Goal: Information Seeking & Learning: Learn about a topic

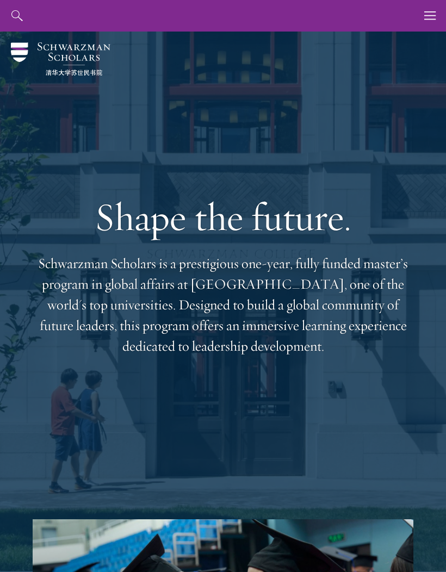
click at [430, 20] on icon "button" at bounding box center [430, 16] width 12 height 32
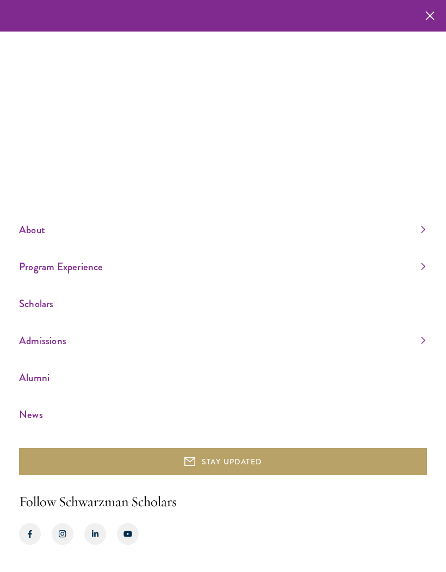
scroll to position [39, 0]
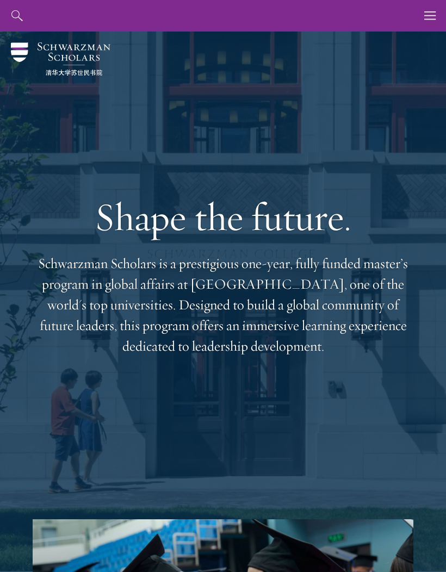
click at [425, 20] on icon "button" at bounding box center [430, 16] width 12 height 32
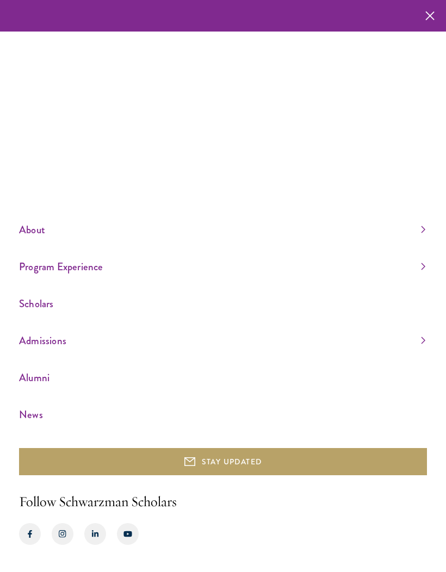
click at [79, 312] on link "Scholars" at bounding box center [222, 303] width 406 height 18
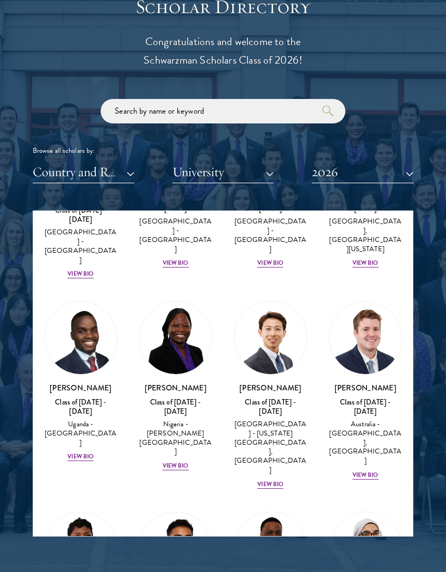
scroll to position [371, 0]
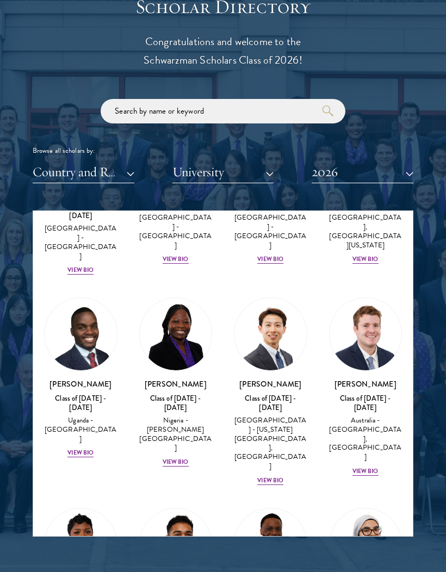
click at [361, 467] on div "View Bio" at bounding box center [365, 471] width 26 height 9
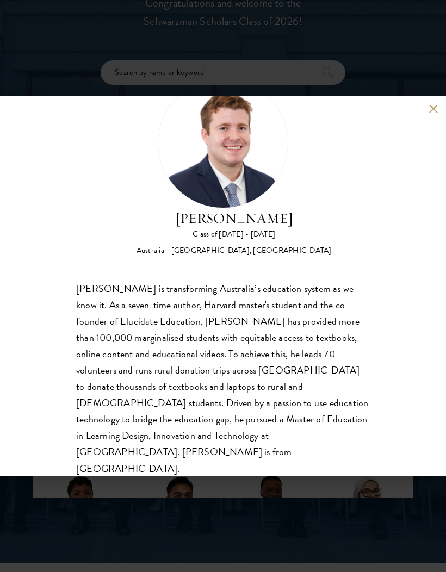
scroll to position [50, 0]
click at [428, 114] on div "[PERSON_NAME] Class of [DATE] - [DATE] [GEOGRAPHIC_DATA] - [GEOGRAPHIC_DATA], […" at bounding box center [223, 286] width 446 height 380
click at [431, 109] on button at bounding box center [432, 108] width 9 height 9
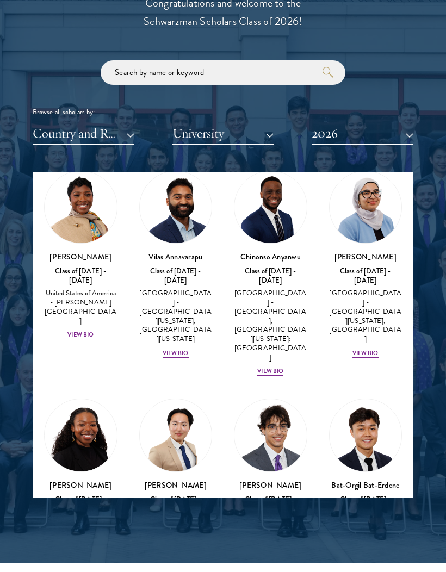
scroll to position [670, 0]
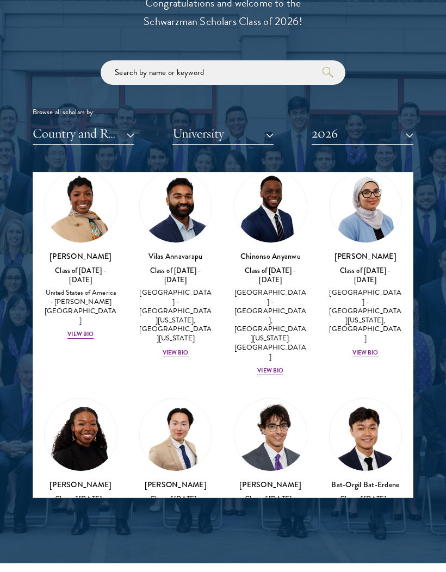
click at [173, 479] on div "[PERSON_NAME] Class of [DATE] - [DATE] [GEOGRAPHIC_DATA] - [GEOGRAPHIC_DATA] Vi…" at bounding box center [175, 523] width 73 height 89
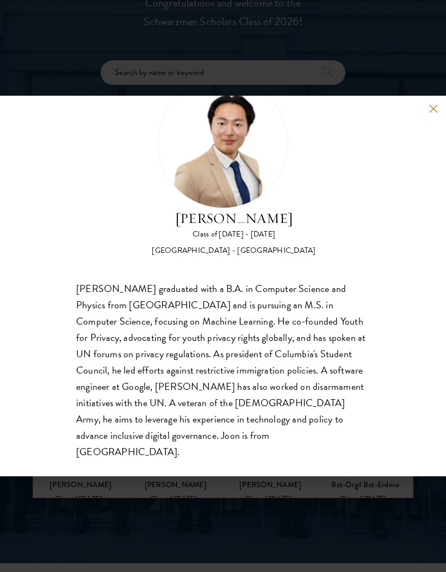
scroll to position [50, 0]
click at [432, 112] on button at bounding box center [432, 108] width 9 height 9
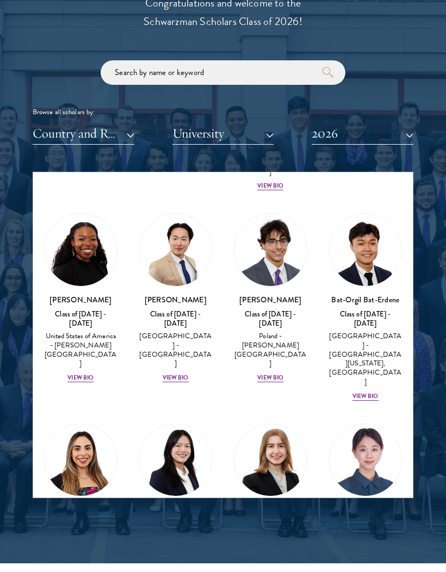
scroll to position [855, 0]
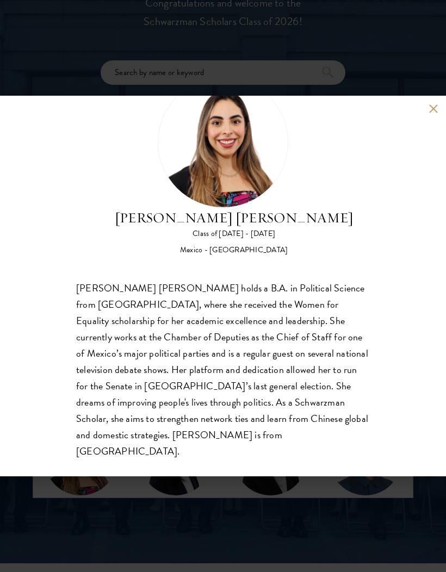
scroll to position [50, 0]
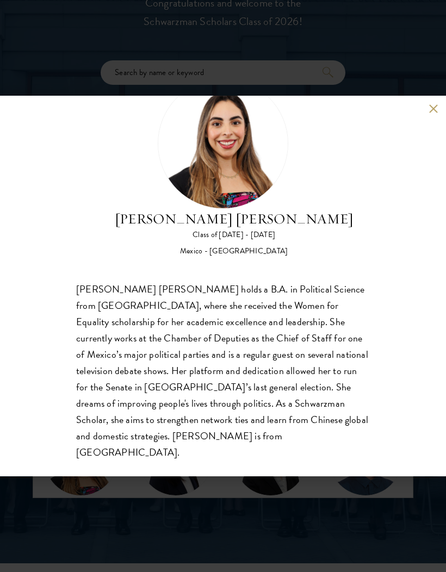
click at [428, 111] on button at bounding box center [432, 108] width 9 height 9
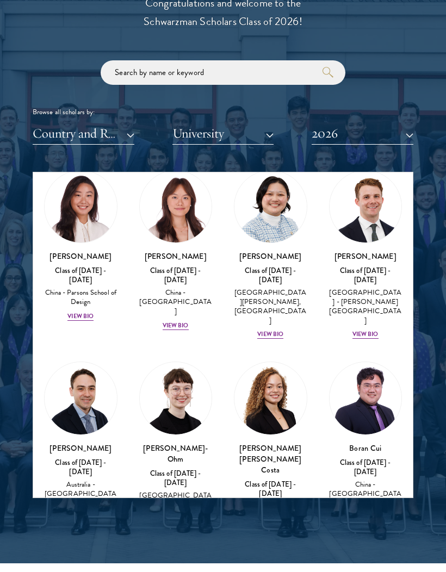
scroll to position [1302, 0]
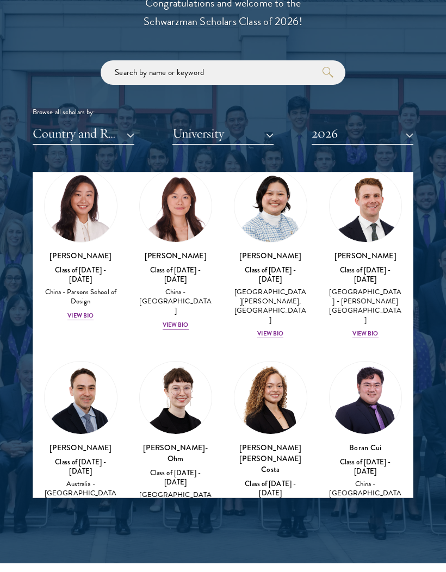
click at [268, 543] on div "View Bio" at bounding box center [270, 547] width 26 height 9
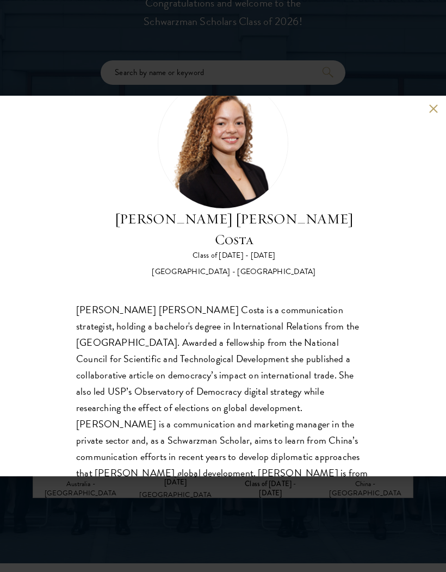
scroll to position [50, 0]
click at [435, 110] on button at bounding box center [432, 108] width 9 height 9
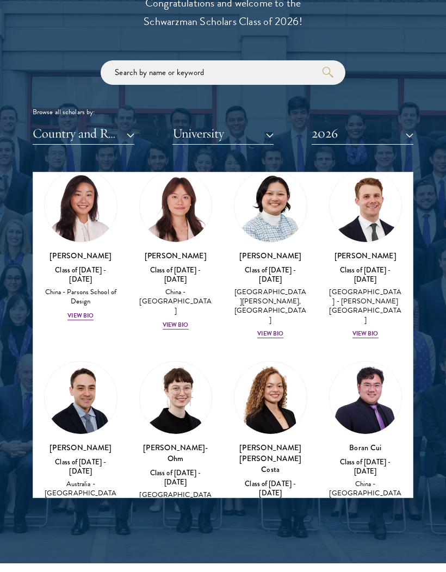
click at [95, 126] on button "Country and Region" at bounding box center [84, 133] width 102 height 22
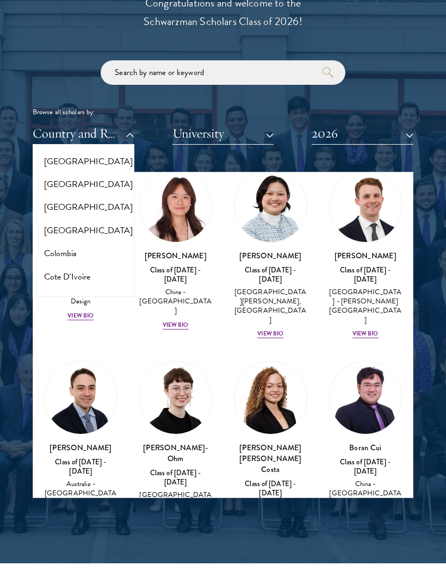
scroll to position [381, 0]
click at [49, 209] on button "[GEOGRAPHIC_DATA]" at bounding box center [83, 207] width 95 height 23
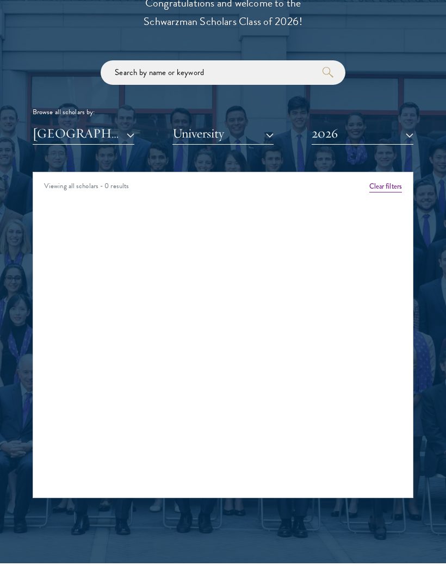
click at [331, 131] on button "2026" at bounding box center [362, 133] width 102 height 22
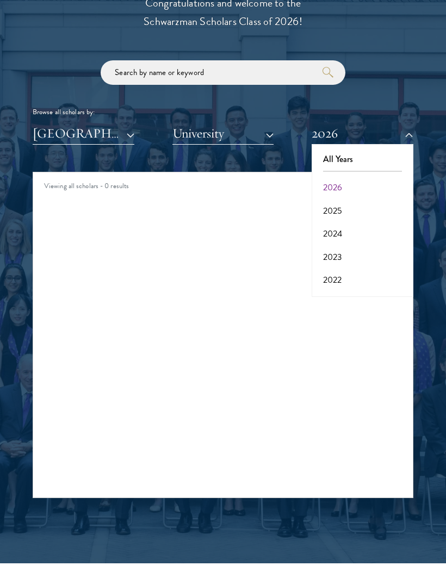
click at [333, 209] on button "2025" at bounding box center [362, 210] width 95 height 23
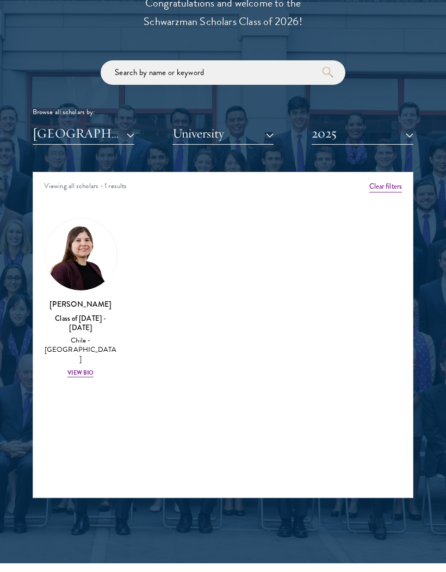
click at [76, 368] on div "View Bio" at bounding box center [80, 372] width 26 height 9
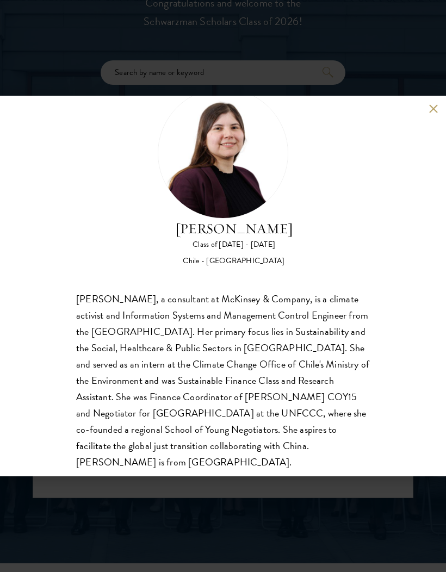
scroll to position [42, 0]
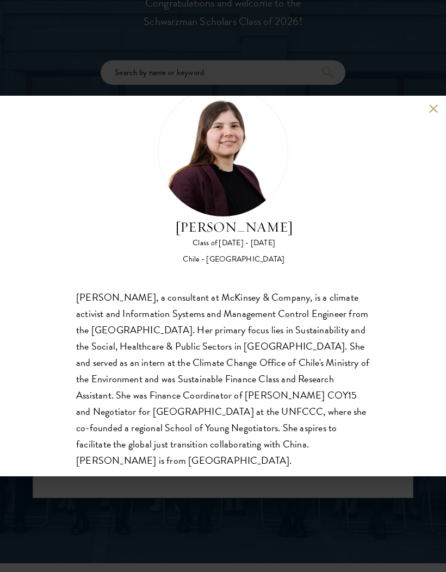
click at [421, 105] on div "[PERSON_NAME] Class of [DATE] - [DATE] [GEOGRAPHIC_DATA] - [GEOGRAPHIC_DATA] [P…" at bounding box center [223, 286] width 446 height 380
click at [430, 98] on div "[PERSON_NAME] Class of [DATE] - [DATE] [GEOGRAPHIC_DATA] - [GEOGRAPHIC_DATA] [P…" at bounding box center [223, 286] width 446 height 380
click at [428, 106] on button at bounding box center [432, 108] width 9 height 9
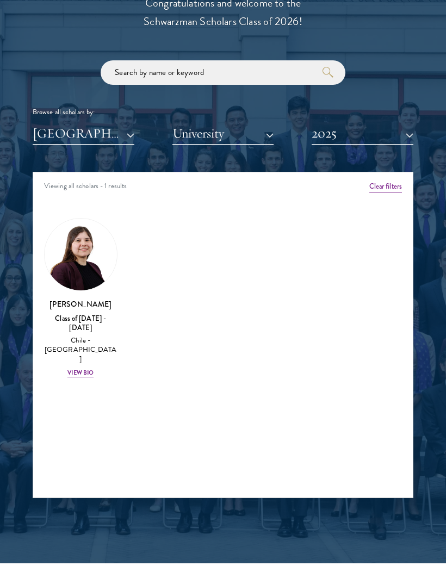
click at [373, 132] on button "2025" at bounding box center [362, 133] width 102 height 22
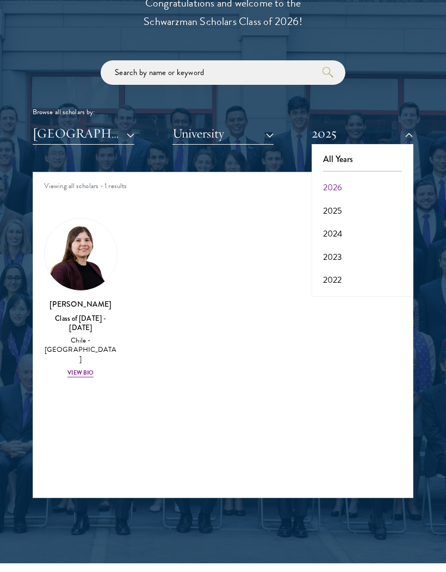
click at [355, 233] on button "2024" at bounding box center [362, 233] width 95 height 23
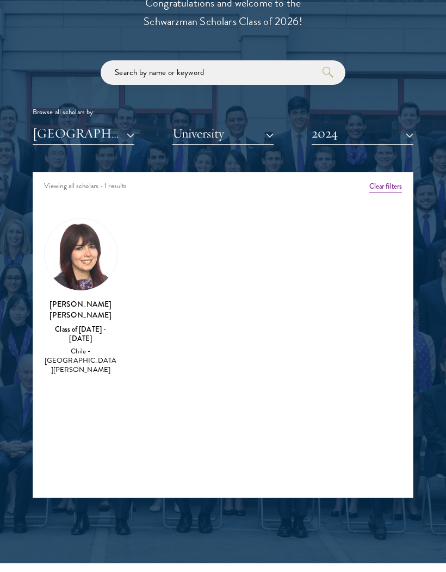
click at [83, 272] on img at bounding box center [81, 254] width 72 height 72
click at [105, 135] on button "[GEOGRAPHIC_DATA]" at bounding box center [84, 133] width 102 height 22
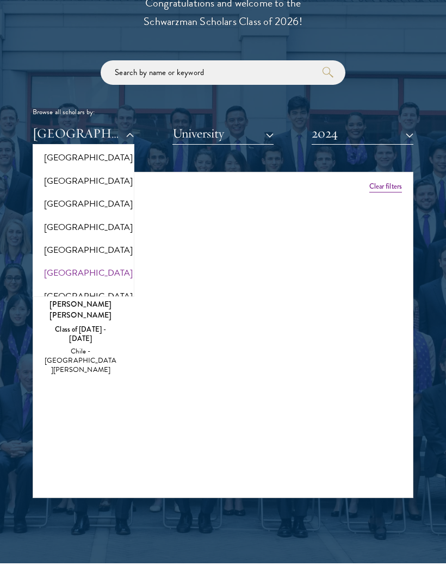
scroll to position [316, 0]
click at [50, 165] on button "[GEOGRAPHIC_DATA]" at bounding box center [83, 158] width 95 height 23
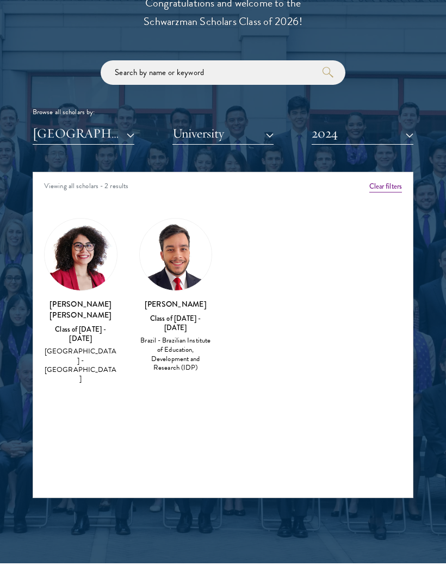
click at [334, 140] on button "2024" at bounding box center [362, 133] width 102 height 22
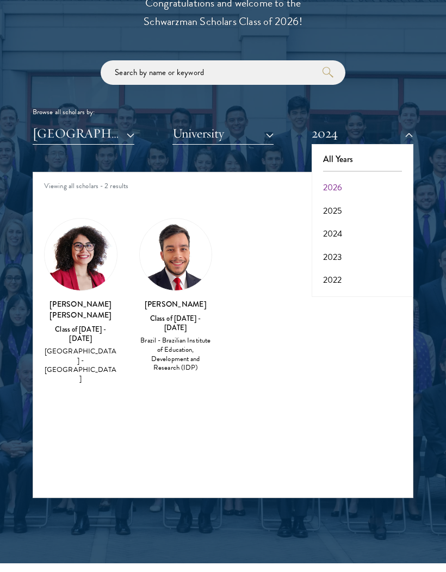
click at [347, 208] on button "2025" at bounding box center [362, 210] width 95 height 23
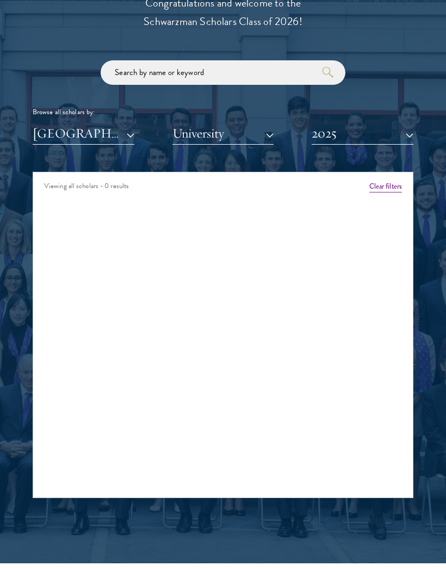
click at [334, 127] on button "2025" at bounding box center [362, 133] width 102 height 22
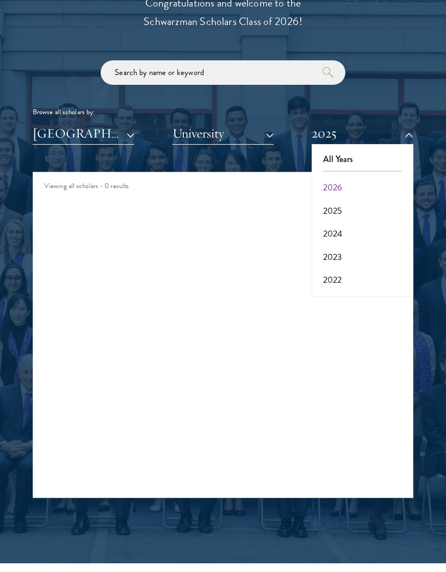
click at [340, 183] on button "2026" at bounding box center [362, 187] width 95 height 23
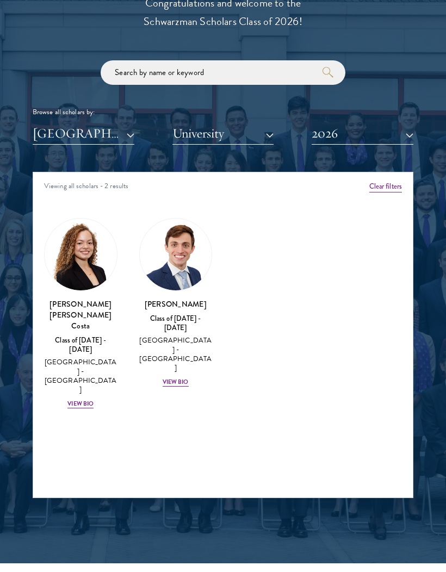
click at [177, 356] on div "[PERSON_NAME] Class of [DATE] - [DATE] [GEOGRAPHIC_DATA] - [GEOGRAPHIC_DATA] Vi…" at bounding box center [175, 342] width 73 height 89
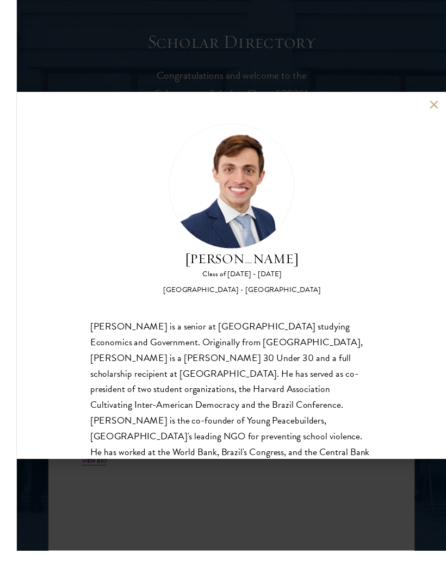
scroll to position [1167, 0]
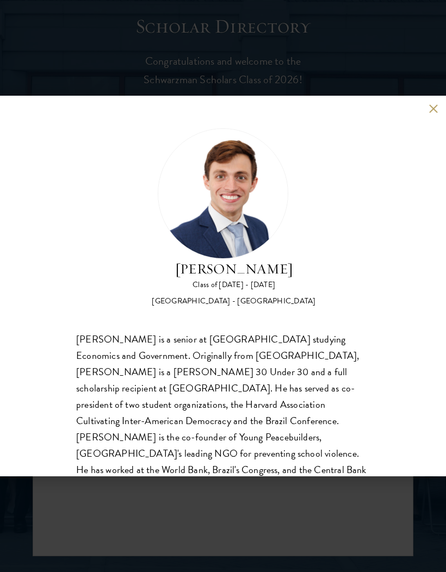
click at [436, 113] on button at bounding box center [432, 108] width 9 height 9
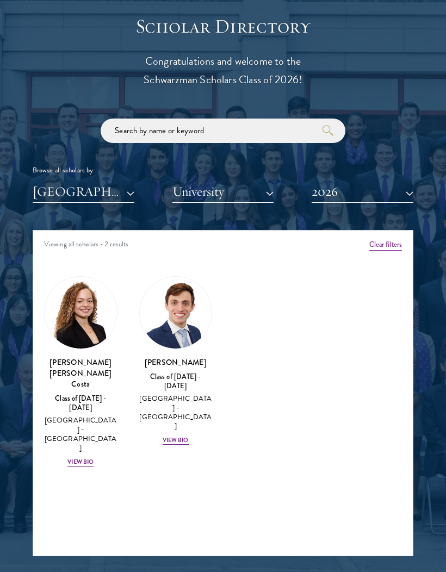
click at [55, 187] on button "[GEOGRAPHIC_DATA]" at bounding box center [84, 191] width 102 height 22
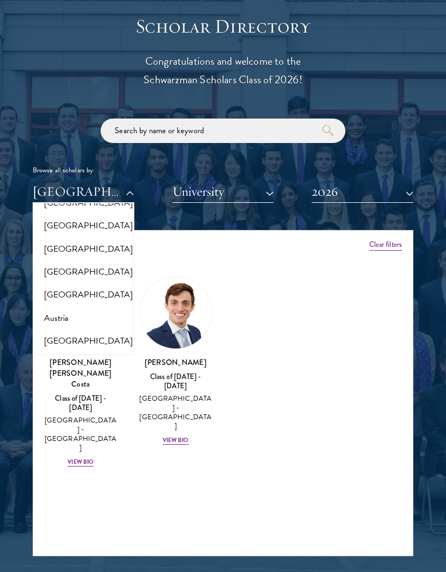
scroll to position [52, 0]
click at [45, 246] on button "[GEOGRAPHIC_DATA]" at bounding box center [83, 250] width 95 height 23
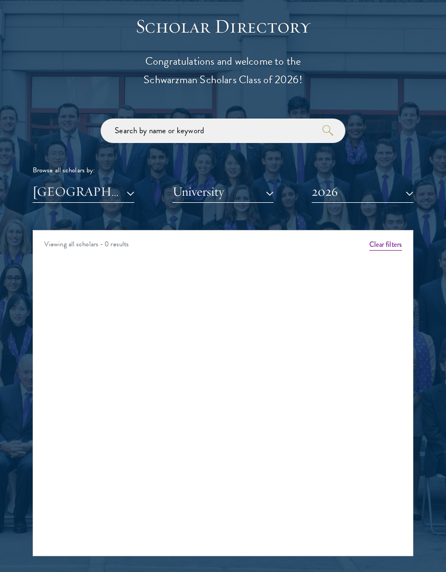
click at [387, 194] on button "2026" at bounding box center [362, 191] width 102 height 22
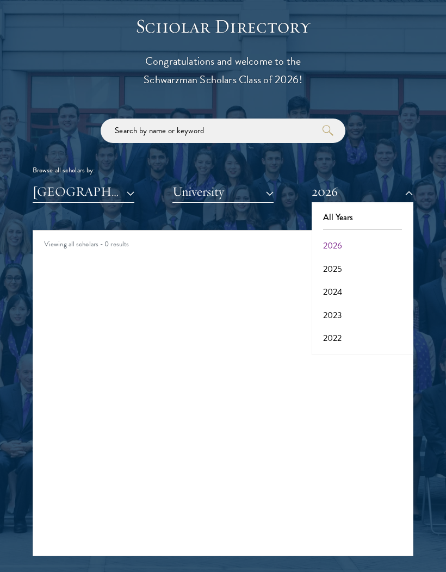
click at [352, 261] on button "2025" at bounding box center [362, 269] width 95 height 23
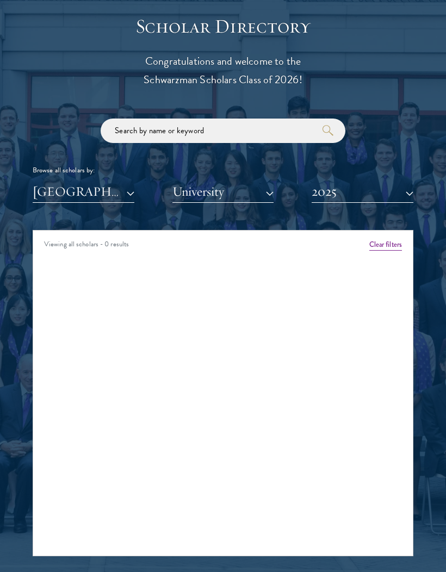
click at [394, 191] on button "2025" at bounding box center [362, 191] width 102 height 22
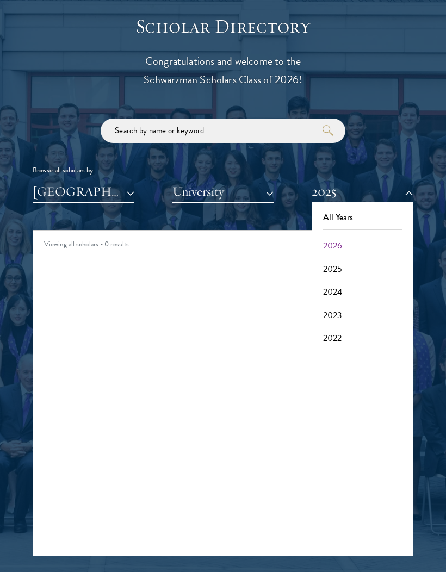
click at [341, 289] on button "2024" at bounding box center [362, 291] width 95 height 23
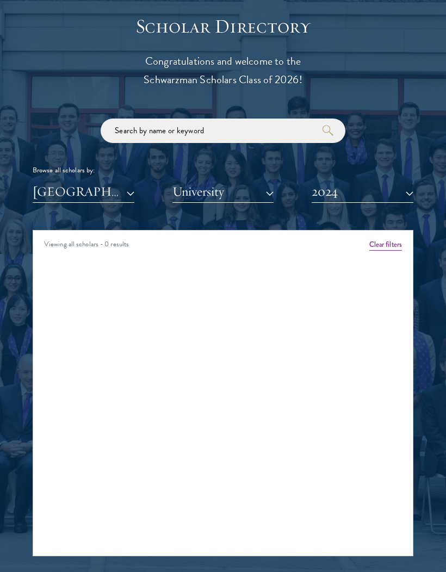
click at [391, 187] on button "2024" at bounding box center [362, 191] width 102 height 22
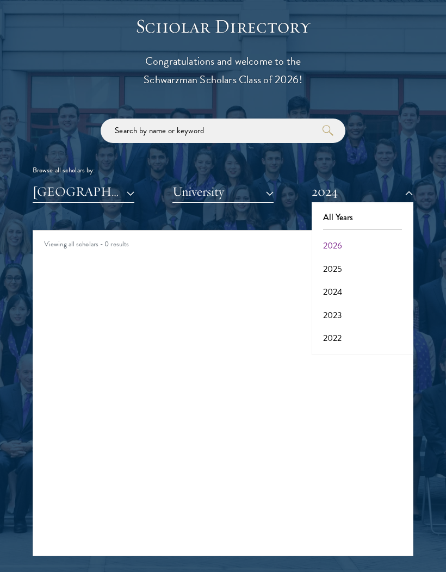
click at [342, 308] on button "2023" at bounding box center [362, 315] width 95 height 23
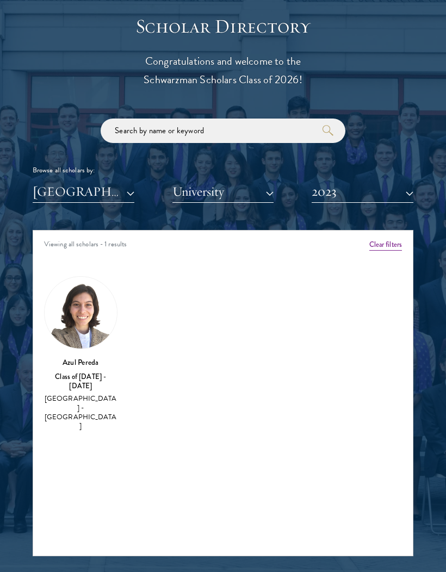
click at [87, 324] on img at bounding box center [81, 313] width 72 height 72
click at [366, 186] on button "2023" at bounding box center [362, 191] width 102 height 22
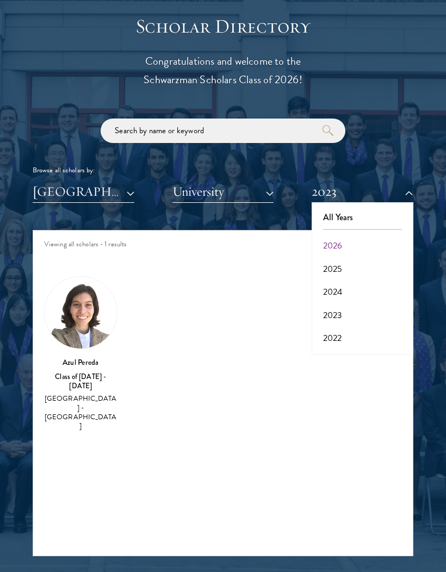
click at [349, 310] on button "2023" at bounding box center [362, 315] width 95 height 23
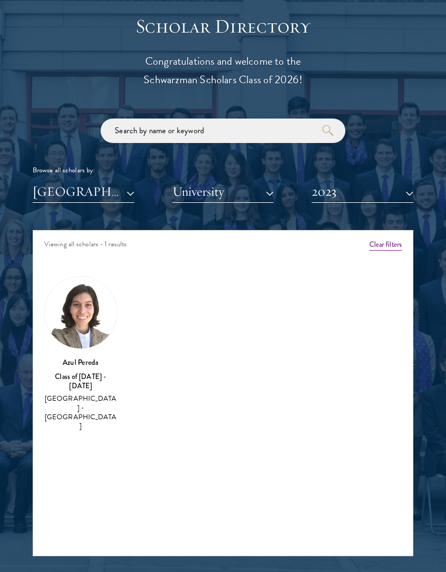
click at [383, 194] on button "2023" at bounding box center [362, 191] width 102 height 22
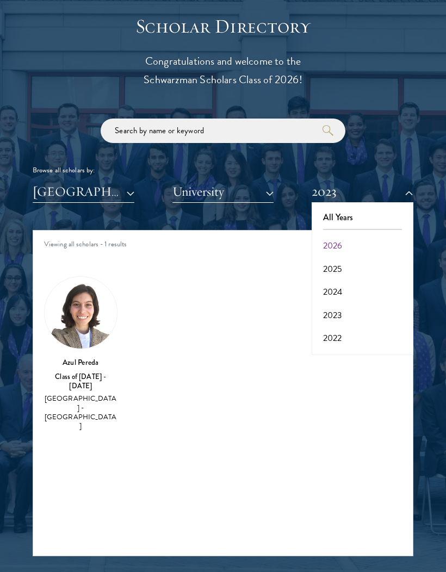
click at [349, 332] on button "2022" at bounding box center [362, 338] width 95 height 23
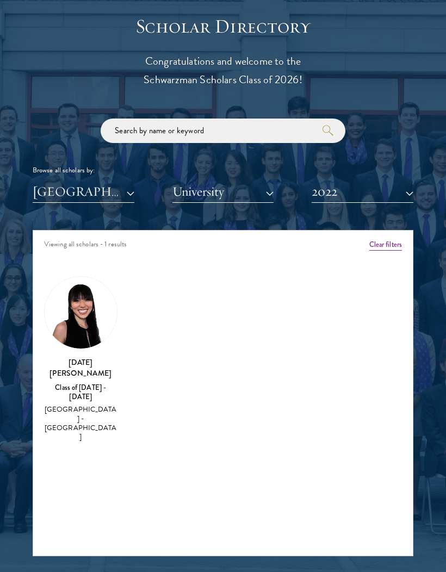
click at [382, 191] on button "2022" at bounding box center [362, 191] width 102 height 22
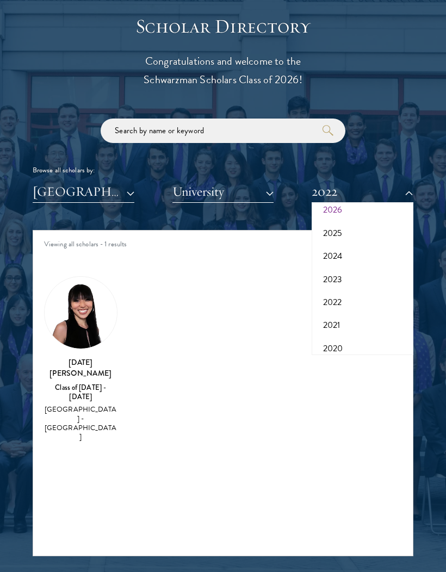
scroll to position [41, 0]
click at [345, 313] on button "2021" at bounding box center [362, 319] width 95 height 23
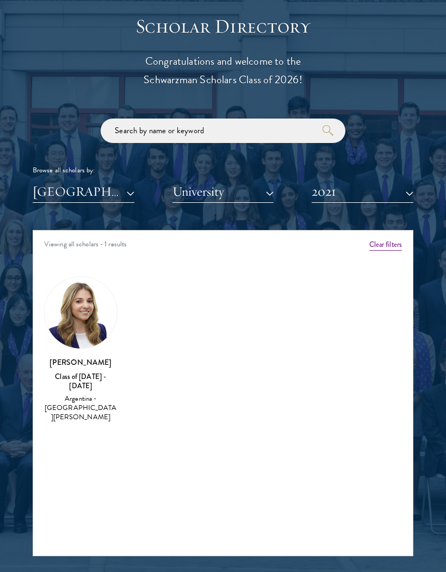
click at [389, 194] on button "2021" at bounding box center [362, 191] width 102 height 22
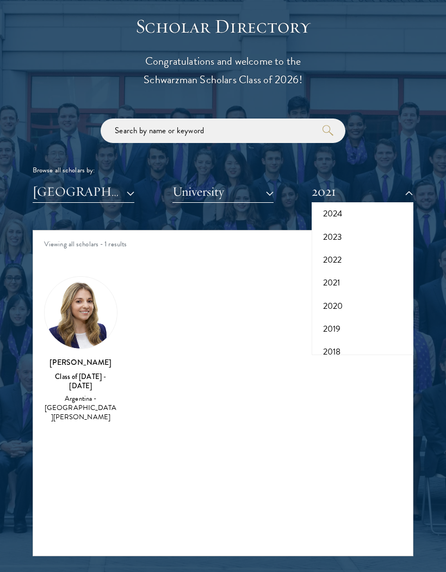
scroll to position [83, 0]
click at [355, 298] on button "2020" at bounding box center [362, 301] width 95 height 23
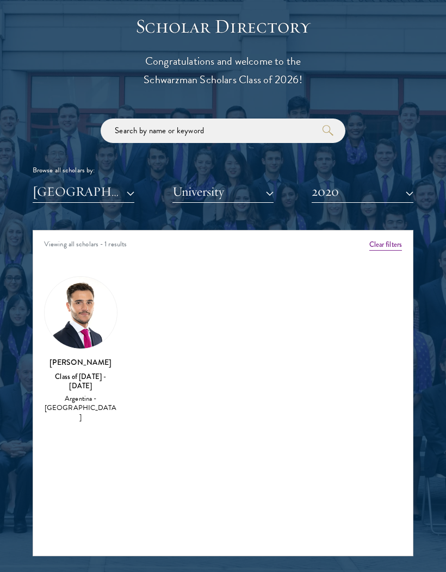
click at [382, 190] on button "2020" at bounding box center [362, 191] width 102 height 22
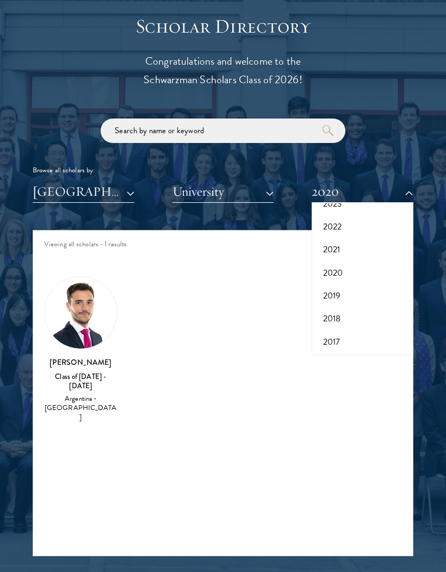
scroll to position [111, 0]
click at [359, 288] on button "2019" at bounding box center [362, 296] width 95 height 23
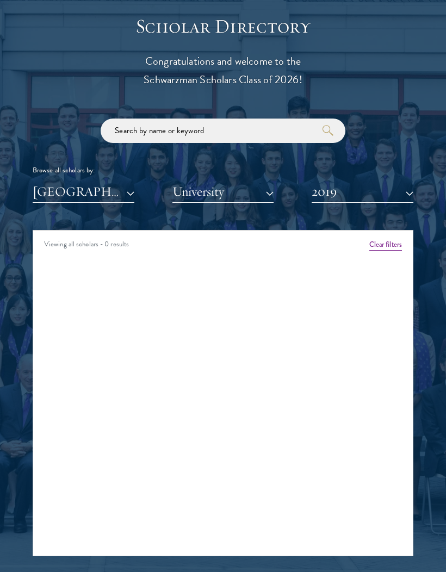
click at [389, 195] on button "2019" at bounding box center [362, 191] width 102 height 22
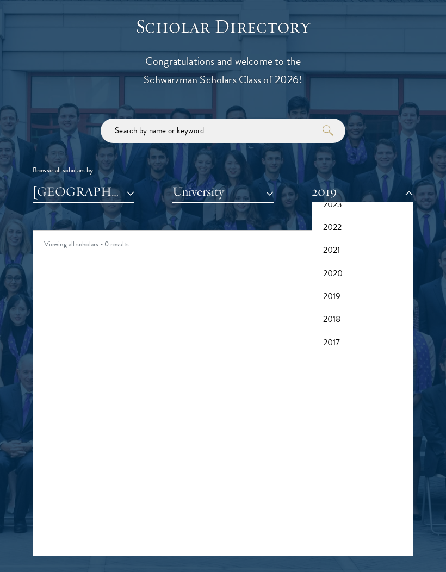
click at [361, 317] on button "2018" at bounding box center [362, 319] width 95 height 23
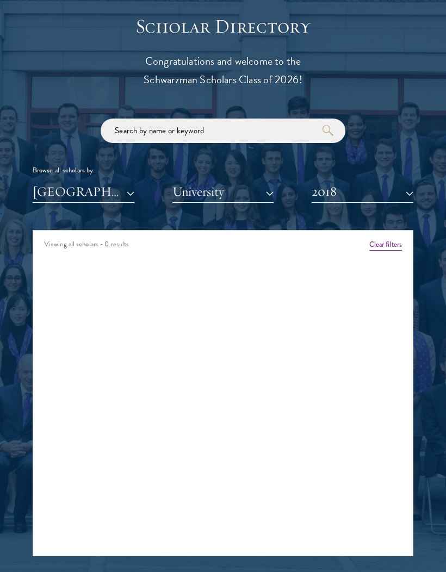
click at [385, 196] on button "2018" at bounding box center [362, 191] width 102 height 22
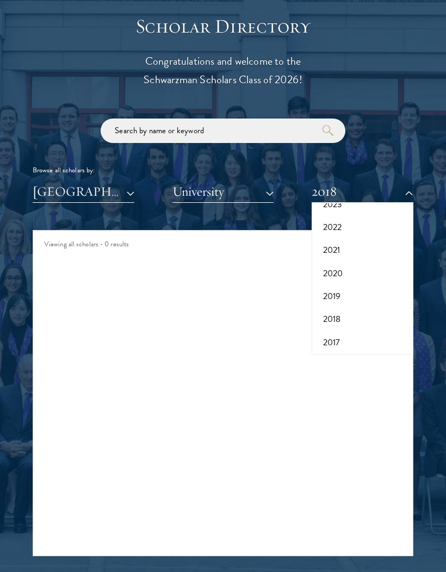
click at [361, 331] on button "2017" at bounding box center [362, 342] width 95 height 23
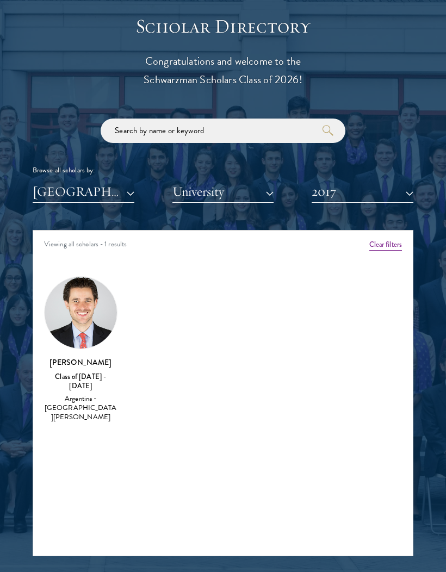
click at [386, 195] on button "2017" at bounding box center [362, 191] width 102 height 22
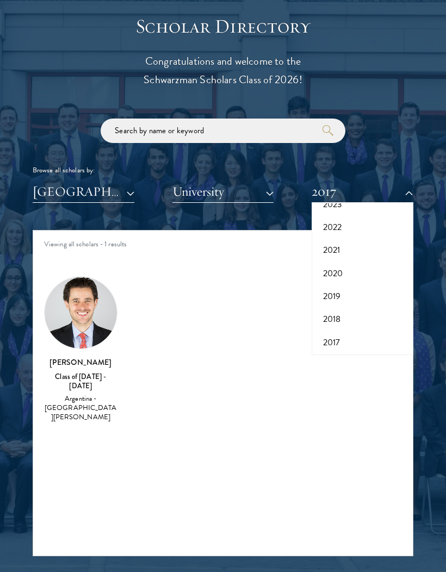
click at [359, 267] on button "2020" at bounding box center [362, 273] width 95 height 23
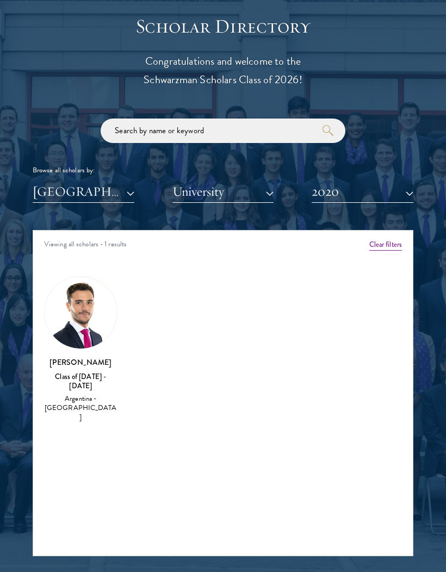
click at [87, 311] on img at bounding box center [81, 313] width 72 height 72
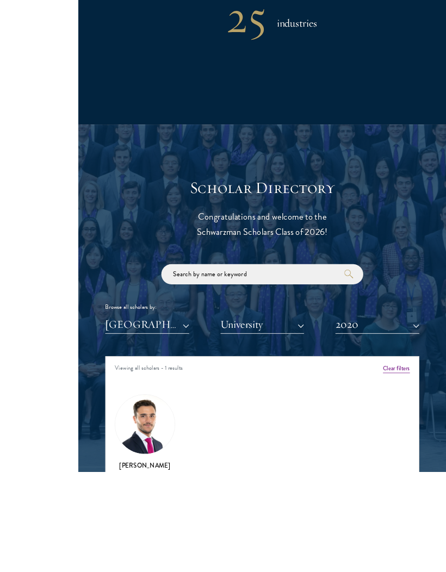
scroll to position [1127, 0]
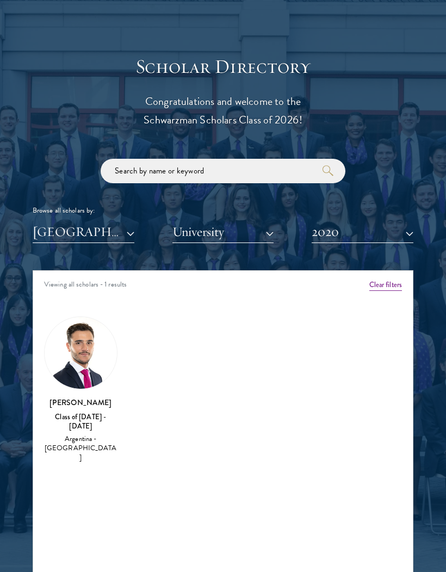
click at [129, 223] on button "[GEOGRAPHIC_DATA]" at bounding box center [84, 232] width 102 height 22
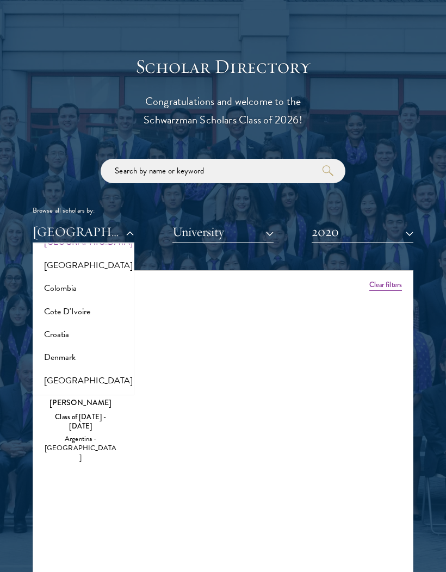
scroll to position [446, 0]
click at [112, 294] on button "Colombia" at bounding box center [83, 287] width 95 height 23
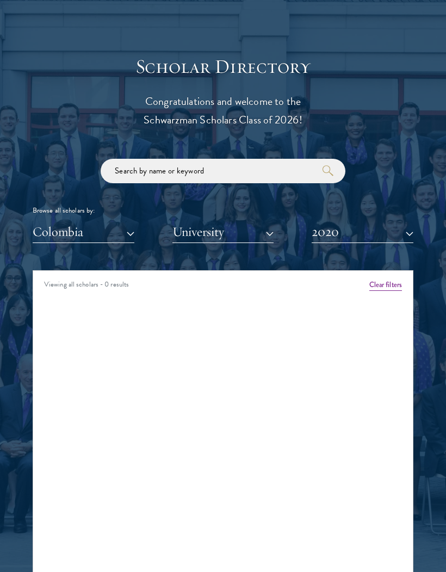
click at [354, 223] on button "2020" at bounding box center [362, 232] width 102 height 22
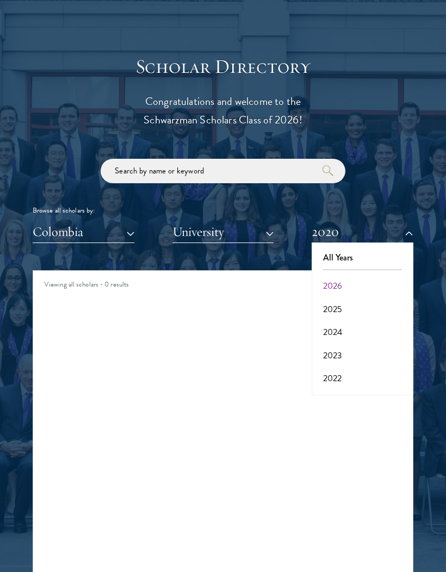
click at [362, 284] on button "2026" at bounding box center [362, 285] width 95 height 23
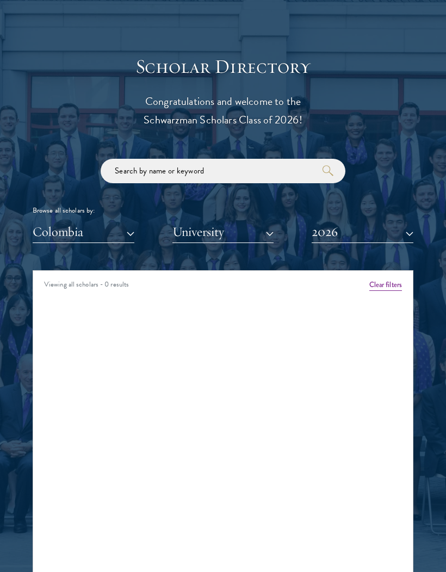
click at [374, 225] on button "2026" at bounding box center [362, 232] width 102 height 22
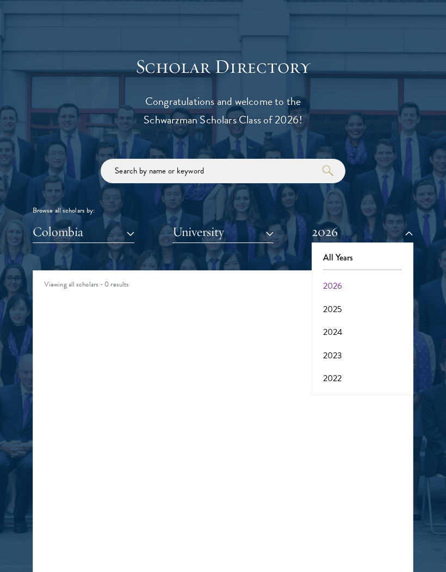
click at [370, 309] on button "2025" at bounding box center [362, 309] width 95 height 23
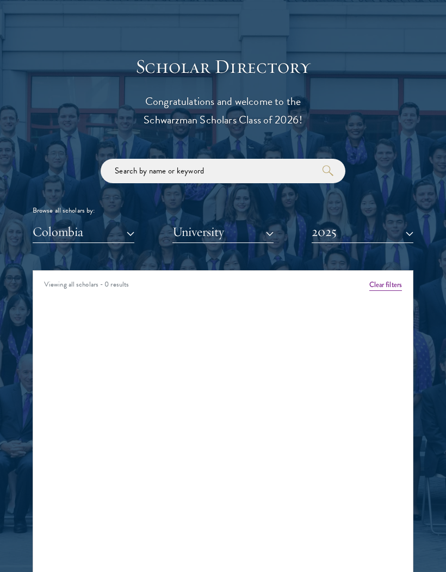
click at [373, 227] on button "2025" at bounding box center [362, 232] width 102 height 22
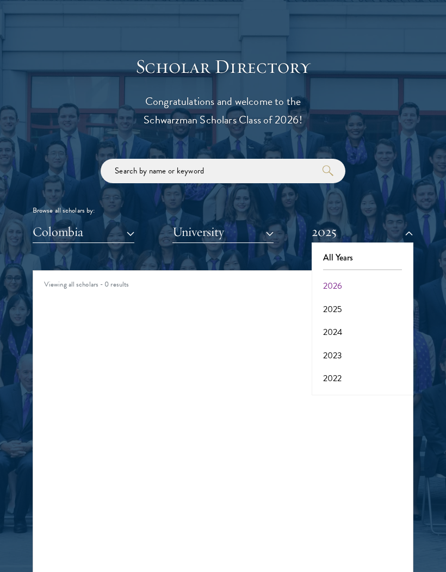
click at [362, 325] on button "2024" at bounding box center [362, 332] width 95 height 23
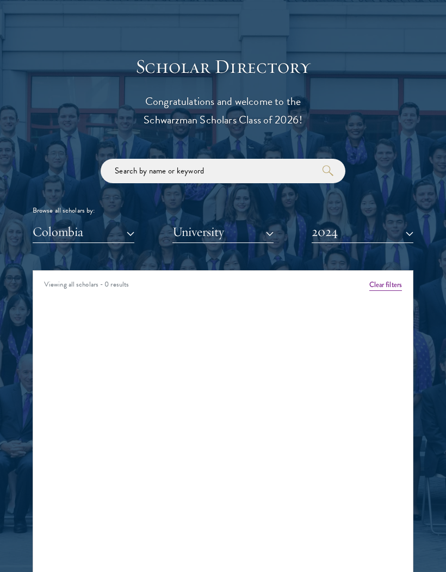
click at [377, 227] on button "2024" at bounding box center [362, 232] width 102 height 22
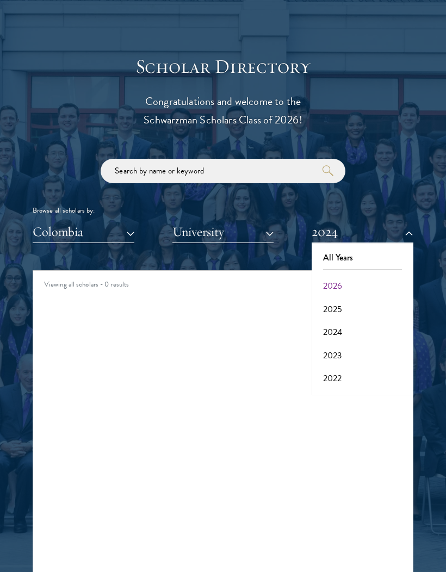
click at [364, 332] on button "2024" at bounding box center [362, 332] width 95 height 23
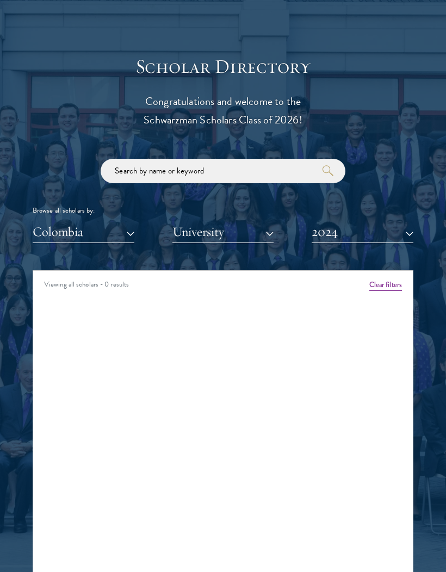
click at [374, 234] on button "2024" at bounding box center [362, 232] width 102 height 22
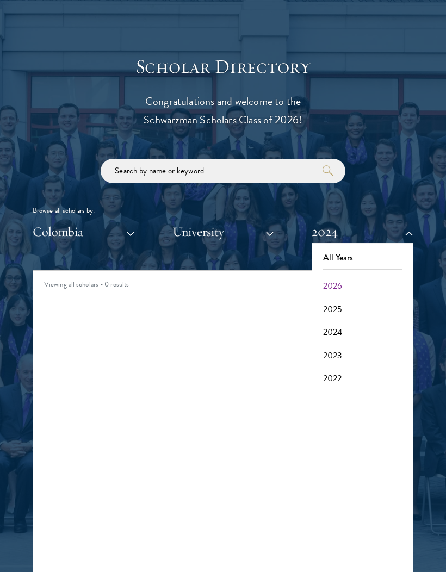
click at [354, 344] on button "2023" at bounding box center [362, 355] width 95 height 23
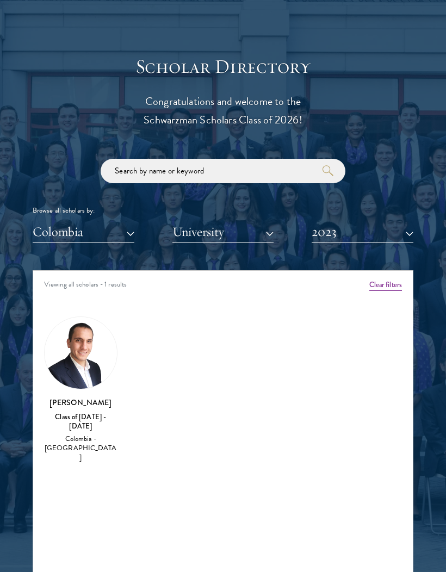
click at [120, 229] on button "Colombia" at bounding box center [84, 232] width 102 height 22
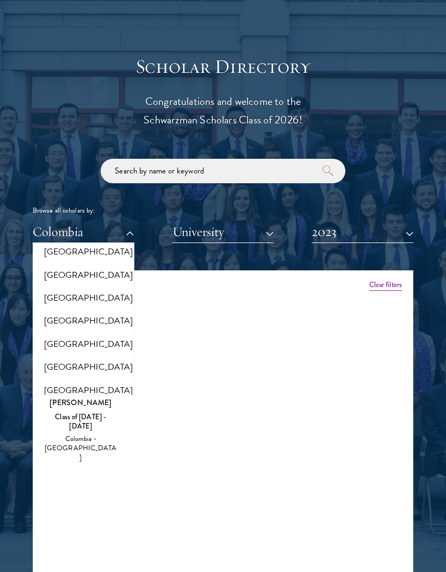
scroll to position [1940, 0]
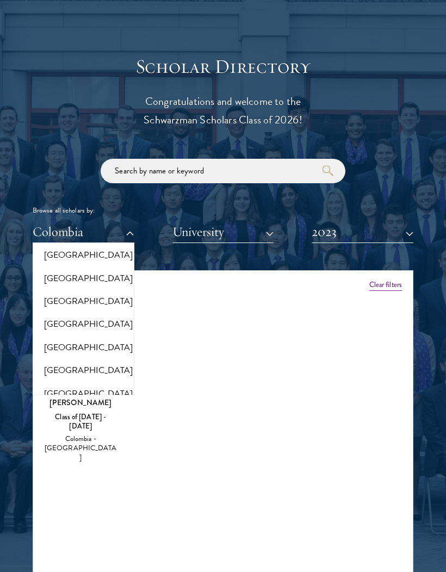
click at [106, 290] on button "[GEOGRAPHIC_DATA]" at bounding box center [83, 301] width 95 height 23
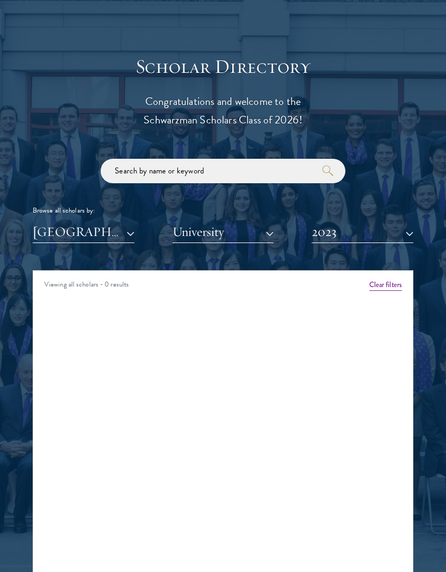
click at [343, 237] on button "2023" at bounding box center [362, 232] width 102 height 22
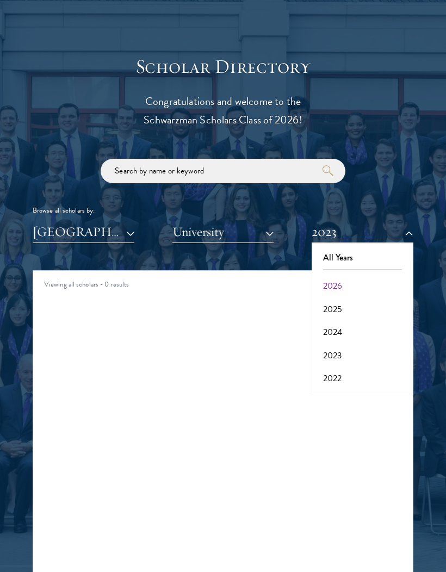
click at [366, 283] on button "2026" at bounding box center [362, 285] width 95 height 23
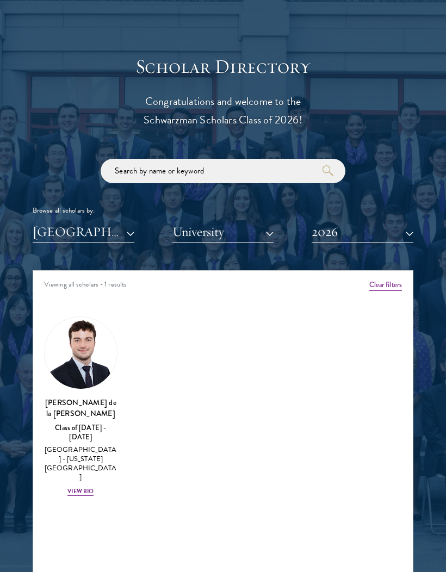
click at [100, 353] on img at bounding box center [81, 353] width 72 height 72
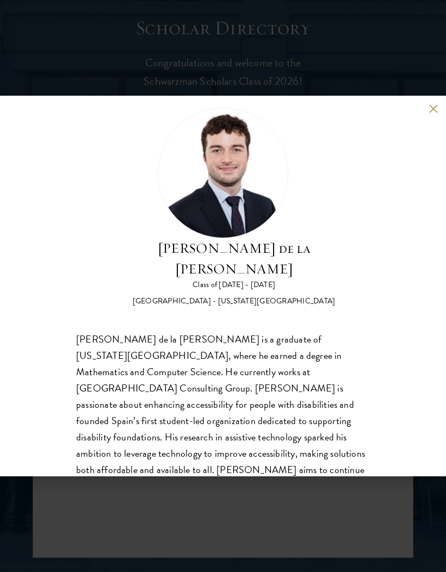
scroll to position [20, 0]
click at [424, 106] on div "[PERSON_NAME] de la [PERSON_NAME] Class of [DATE] - [DATE] [GEOGRAPHIC_DATA] - …" at bounding box center [223, 286] width 446 height 380
click at [437, 112] on button at bounding box center [432, 108] width 9 height 9
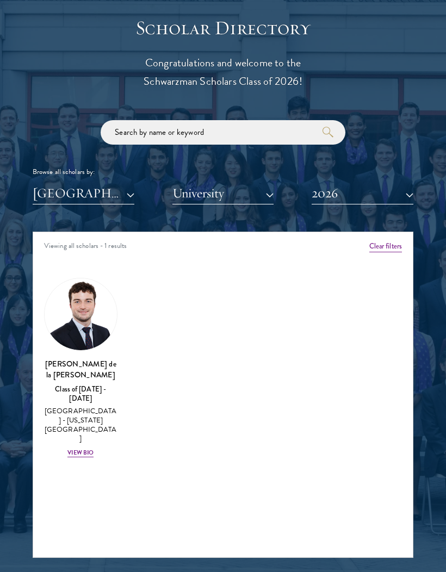
click at [368, 196] on button "2026" at bounding box center [362, 193] width 102 height 22
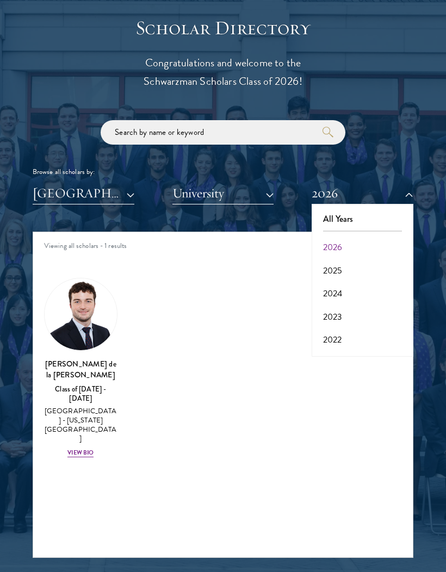
click at [366, 272] on button "2025" at bounding box center [362, 270] width 95 height 23
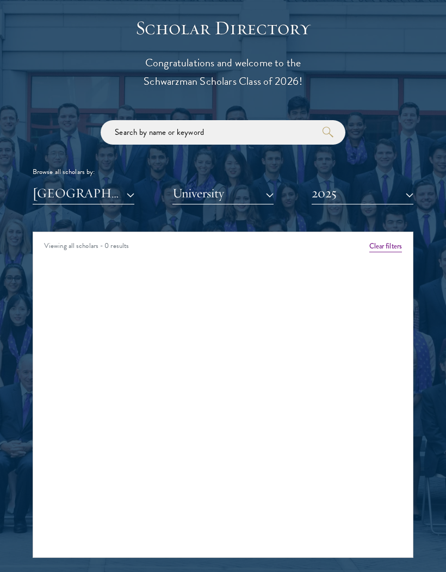
click at [399, 191] on button "2025" at bounding box center [362, 193] width 102 height 22
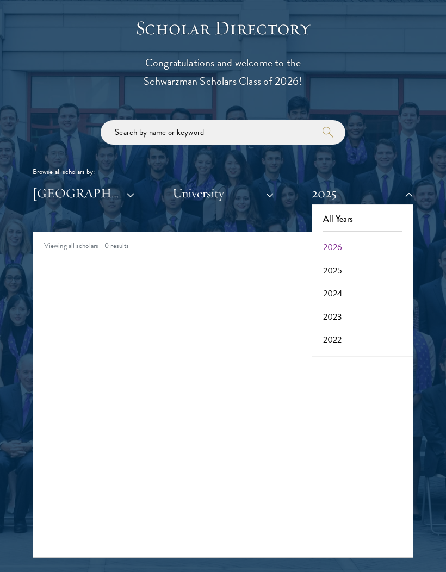
click at [366, 292] on button "2024" at bounding box center [362, 293] width 95 height 23
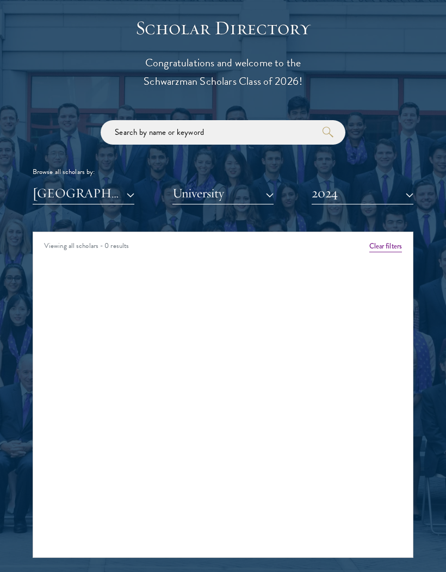
click at [398, 198] on button "2024" at bounding box center [362, 193] width 102 height 22
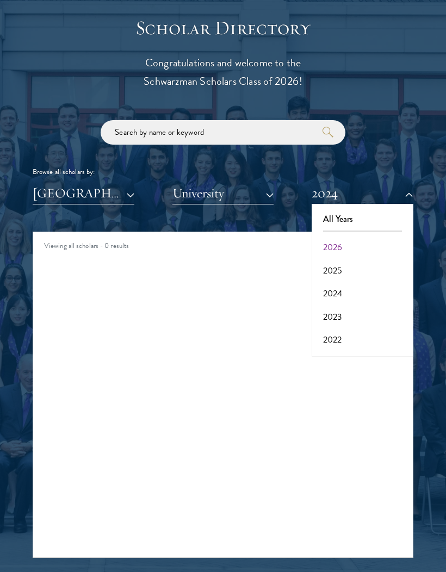
click at [363, 310] on button "2023" at bounding box center [362, 316] width 95 height 23
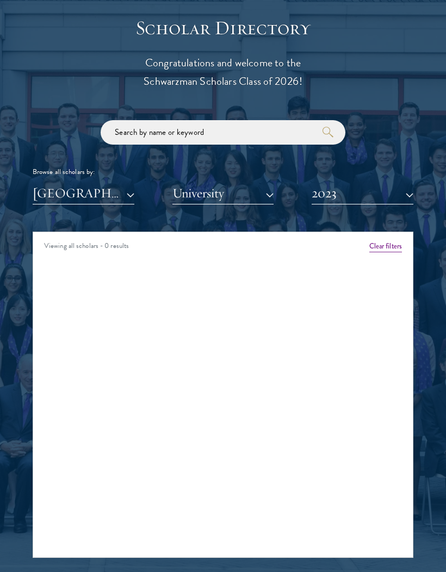
click at [390, 185] on button "2023" at bounding box center [362, 193] width 102 height 22
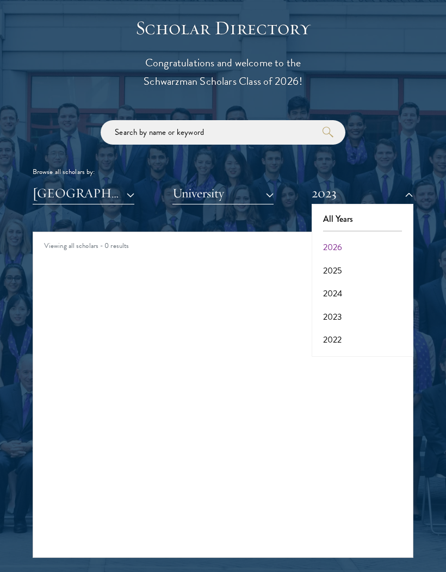
click at [358, 338] on button "2022" at bounding box center [362, 339] width 95 height 23
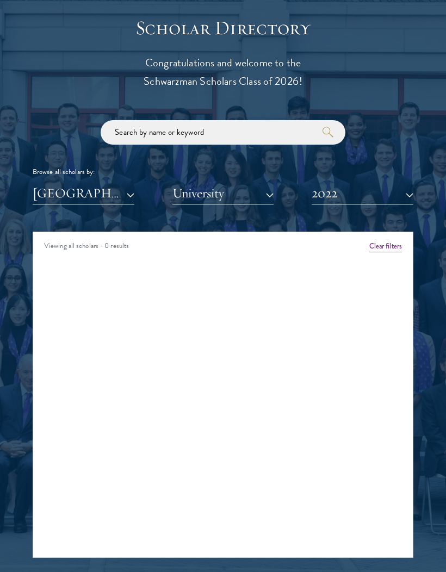
click at [387, 184] on button "2022" at bounding box center [362, 193] width 102 height 22
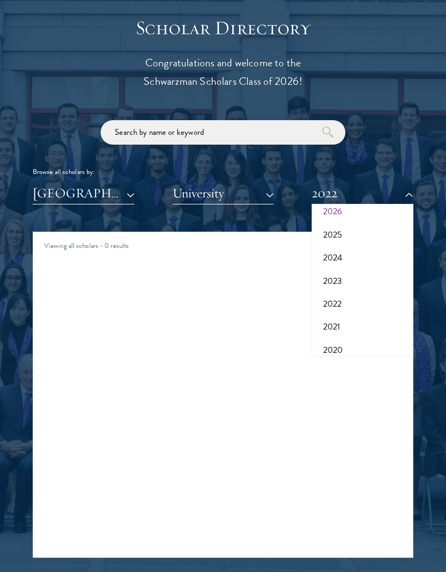
scroll to position [38, 0]
click at [357, 313] on button "2021" at bounding box center [362, 324] width 95 height 23
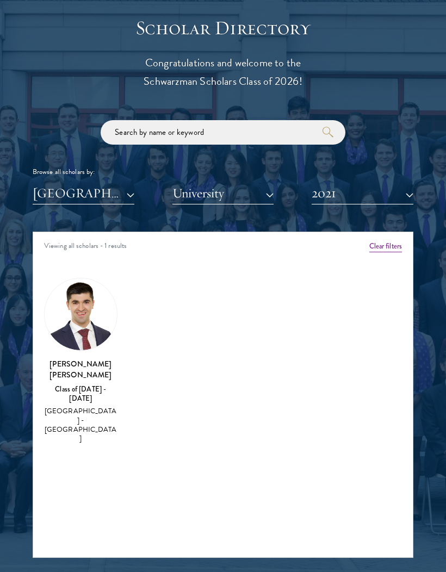
click at [392, 194] on button "2021" at bounding box center [362, 193] width 102 height 22
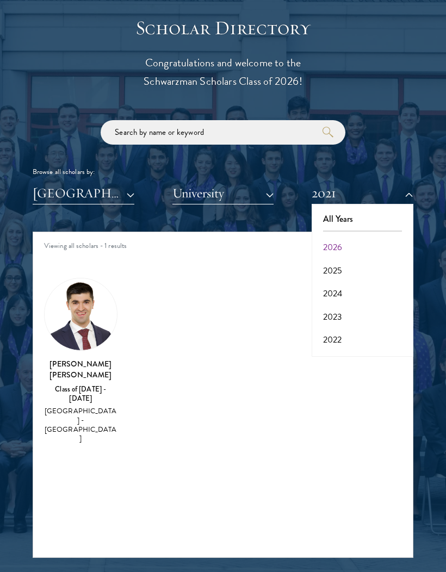
click at [368, 242] on button "2026" at bounding box center [362, 247] width 95 height 23
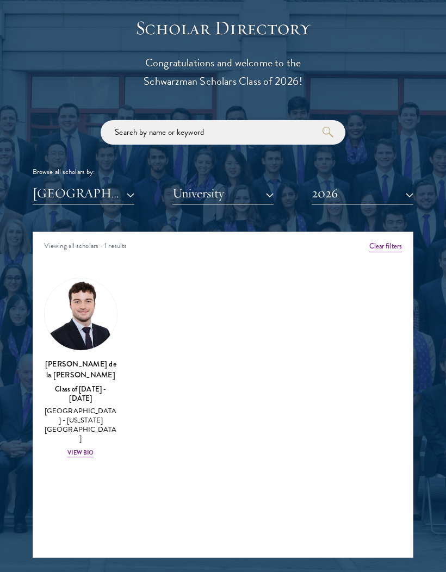
click at [43, 193] on button "[GEOGRAPHIC_DATA]" at bounding box center [84, 193] width 102 height 22
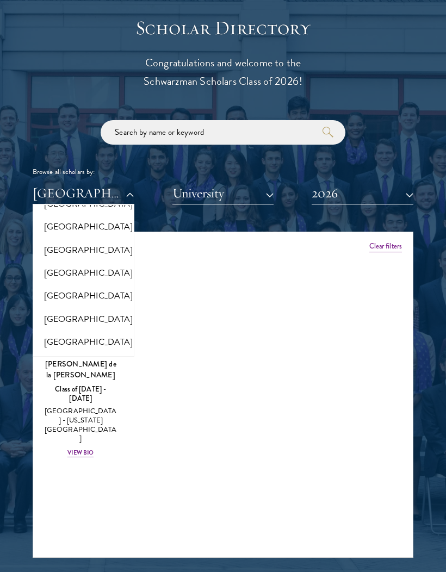
scroll to position [2115, 0]
click at [48, 283] on button "[GEOGRAPHIC_DATA]" at bounding box center [83, 294] width 95 height 23
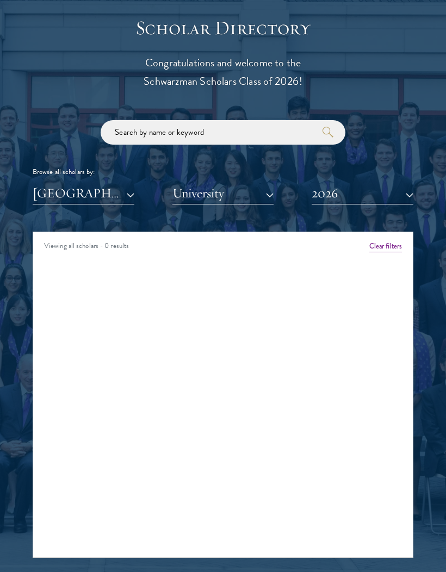
click at [331, 193] on button "2026" at bounding box center [362, 193] width 102 height 22
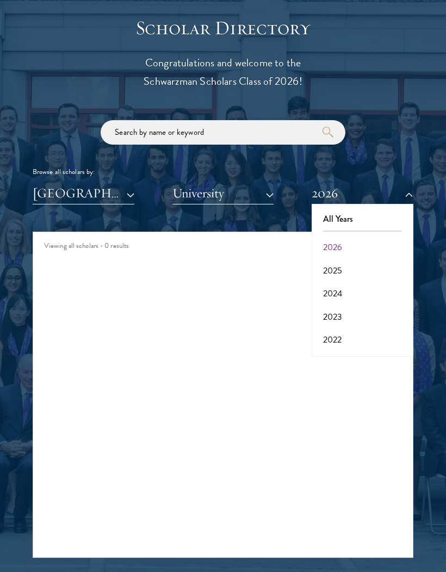
click at [325, 271] on button "2025" at bounding box center [362, 270] width 95 height 23
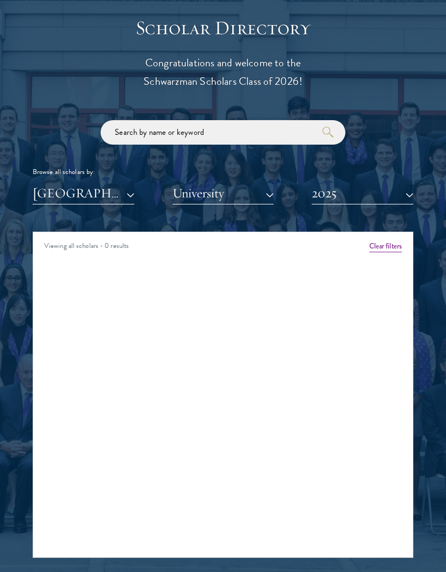
click at [328, 192] on button "2025" at bounding box center [362, 193] width 102 height 22
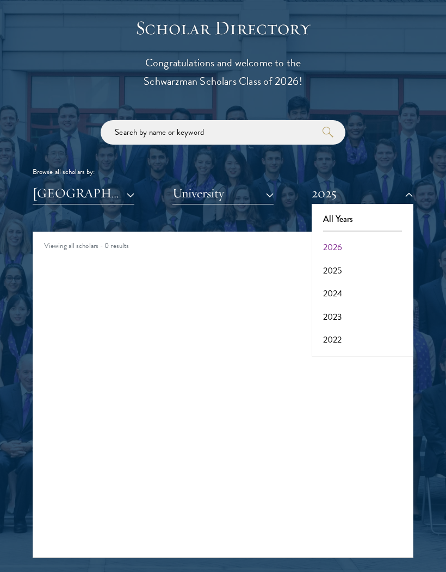
click at [323, 289] on button "2024" at bounding box center [362, 293] width 95 height 23
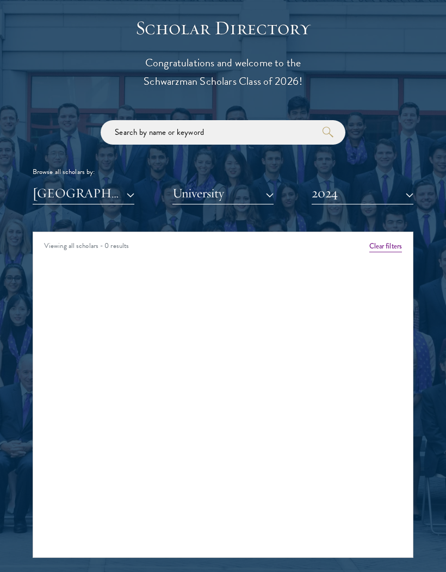
click at [56, 192] on button "[GEOGRAPHIC_DATA]" at bounding box center [84, 193] width 102 height 22
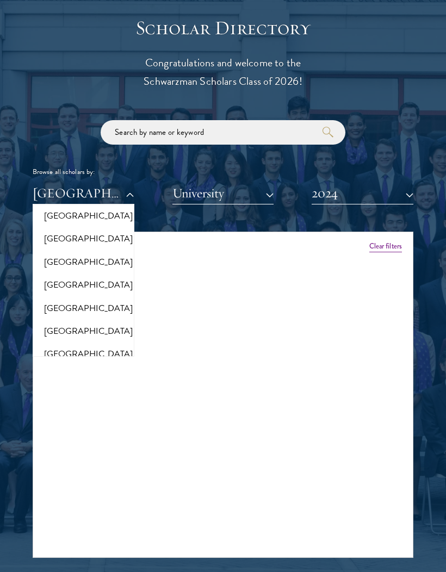
scroll to position [2285, 0]
click at [48, 274] on button "[GEOGRAPHIC_DATA]" at bounding box center [83, 285] width 95 height 23
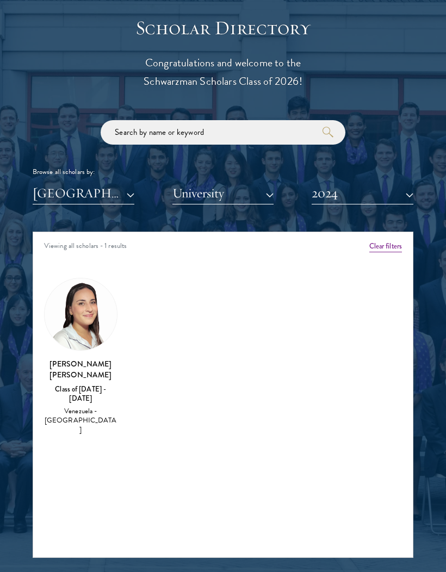
click at [397, 199] on button "2024" at bounding box center [362, 193] width 102 height 22
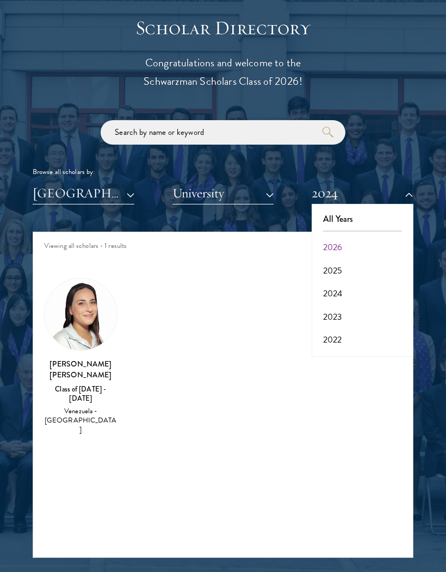
click at [367, 267] on button "2025" at bounding box center [362, 270] width 95 height 23
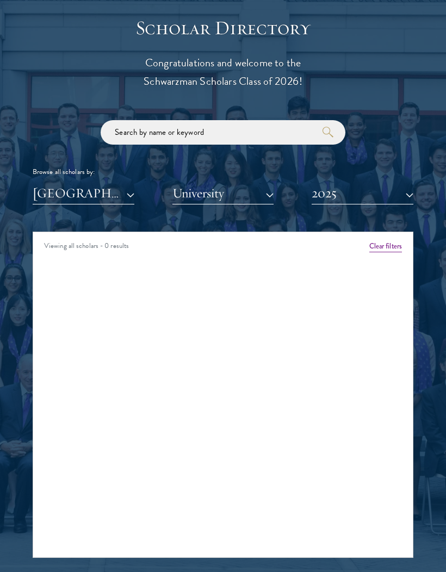
click at [390, 195] on button "2025" at bounding box center [362, 193] width 102 height 22
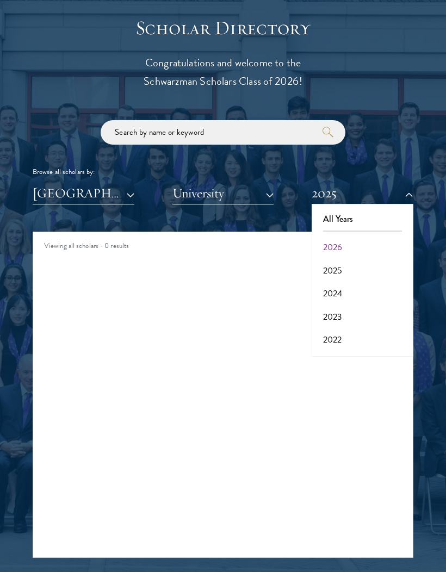
click at [373, 244] on button "2026" at bounding box center [362, 247] width 95 height 23
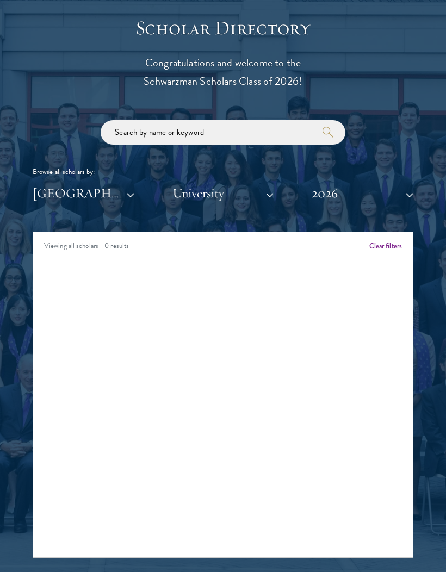
click at [57, 185] on button "[GEOGRAPHIC_DATA]" at bounding box center [84, 193] width 102 height 22
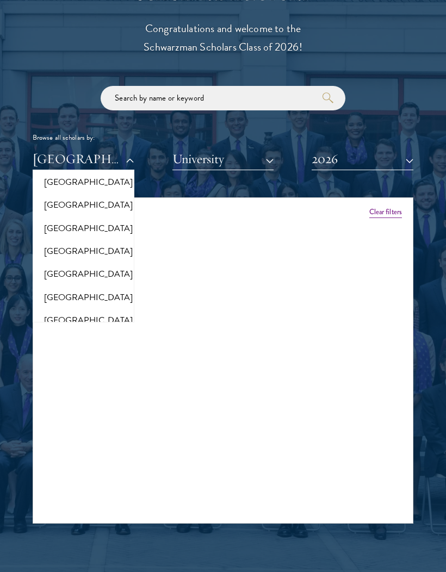
scroll to position [1563, 0]
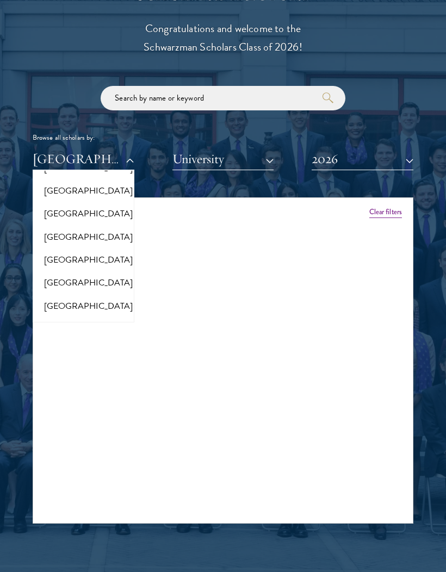
click at [89, 271] on button "[GEOGRAPHIC_DATA]" at bounding box center [83, 282] width 95 height 23
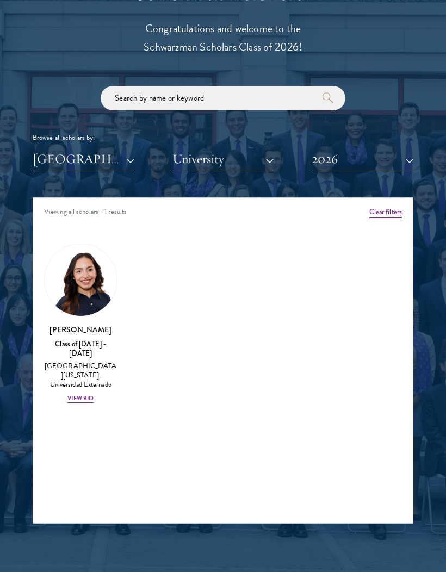
click at [95, 286] on img at bounding box center [81, 280] width 72 height 72
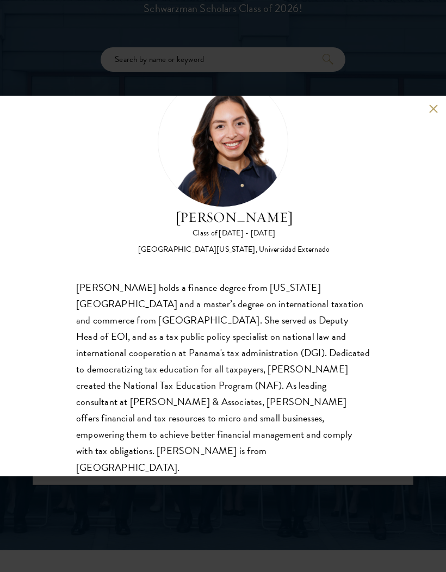
scroll to position [50, 0]
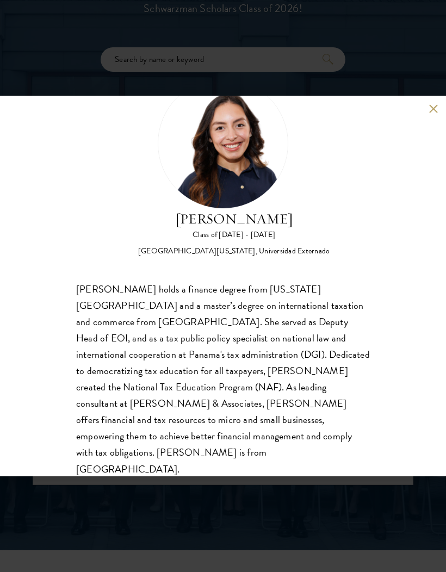
click at [430, 116] on div "[PERSON_NAME] Class of [DATE] - [DATE] [GEOGRAPHIC_DATA] - [US_STATE][GEOGRAPHI…" at bounding box center [223, 286] width 446 height 380
click at [432, 110] on button at bounding box center [432, 108] width 9 height 9
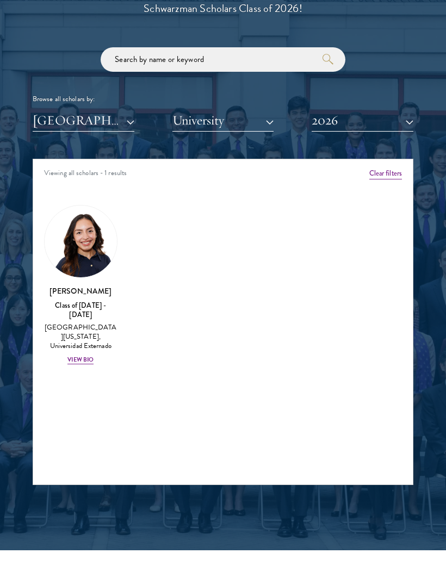
click at [43, 118] on button "[GEOGRAPHIC_DATA]" at bounding box center [84, 120] width 102 height 22
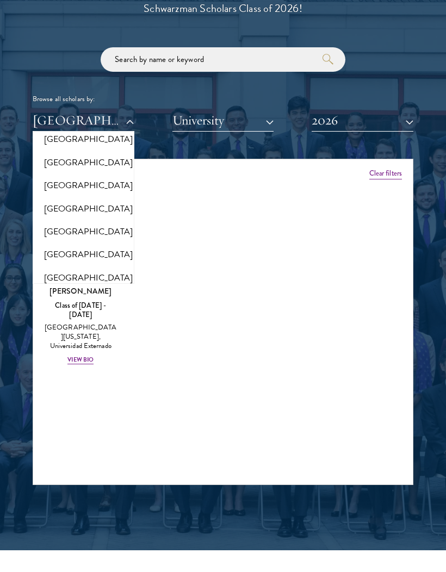
scroll to position [1476, 0]
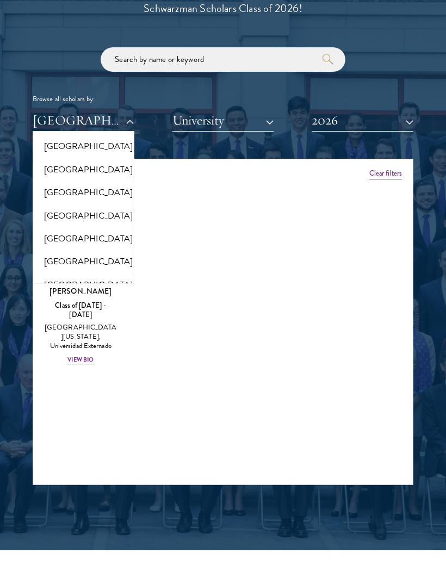
click at [48, 181] on button "[GEOGRAPHIC_DATA]" at bounding box center [83, 192] width 95 height 23
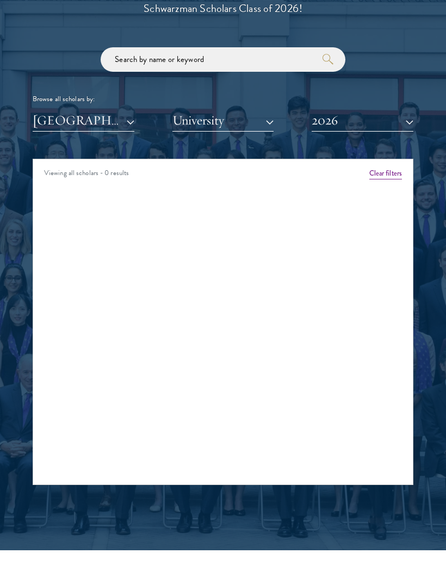
click at [40, 116] on button "[GEOGRAPHIC_DATA]" at bounding box center [84, 120] width 102 height 22
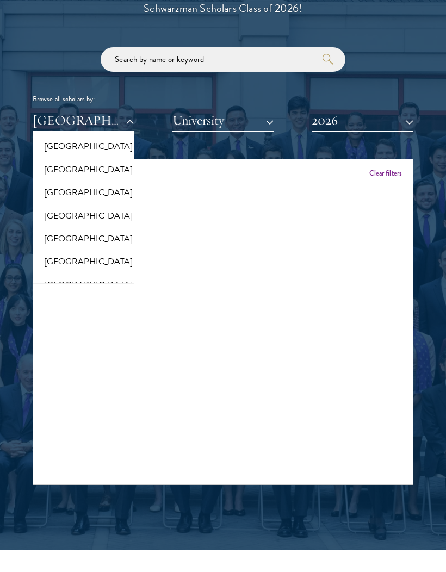
click at [373, 220] on div "Viewing all scholars - 0 results Clear filters Amber Class of [DATE] - [DATE] […" at bounding box center [223, 322] width 380 height 326
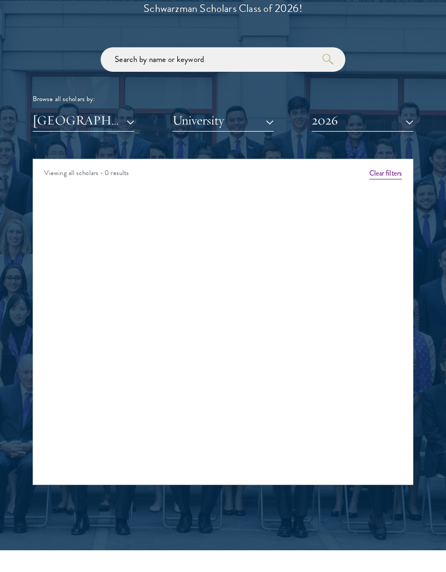
click at [46, 111] on button "[GEOGRAPHIC_DATA]" at bounding box center [84, 120] width 102 height 22
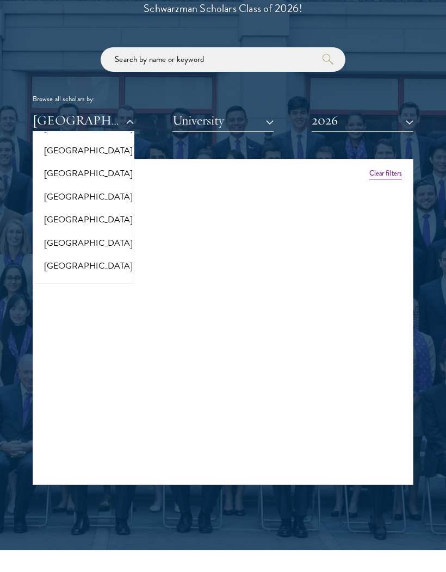
scroll to position [1231, 0]
click at [47, 197] on button "[GEOGRAPHIC_DATA]" at bounding box center [83, 197] width 95 height 23
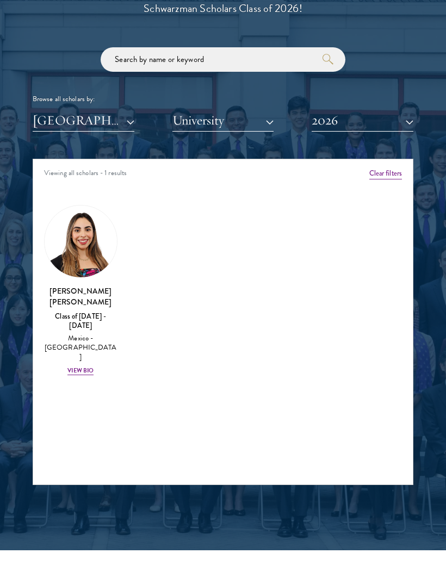
click at [49, 114] on button "[GEOGRAPHIC_DATA]" at bounding box center [84, 120] width 102 height 22
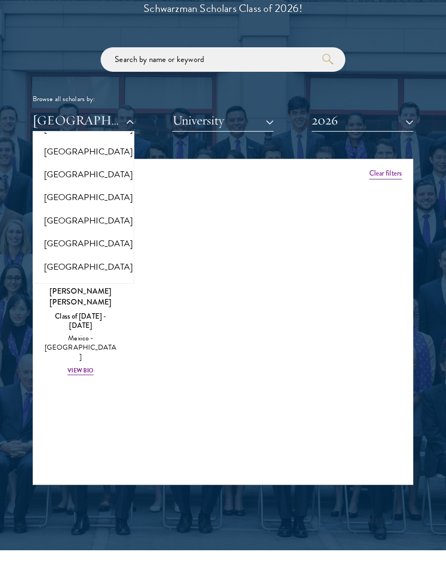
scroll to position [1201, 0]
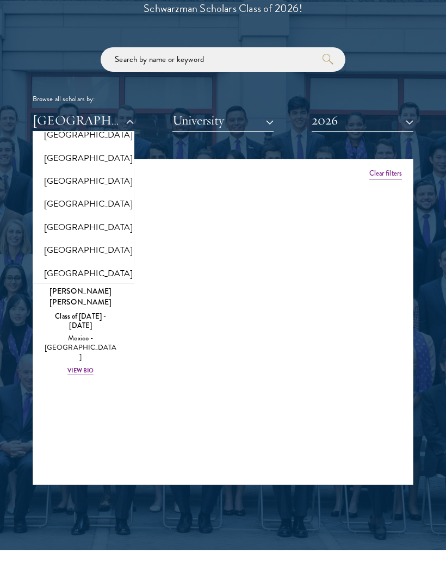
click at [385, 109] on button "2026" at bounding box center [362, 120] width 102 height 22
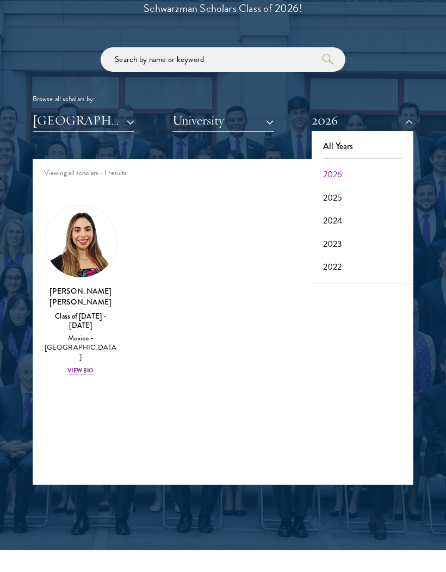
click at [355, 197] on button "2025" at bounding box center [362, 197] width 95 height 23
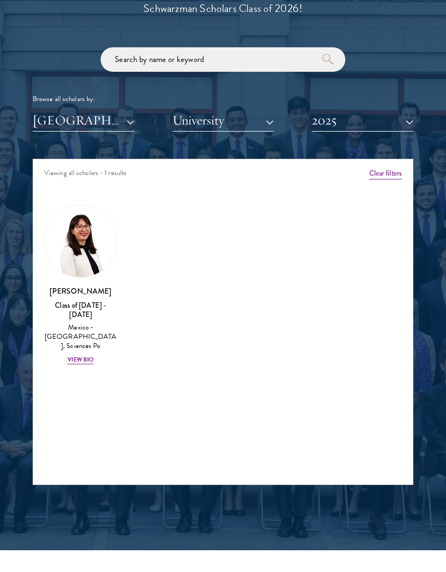
click at [71, 238] on img at bounding box center [81, 241] width 72 height 72
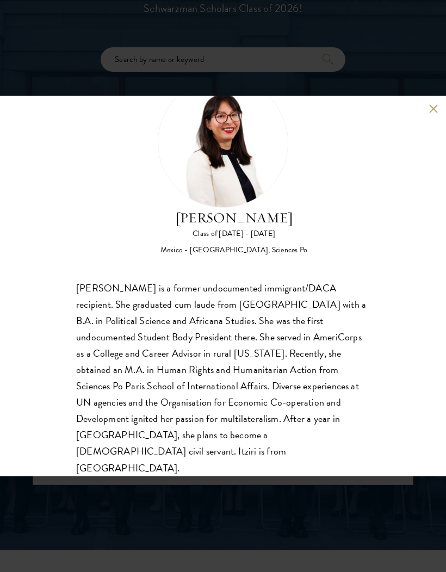
scroll to position [50, 0]
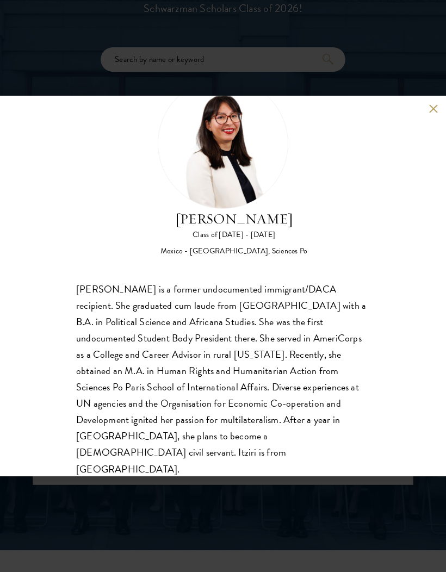
click at [432, 109] on button at bounding box center [432, 108] width 9 height 9
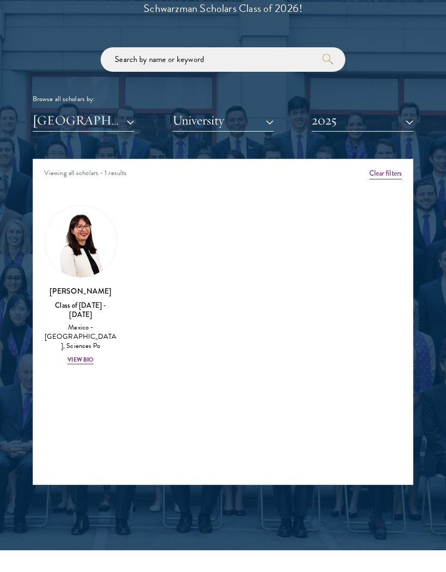
click at [65, 127] on button "[GEOGRAPHIC_DATA]" at bounding box center [84, 120] width 102 height 22
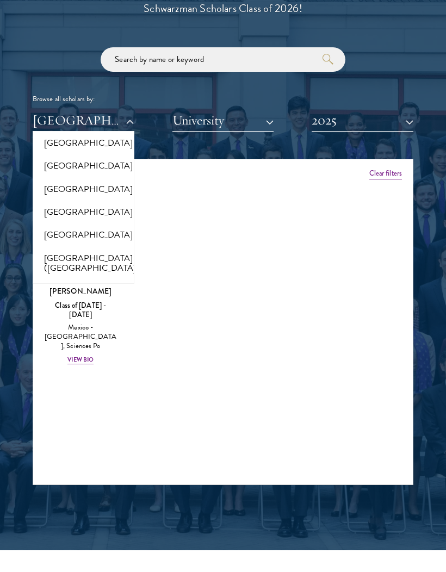
scroll to position [1283, 0]
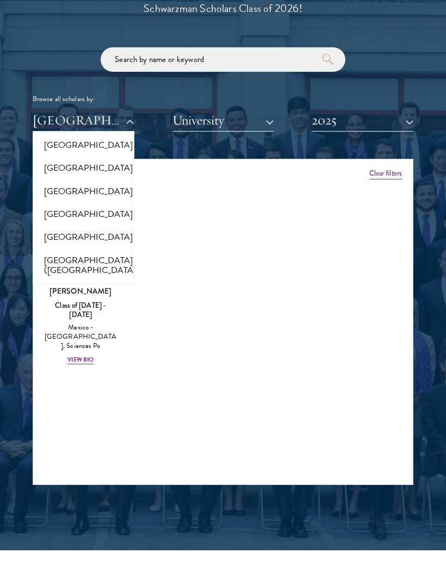
click at [52, 215] on button "[GEOGRAPHIC_DATA]" at bounding box center [83, 214] width 95 height 23
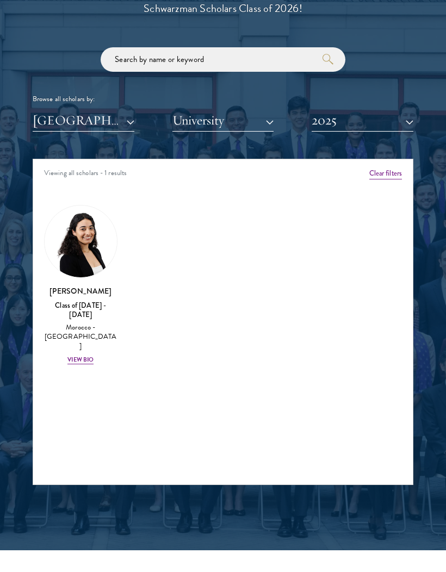
click at [70, 219] on img at bounding box center [81, 241] width 72 height 72
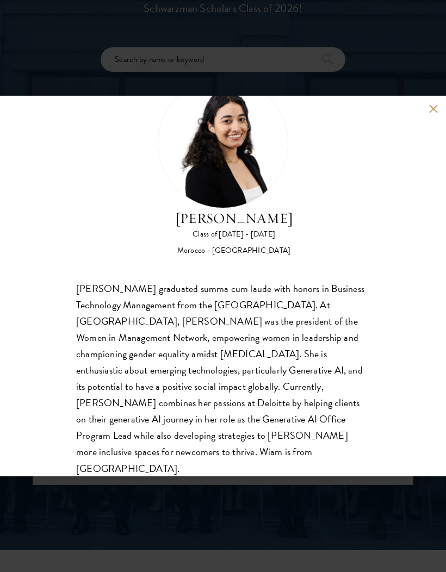
scroll to position [50, 0]
click at [429, 111] on button at bounding box center [432, 108] width 9 height 9
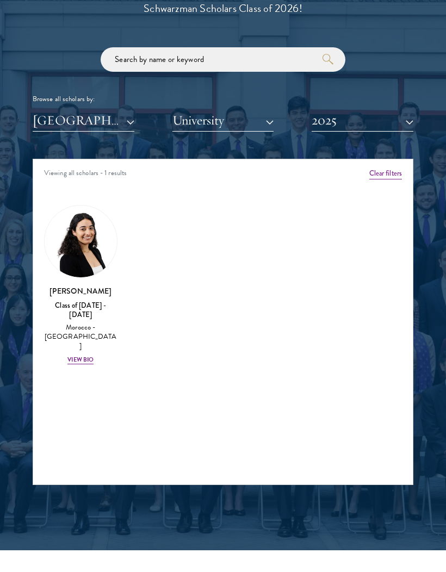
click at [34, 129] on button "[GEOGRAPHIC_DATA]" at bounding box center [84, 120] width 102 height 22
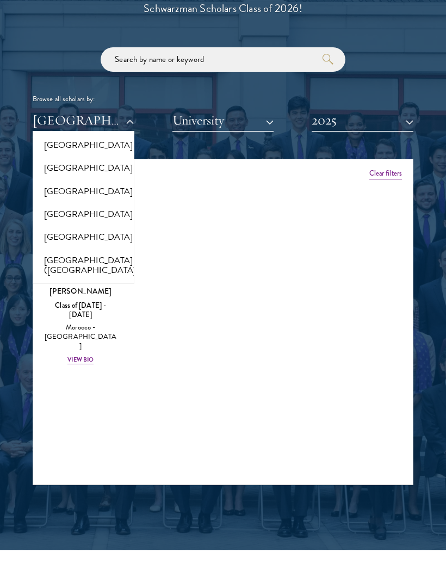
click at [406, 128] on button "2025" at bounding box center [362, 120] width 102 height 22
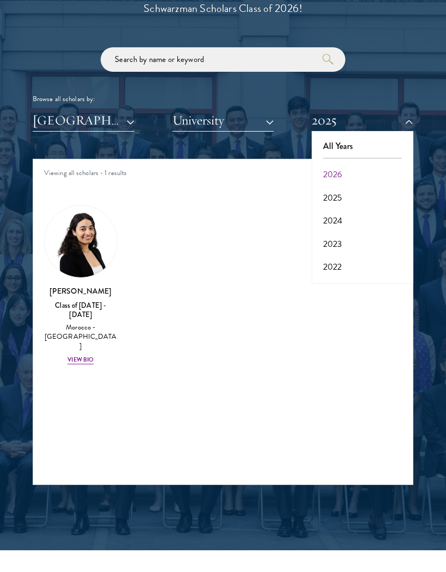
click at [398, 118] on button "2025" at bounding box center [362, 120] width 102 height 22
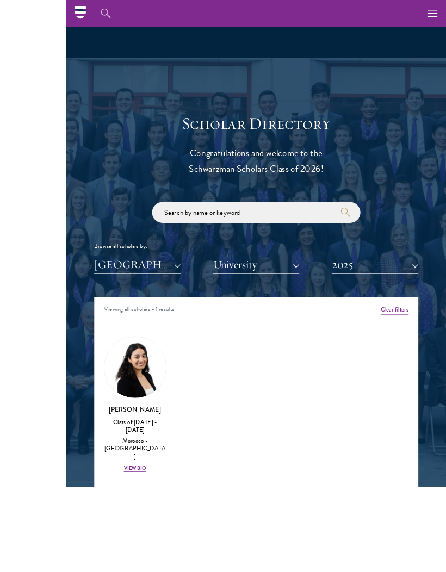
scroll to position [1118, 0]
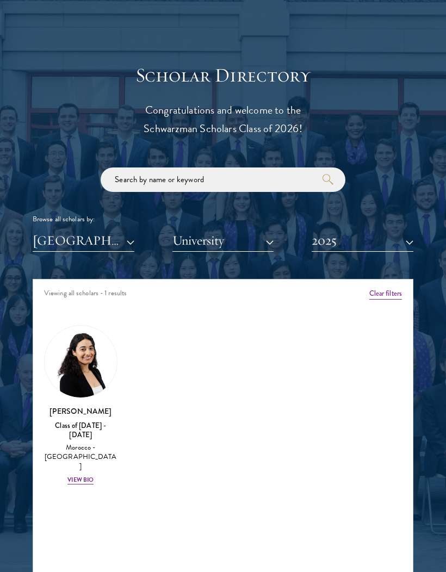
click at [373, 236] on button "2025" at bounding box center [362, 240] width 102 height 22
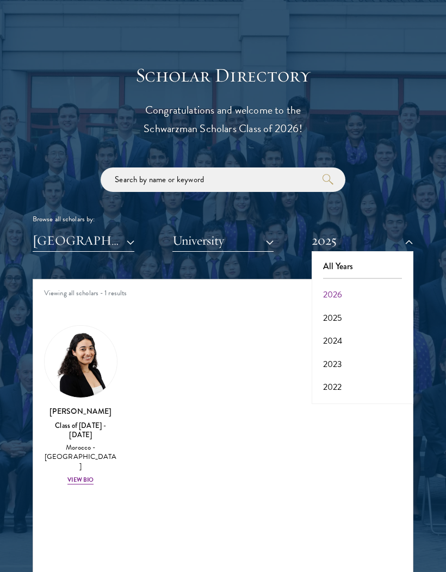
click at [363, 284] on button "2026" at bounding box center [362, 294] width 95 height 23
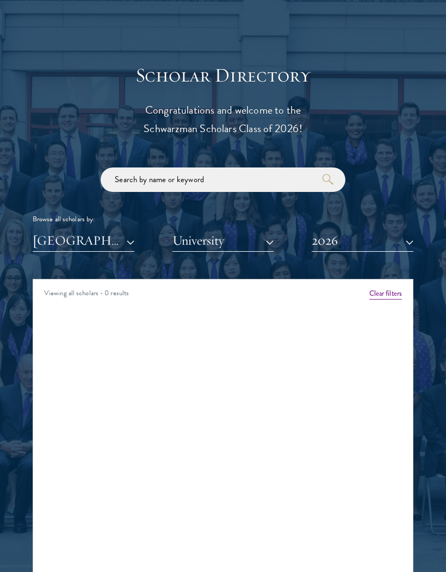
click at [380, 232] on button "2026" at bounding box center [362, 240] width 102 height 22
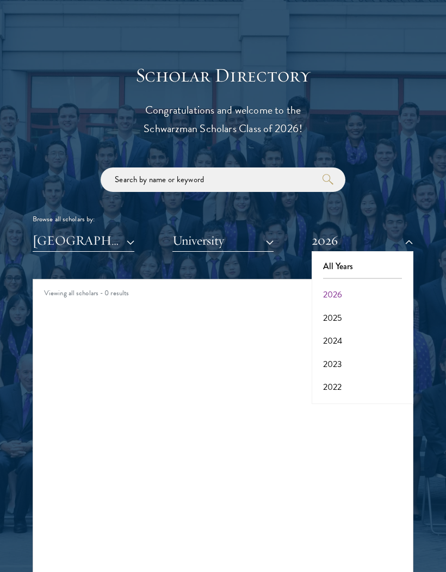
click at [359, 329] on button "2024" at bounding box center [362, 340] width 95 height 23
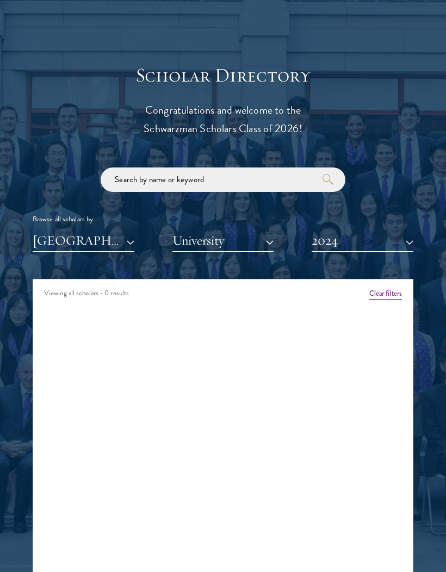
click at [40, 235] on button "[GEOGRAPHIC_DATA]" at bounding box center [84, 240] width 102 height 22
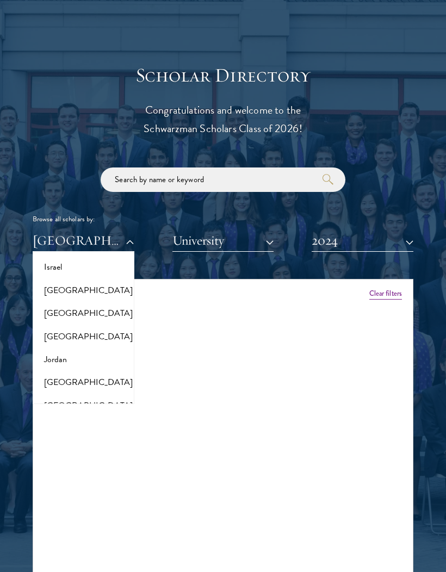
scroll to position [954, 0]
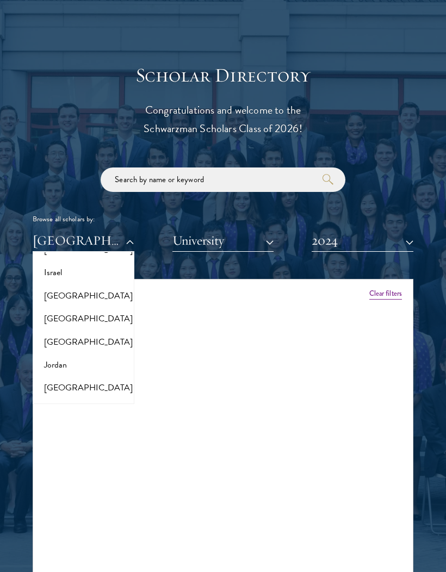
click at [95, 298] on button "[GEOGRAPHIC_DATA]" at bounding box center [83, 295] width 95 height 23
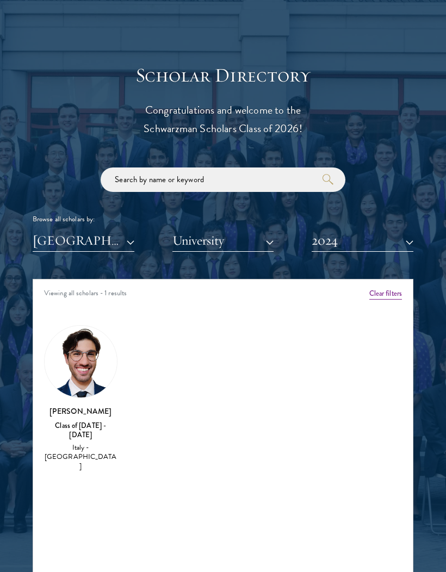
click at [368, 234] on button "2024" at bounding box center [362, 240] width 102 height 22
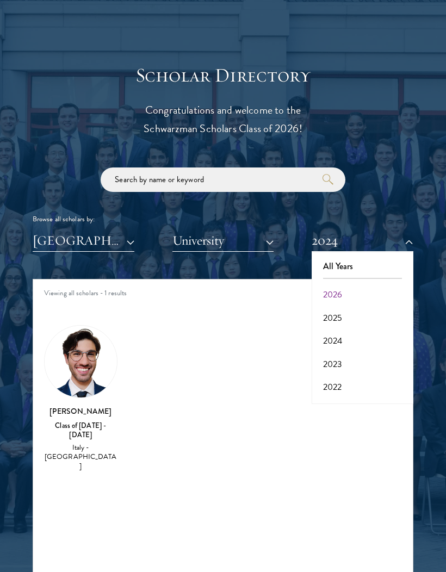
click at [355, 308] on button "2025" at bounding box center [362, 317] width 95 height 23
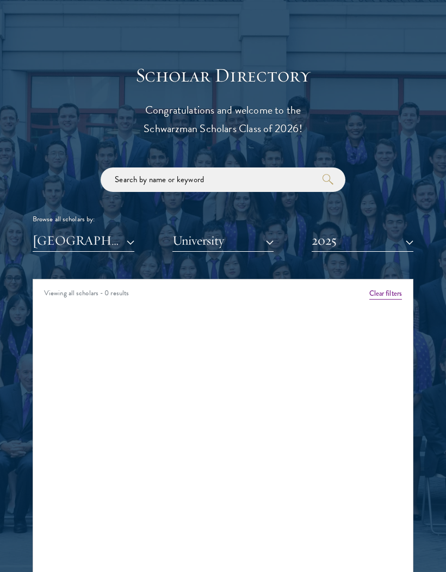
click at [366, 243] on button "2025" at bounding box center [362, 240] width 102 height 22
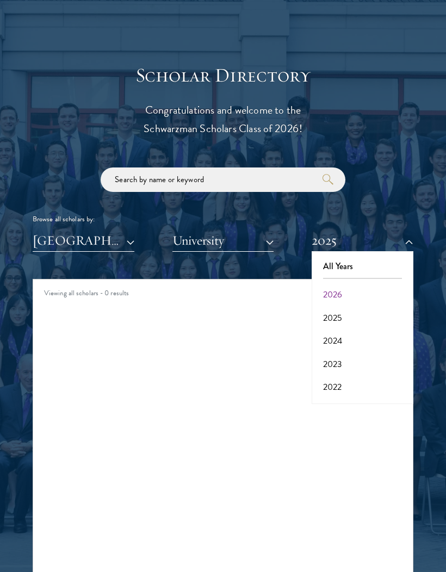
click at [374, 283] on button "2026" at bounding box center [362, 294] width 95 height 23
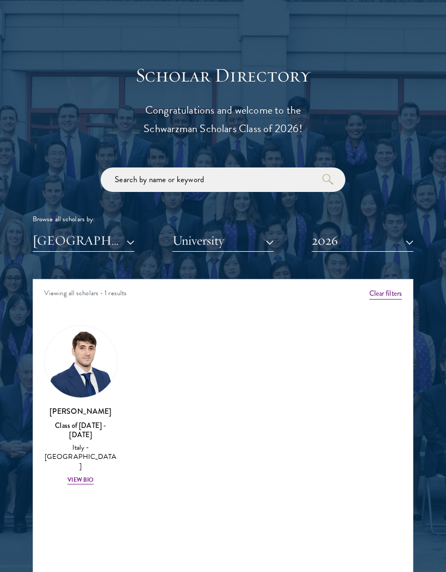
click at [77, 386] on img at bounding box center [81, 361] width 72 height 72
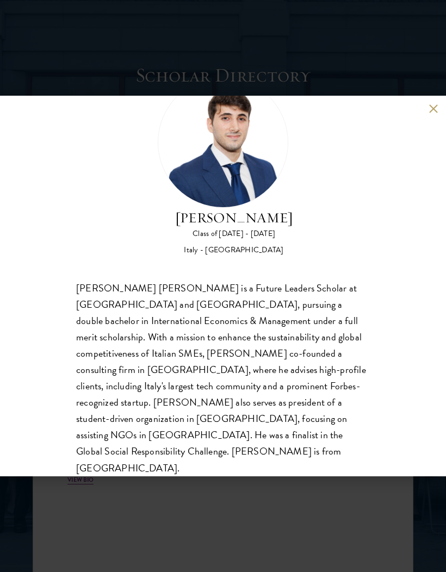
scroll to position [50, 0]
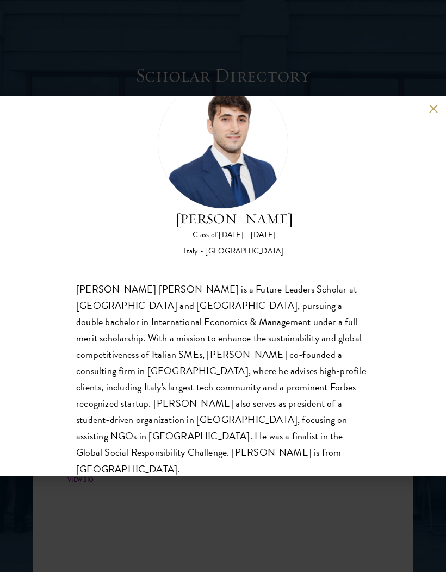
click at [437, 110] on button at bounding box center [432, 108] width 9 height 9
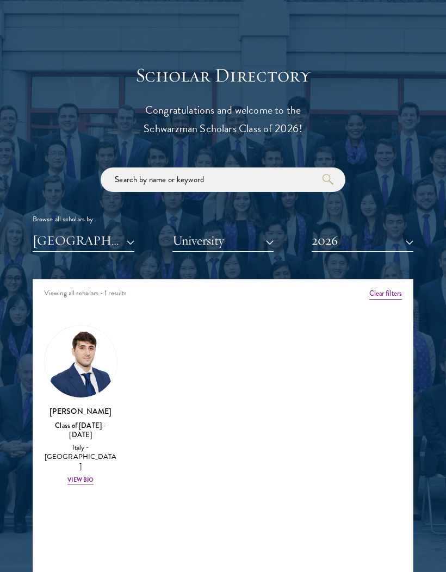
click at [58, 244] on button "[GEOGRAPHIC_DATA]" at bounding box center [84, 240] width 102 height 22
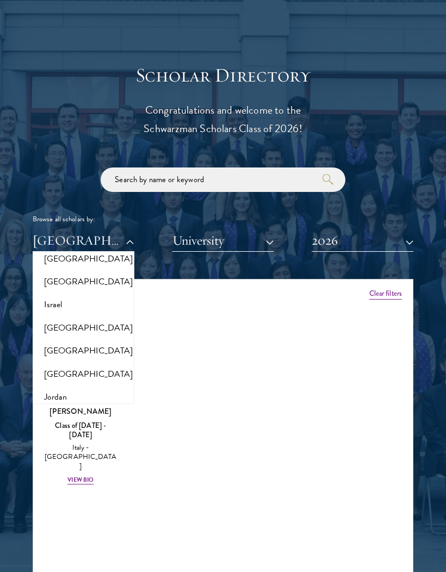
scroll to position [919, 0]
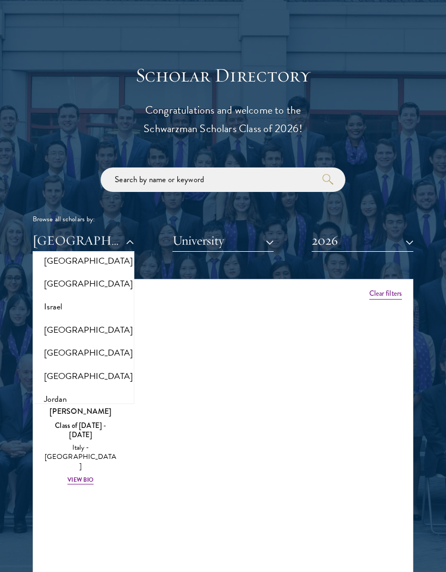
click at [45, 309] on button "Israel" at bounding box center [83, 306] width 95 height 23
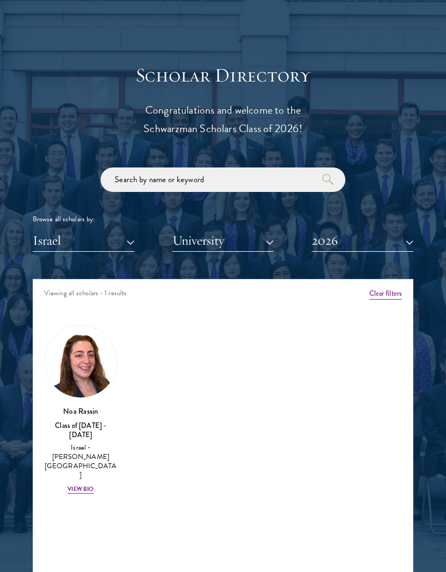
click at [73, 363] on img at bounding box center [81, 361] width 72 height 72
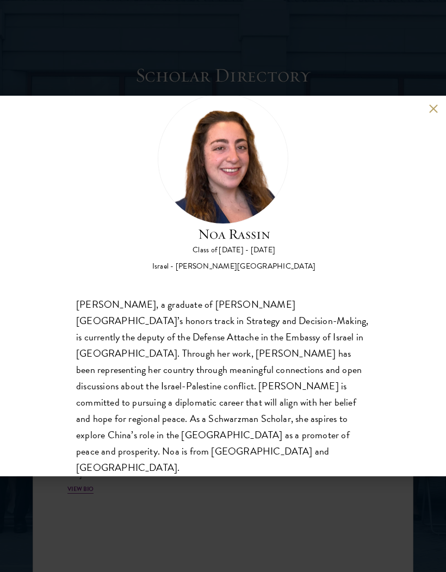
scroll to position [34, 0]
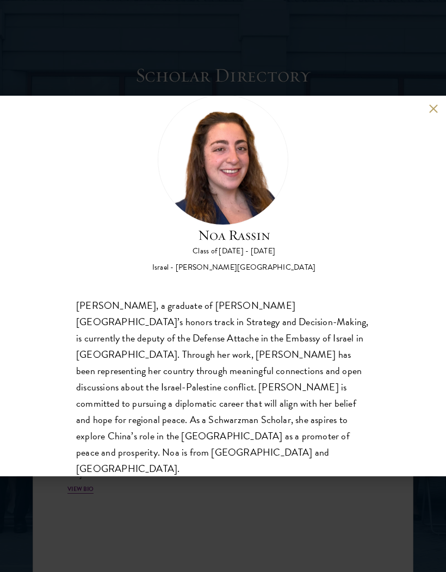
click at [432, 117] on div "[PERSON_NAME] Class of [DATE] - [DATE] Israel - [PERSON_NAME][GEOGRAPHIC_DATA] …" at bounding box center [223, 286] width 446 height 380
click at [431, 110] on button at bounding box center [432, 108] width 9 height 9
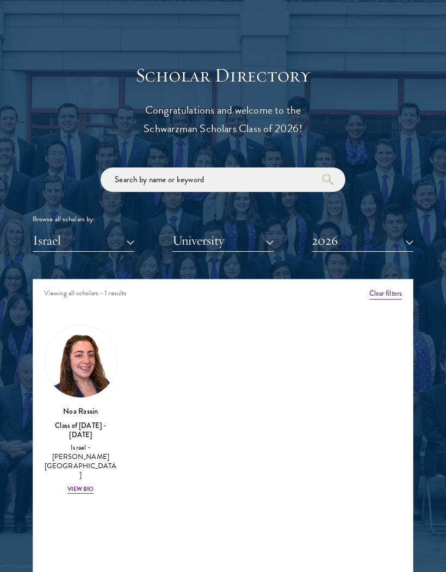
click at [46, 246] on button "Israel" at bounding box center [84, 240] width 102 height 22
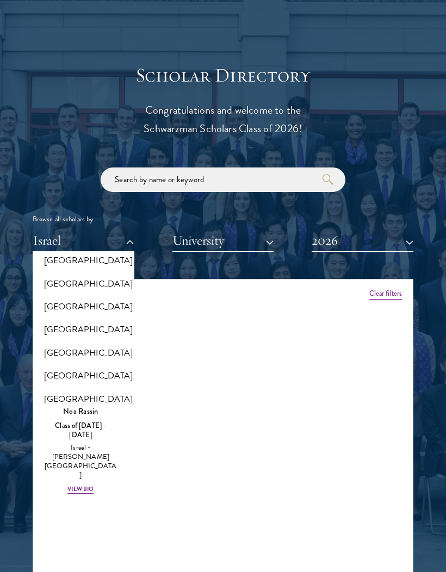
scroll to position [761, 0]
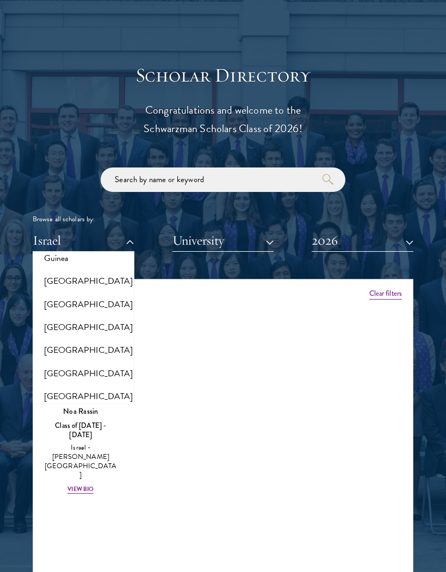
click at [48, 328] on button "[GEOGRAPHIC_DATA]" at bounding box center [83, 327] width 95 height 23
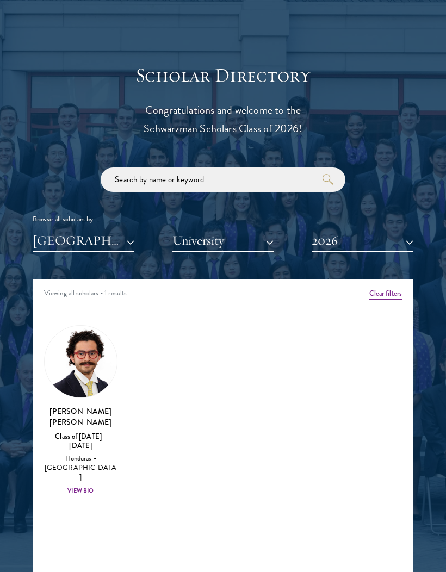
click at [67, 361] on img at bounding box center [81, 361] width 72 height 72
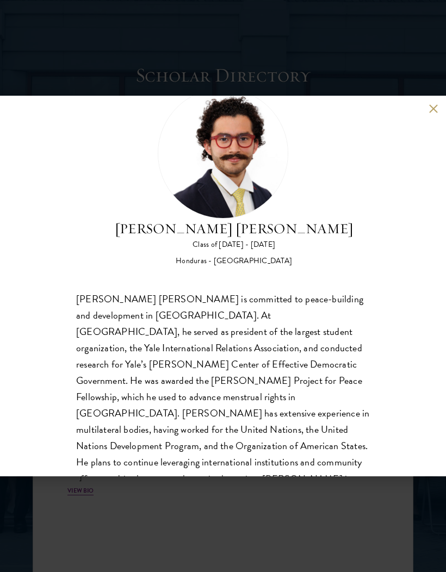
scroll to position [42, 0]
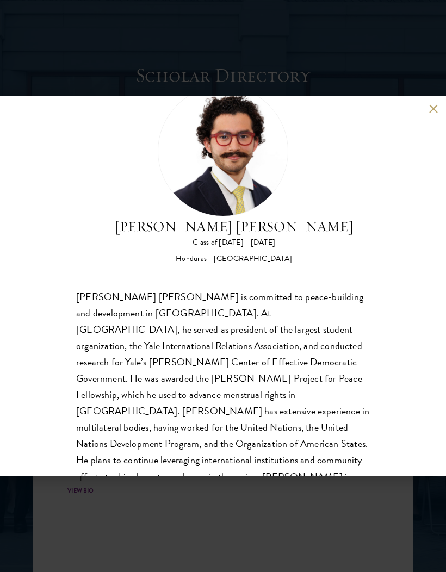
click at [432, 107] on button at bounding box center [432, 108] width 9 height 9
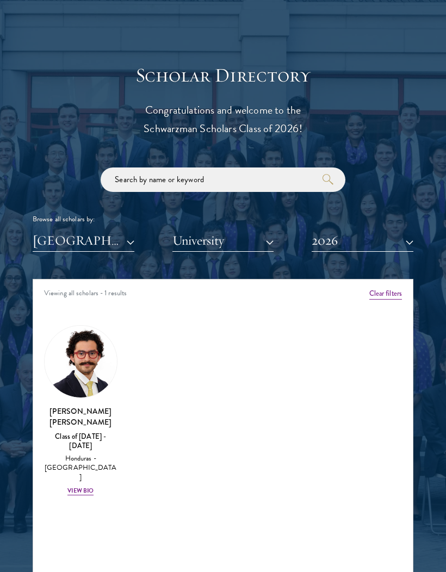
click at [39, 240] on button "[GEOGRAPHIC_DATA]" at bounding box center [84, 240] width 102 height 22
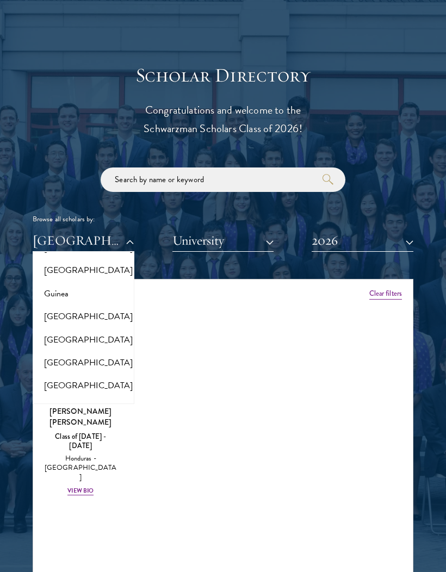
scroll to position [725, 0]
click at [50, 338] on button "[GEOGRAPHIC_DATA]" at bounding box center [83, 340] width 95 height 23
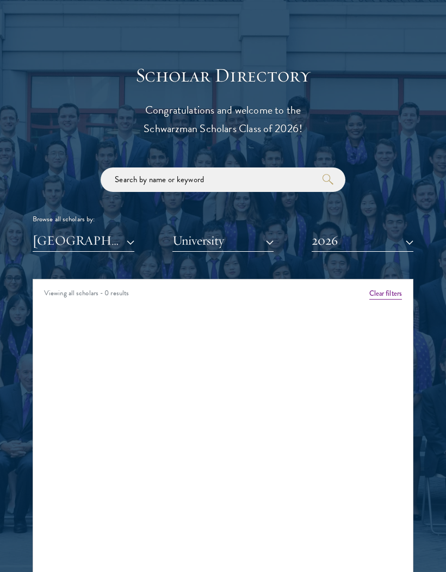
click at [52, 239] on button "[GEOGRAPHIC_DATA]" at bounding box center [84, 240] width 102 height 22
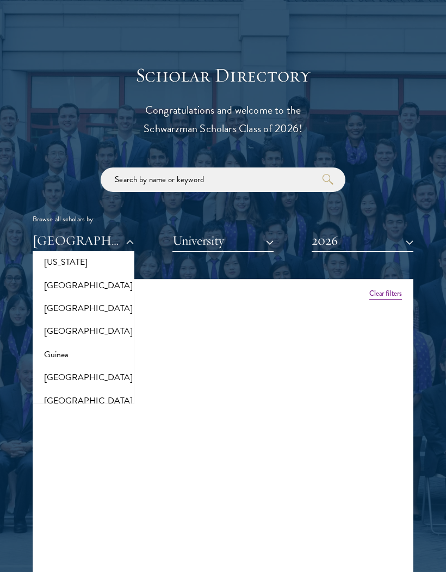
scroll to position [661, 0]
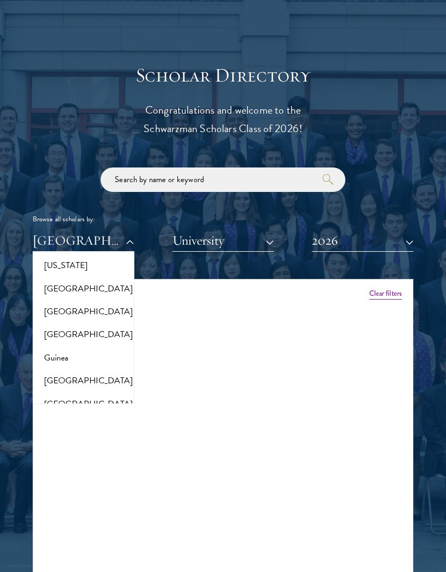
click at [54, 358] on button "Guinea" at bounding box center [83, 357] width 95 height 23
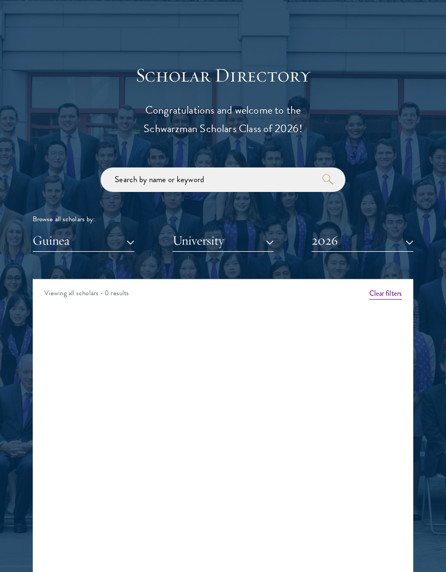
click at [47, 244] on button "Guinea" at bounding box center [84, 240] width 102 height 22
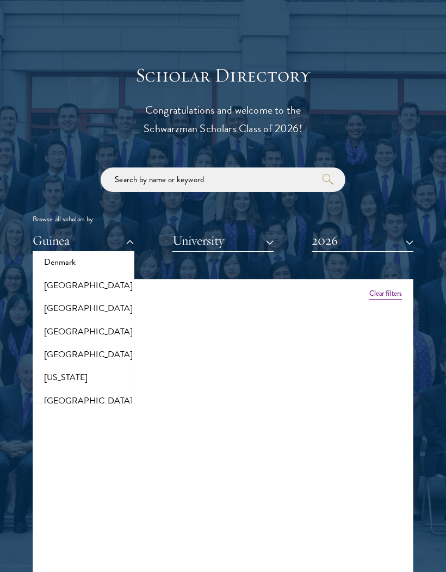
scroll to position [550, 0]
click at [49, 300] on button "[GEOGRAPHIC_DATA]" at bounding box center [83, 307] width 95 height 23
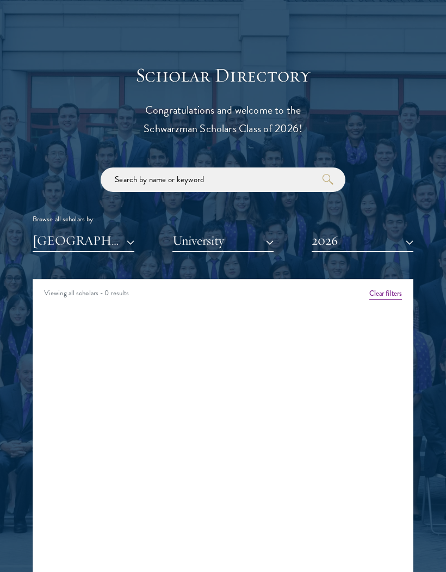
click at [339, 229] on button "2026" at bounding box center [362, 240] width 102 height 22
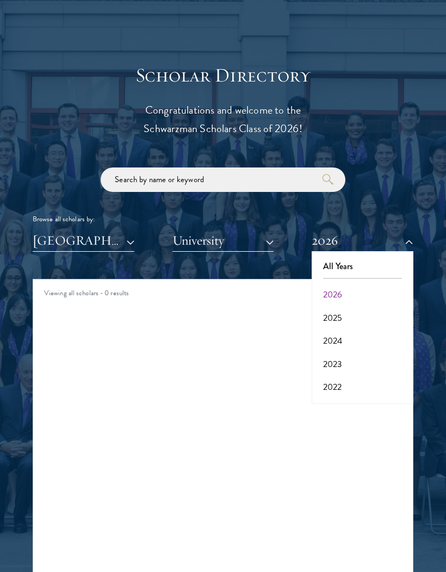
click at [327, 318] on button "2025" at bounding box center [362, 317] width 95 height 23
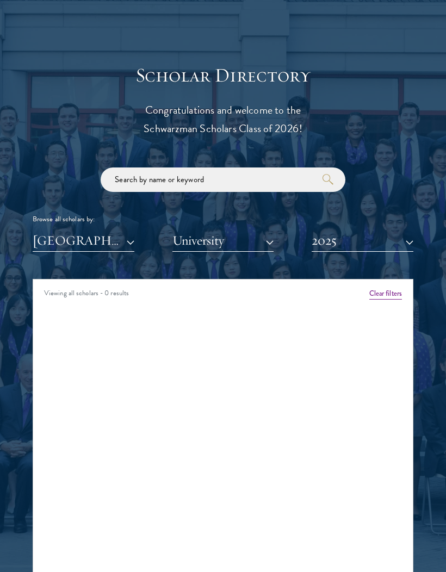
click at [318, 235] on button "2025" at bounding box center [362, 240] width 102 height 22
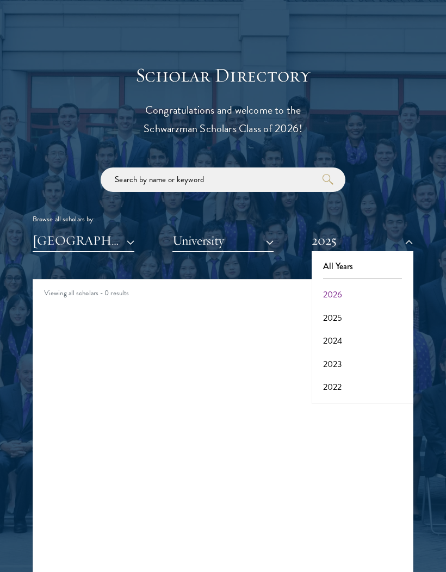
click at [324, 336] on button "2024" at bounding box center [362, 340] width 95 height 23
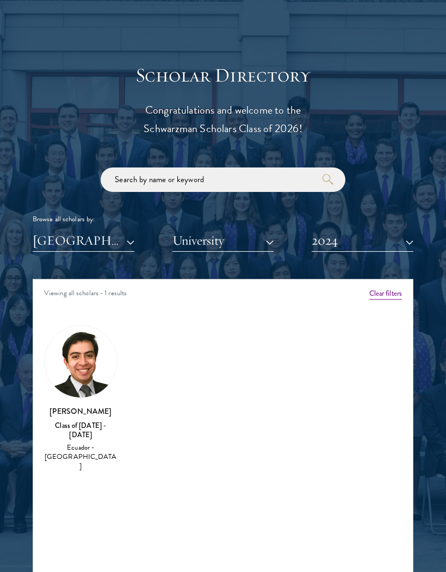
click at [43, 247] on button "[GEOGRAPHIC_DATA]" at bounding box center [84, 240] width 102 height 22
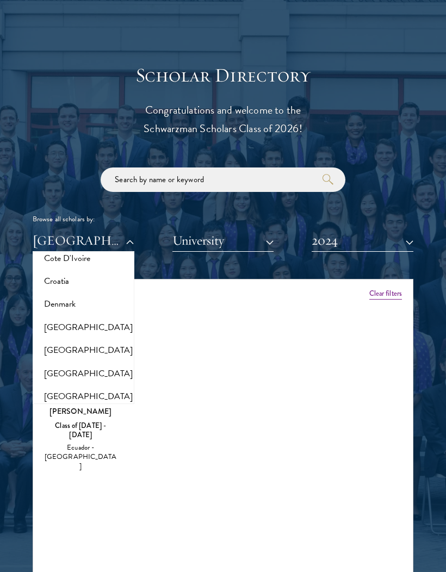
scroll to position [507, 0]
click at [51, 331] on button "[GEOGRAPHIC_DATA]" at bounding box center [83, 327] width 95 height 23
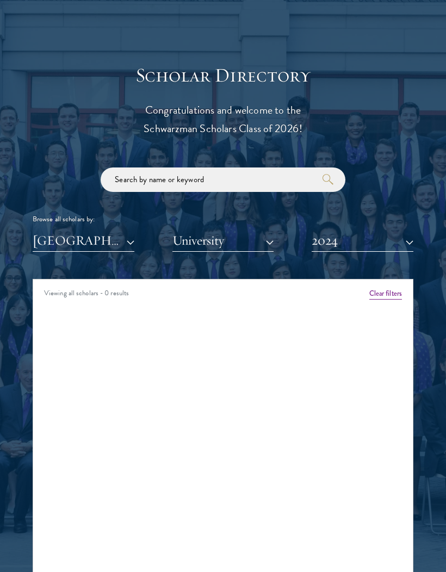
click at [370, 236] on button "2024" at bounding box center [362, 240] width 102 height 22
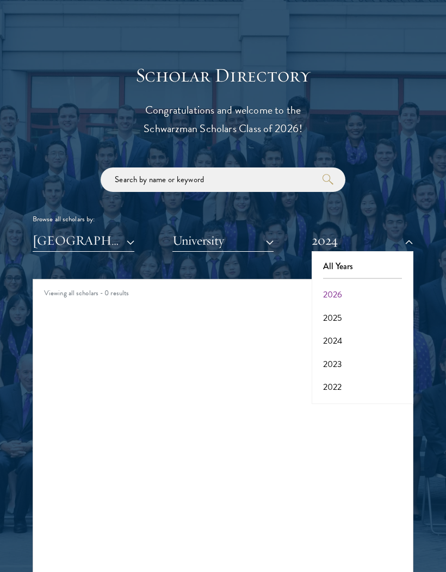
click at [368, 293] on button "2026" at bounding box center [362, 294] width 95 height 23
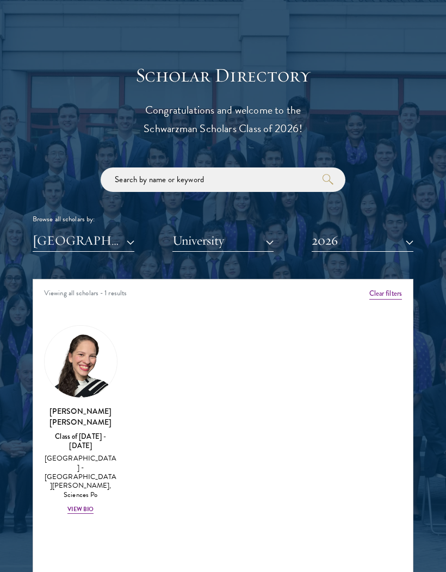
click at [380, 243] on button "2026" at bounding box center [362, 240] width 102 height 22
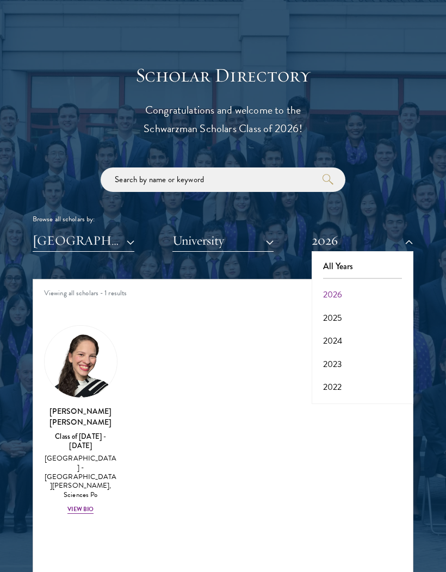
click at [364, 313] on button "2025" at bounding box center [362, 317] width 95 height 23
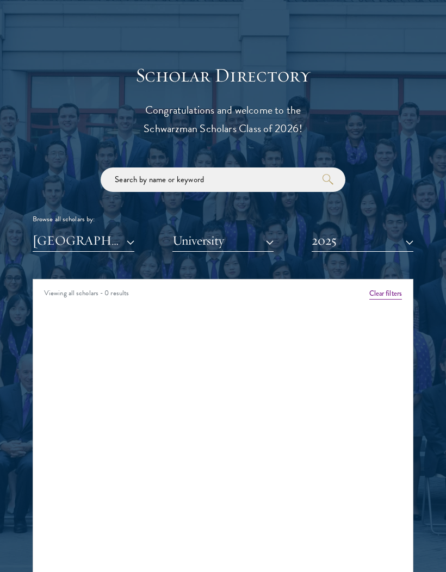
click at [373, 245] on button "2025" at bounding box center [362, 240] width 102 height 22
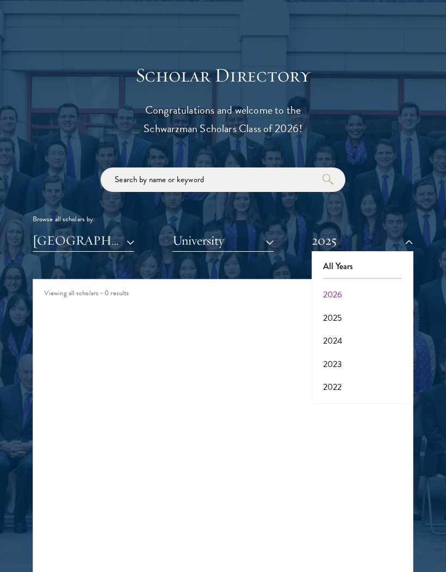
click at [359, 334] on button "2024" at bounding box center [362, 340] width 95 height 23
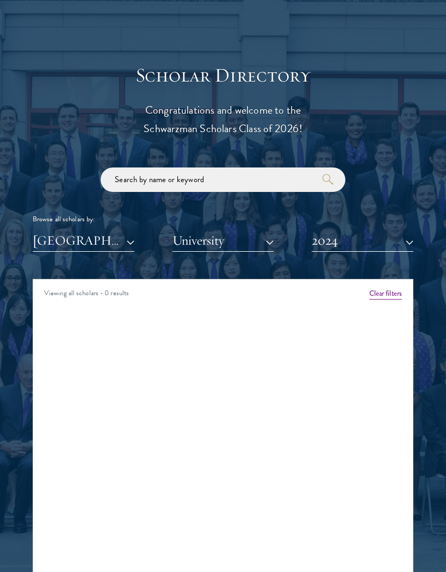
click at [367, 246] on button "2024" at bounding box center [362, 240] width 102 height 22
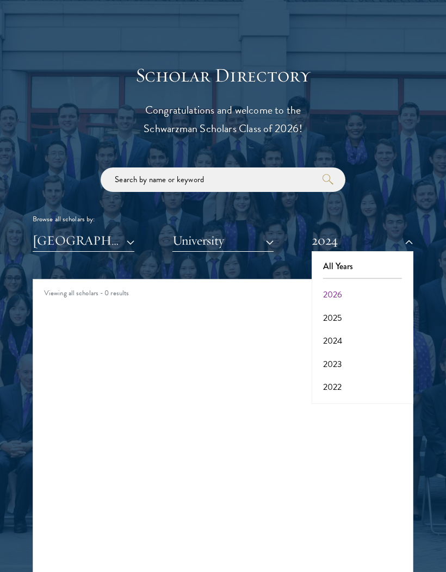
click at [365, 292] on button "2026" at bounding box center [362, 294] width 95 height 23
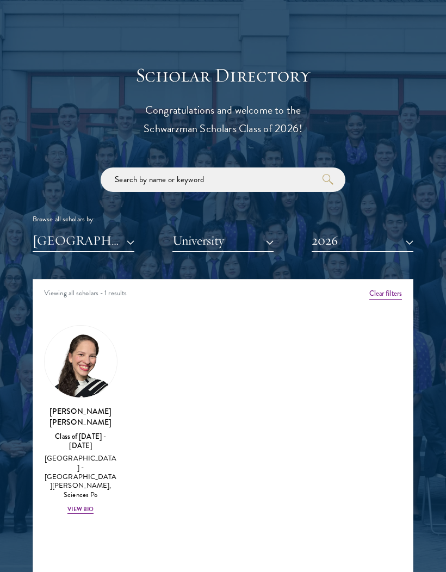
click at [67, 385] on img at bounding box center [81, 361] width 72 height 72
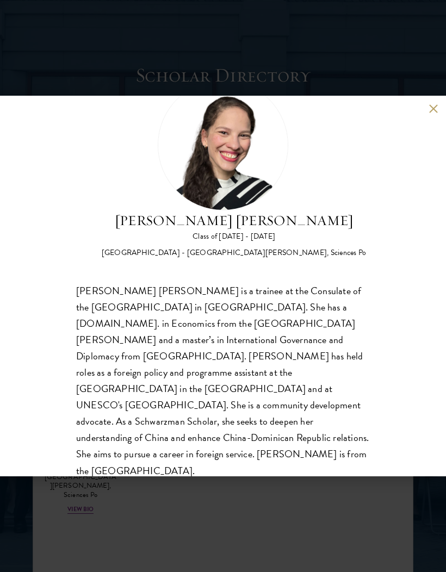
scroll to position [50, 0]
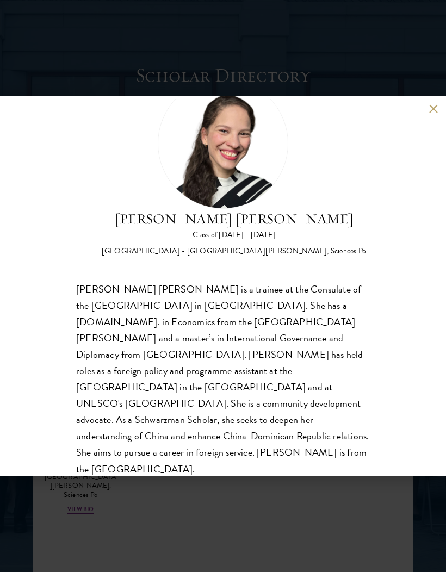
click at [142, 500] on div "[PERSON_NAME] [PERSON_NAME] Class of [DATE] - [DATE] [GEOGRAPHIC_DATA] - [GEOGR…" at bounding box center [223, 286] width 446 height 572
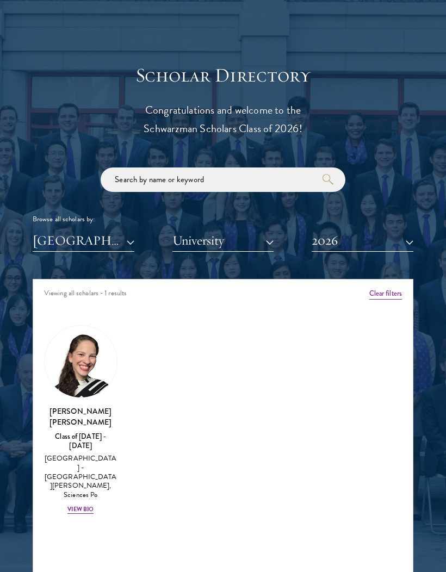
click at [52, 235] on button "[GEOGRAPHIC_DATA]" at bounding box center [84, 240] width 102 height 22
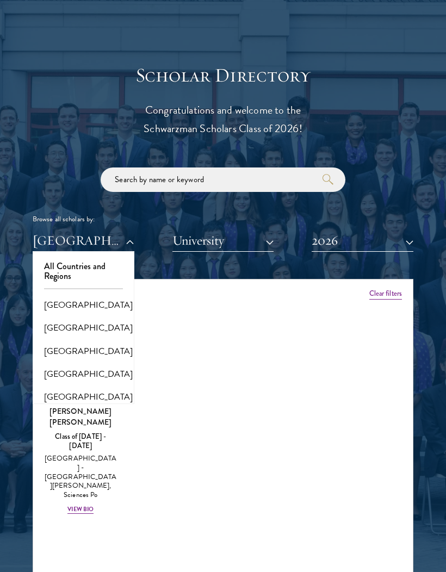
click at [63, 323] on button "[GEOGRAPHIC_DATA]" at bounding box center [83, 327] width 95 height 23
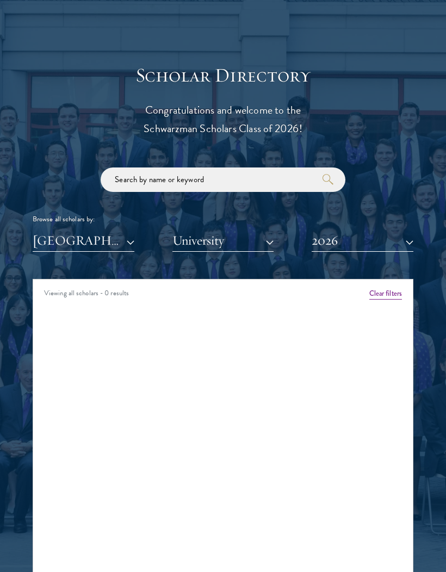
click at [336, 235] on button "2026" at bounding box center [362, 240] width 102 height 22
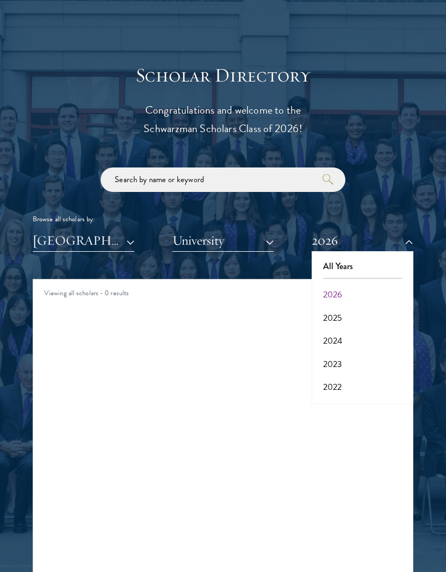
click at [332, 314] on button "2025" at bounding box center [362, 317] width 95 height 23
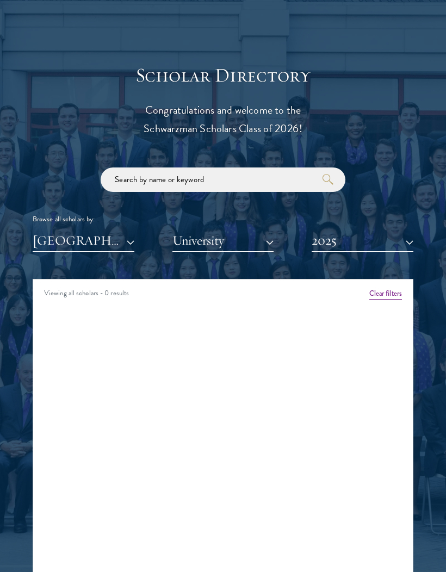
click at [333, 241] on button "2025" at bounding box center [362, 240] width 102 height 22
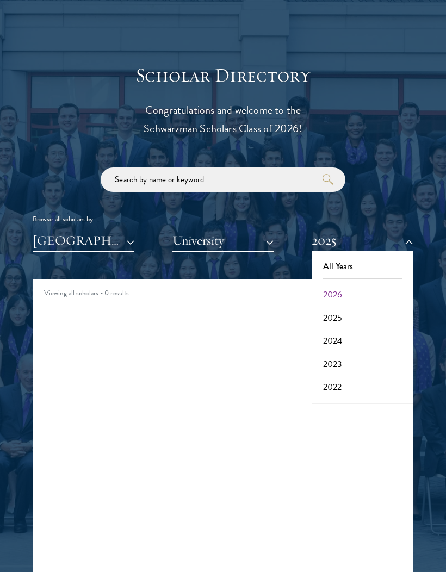
click at [327, 336] on button "2024" at bounding box center [362, 340] width 95 height 23
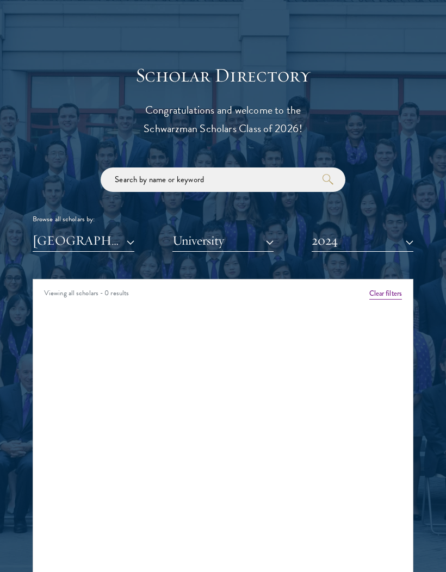
click at [332, 249] on button "2024" at bounding box center [362, 240] width 102 height 22
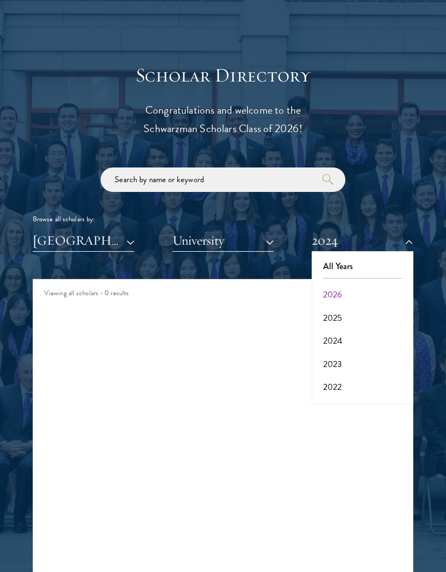
click at [330, 353] on button "2023" at bounding box center [362, 364] width 95 height 23
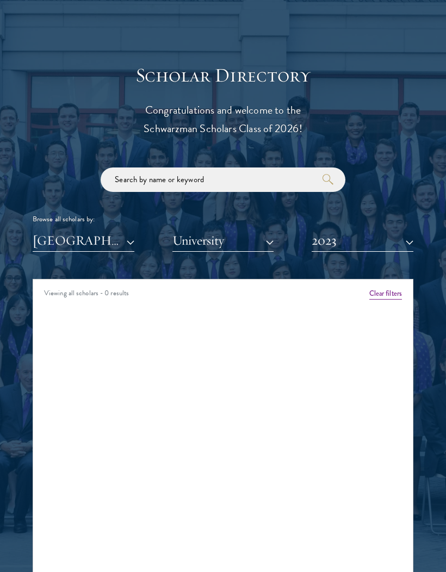
click at [49, 240] on button "[GEOGRAPHIC_DATA]" at bounding box center [84, 240] width 102 height 22
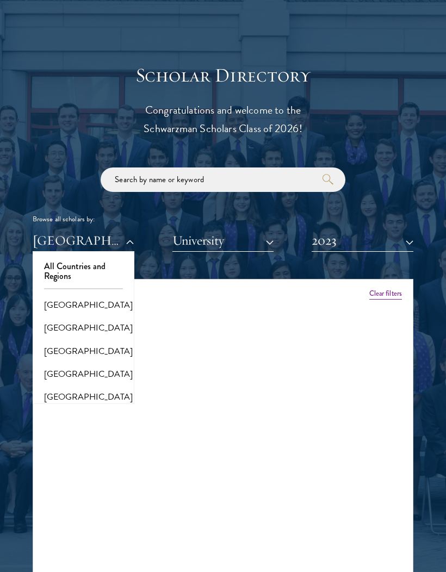
click at [53, 350] on button "[GEOGRAPHIC_DATA]" at bounding box center [83, 351] width 95 height 23
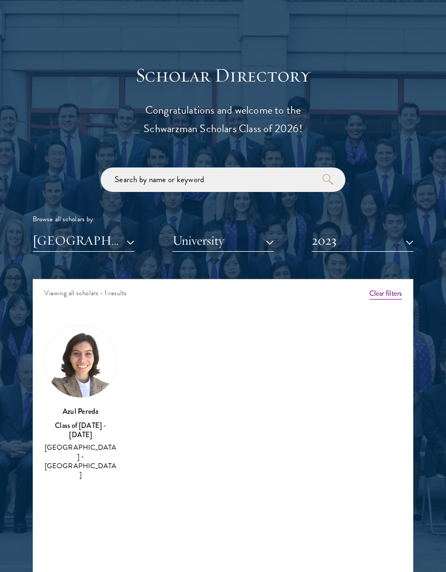
click at [340, 229] on button "2023" at bounding box center [362, 240] width 102 height 22
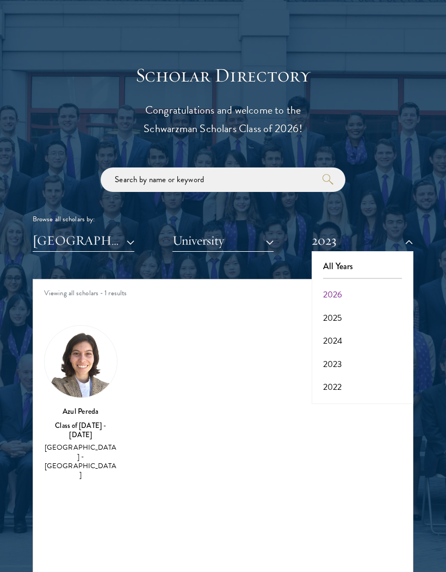
click at [330, 259] on button "All Years" at bounding box center [362, 266] width 95 height 23
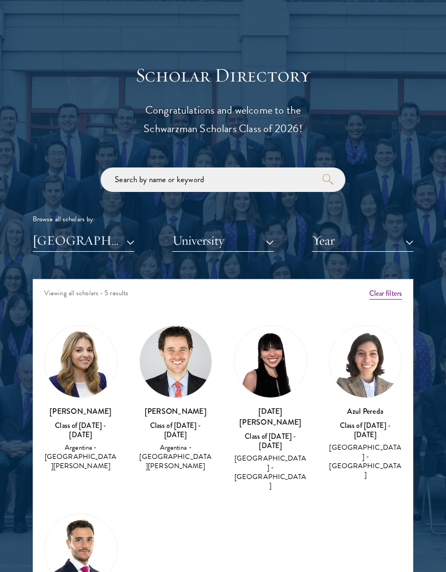
click at [177, 237] on button "University" at bounding box center [223, 240] width 102 height 22
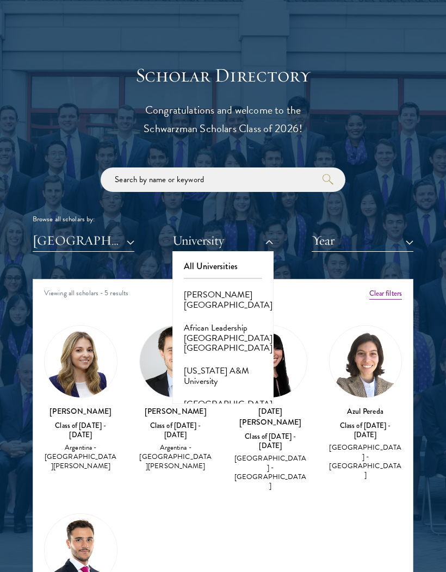
click at [121, 291] on div "Viewing all scholars - 5 results" at bounding box center [222, 294] width 379 height 30
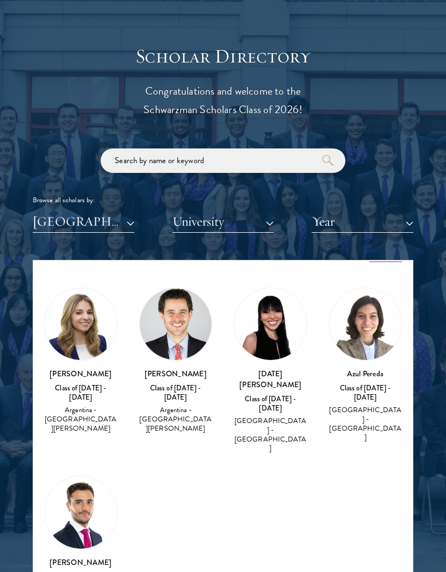
scroll to position [1145, 0]
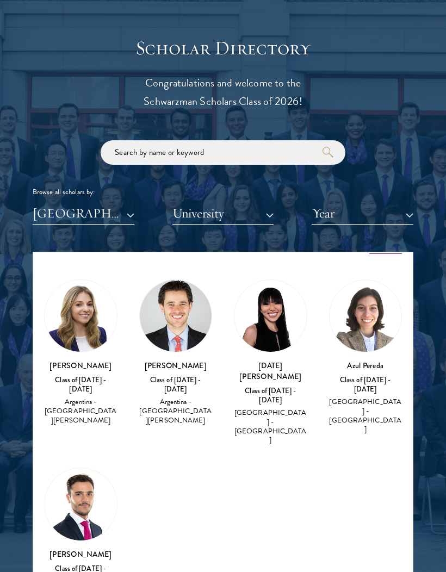
click at [277, 311] on img at bounding box center [270, 316] width 72 height 72
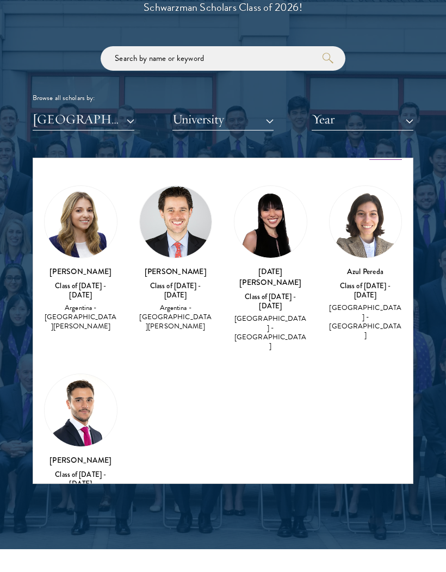
scroll to position [1240, 0]
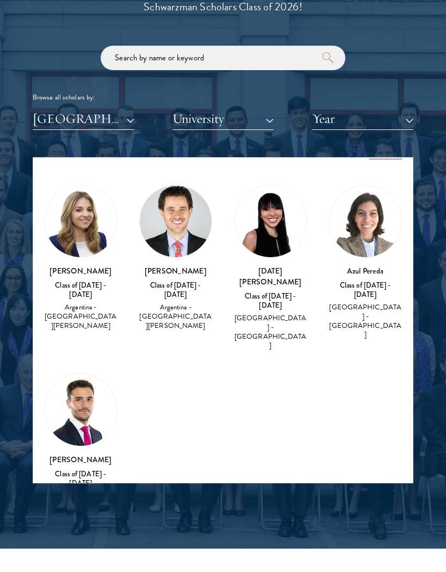
click at [59, 116] on button "[GEOGRAPHIC_DATA]" at bounding box center [84, 119] width 102 height 22
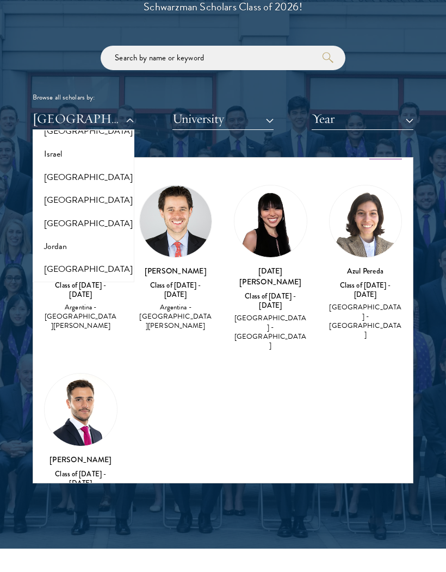
scroll to position [935, 0]
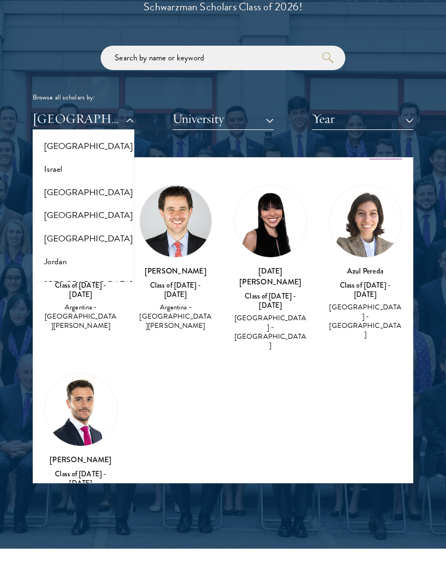
click at [46, 186] on button "[GEOGRAPHIC_DATA]" at bounding box center [83, 192] width 95 height 23
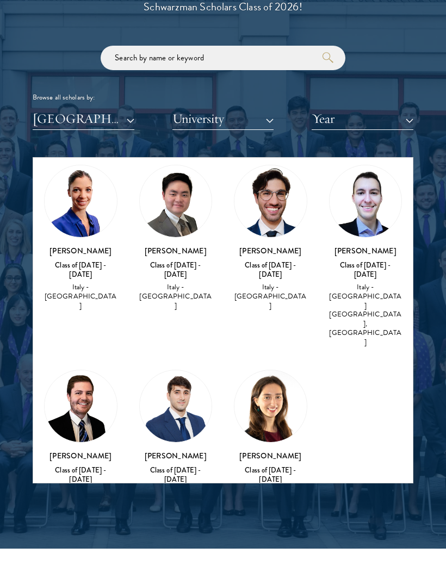
scroll to position [38, 0]
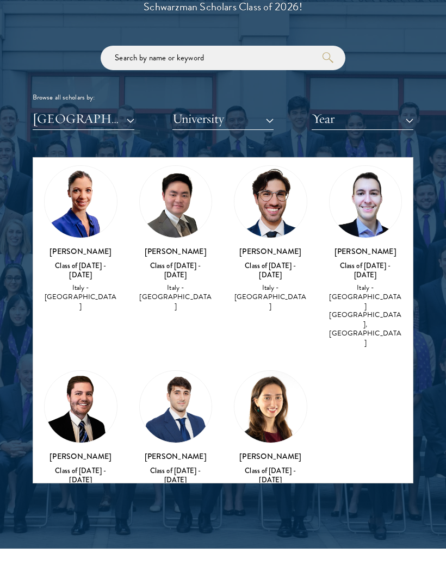
click at [41, 120] on button "[GEOGRAPHIC_DATA]" at bounding box center [84, 119] width 102 height 22
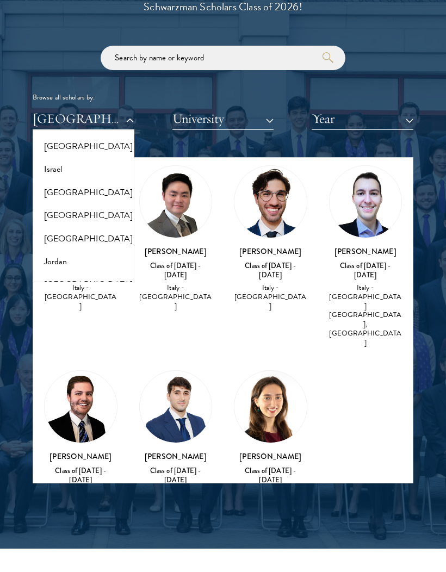
click at [52, 169] on button "Israel" at bounding box center [83, 169] width 95 height 23
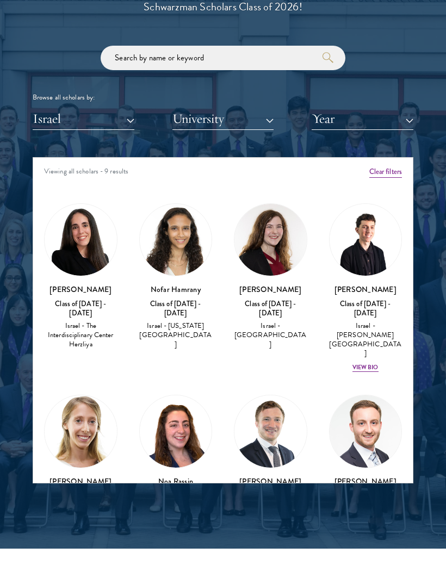
click at [41, 126] on button "Israel" at bounding box center [84, 119] width 102 height 22
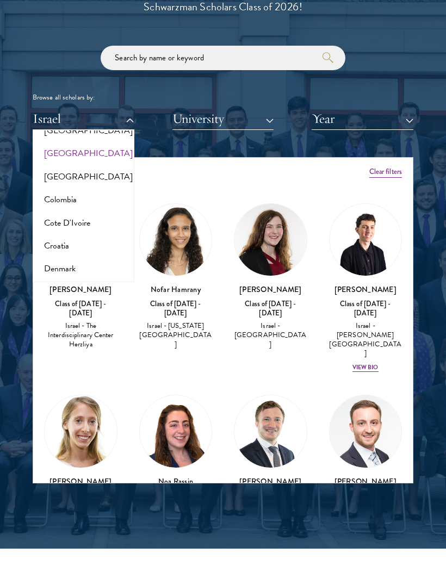
scroll to position [419, 0]
click at [47, 156] on button "[GEOGRAPHIC_DATA]" at bounding box center [83, 155] width 95 height 23
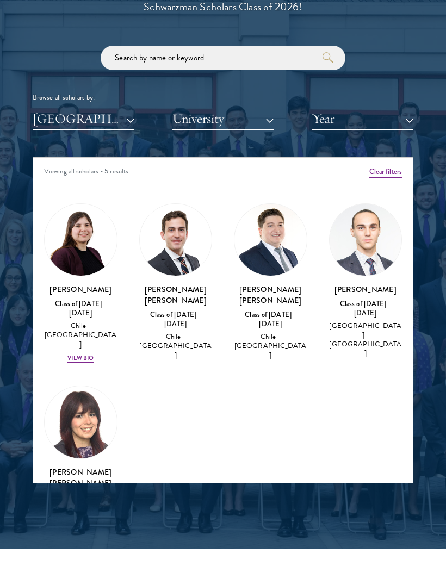
click at [383, 267] on img at bounding box center [365, 240] width 72 height 72
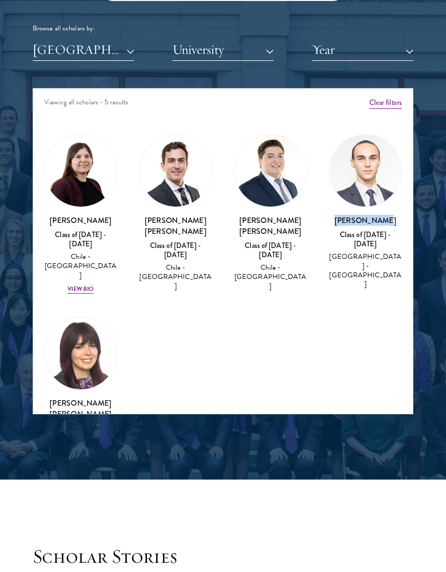
scroll to position [1312, 0]
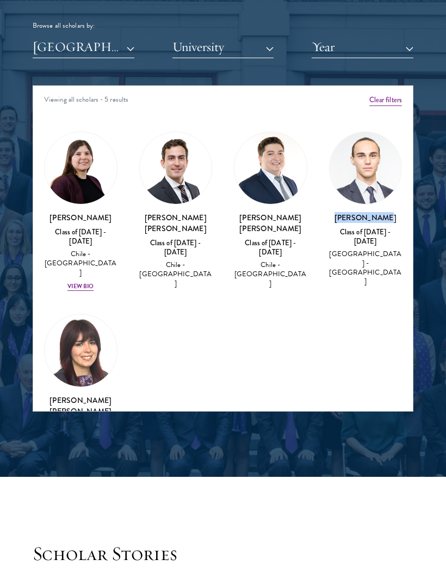
click at [359, 308] on div "Amber Class of [DATE] - [DATE] [GEOGRAPHIC_DATA] - [GEOGRAPHIC_DATA] View Bio C…" at bounding box center [222, 304] width 379 height 377
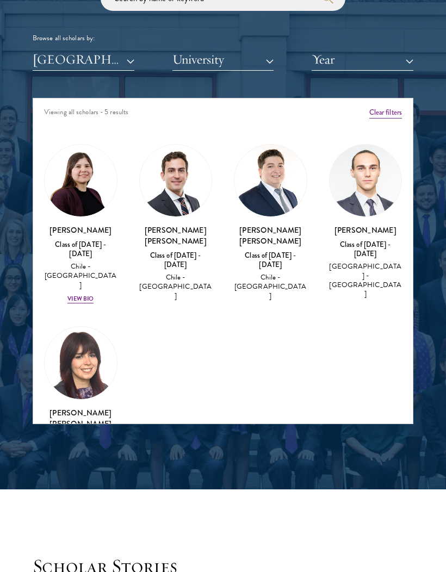
scroll to position [1291, 0]
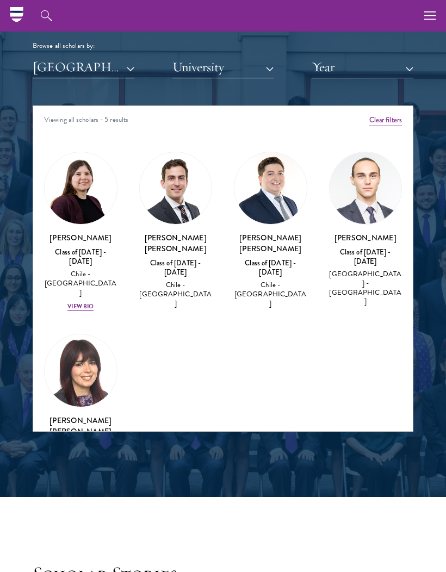
click at [47, 70] on button "[GEOGRAPHIC_DATA]" at bounding box center [84, 67] width 102 height 22
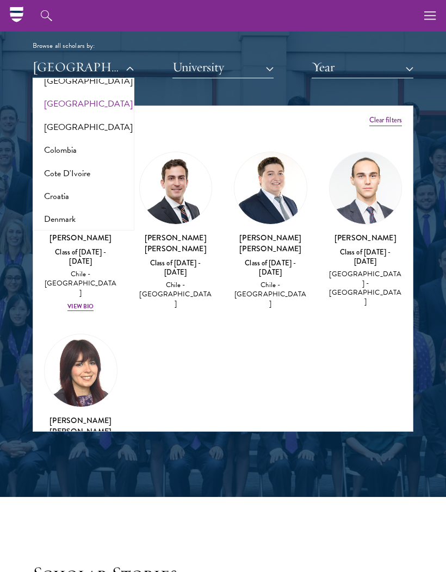
click at [53, 152] on button "Colombia" at bounding box center [83, 150] width 95 height 23
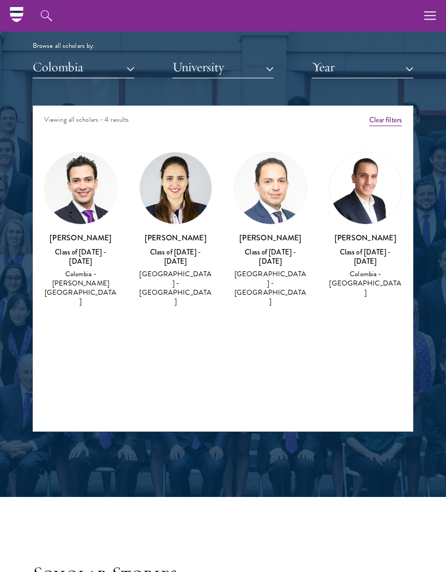
click at [46, 63] on button "Colombia" at bounding box center [84, 67] width 102 height 22
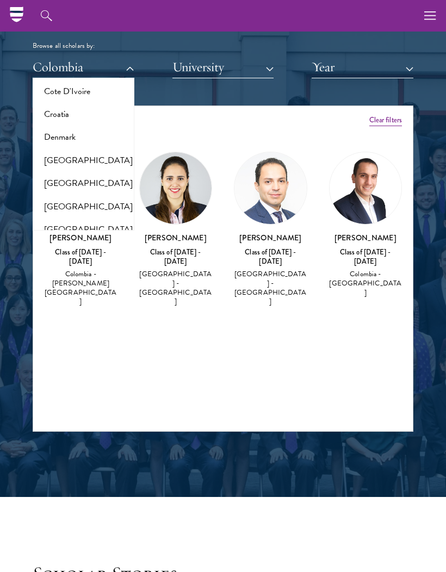
scroll to position [511, 0]
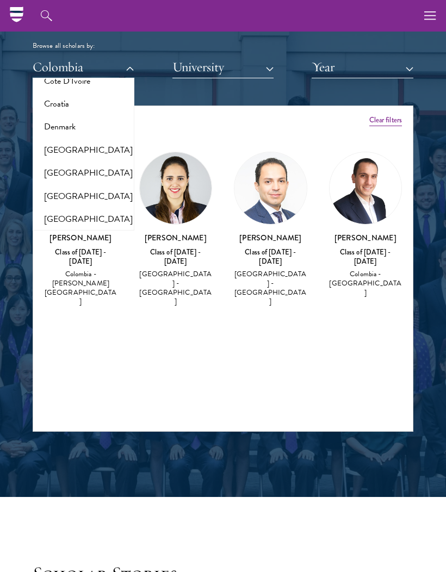
click at [59, 179] on button "[GEOGRAPHIC_DATA]" at bounding box center [83, 172] width 95 height 23
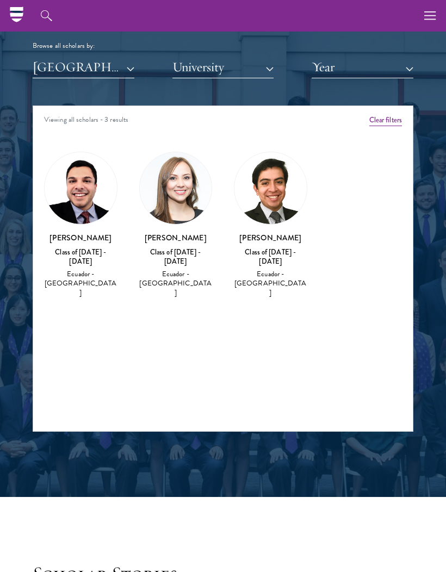
click at [46, 66] on button "[GEOGRAPHIC_DATA]" at bounding box center [84, 67] width 102 height 22
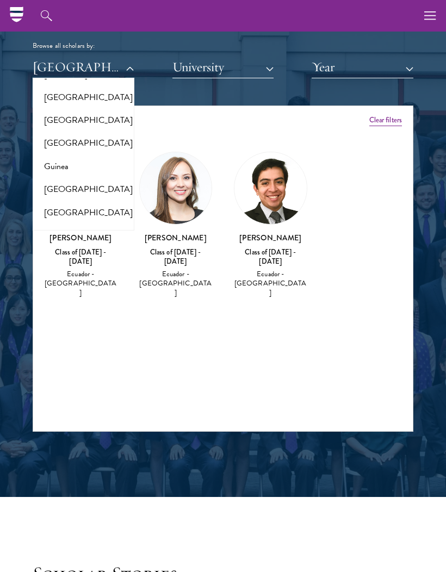
scroll to position [681, 0]
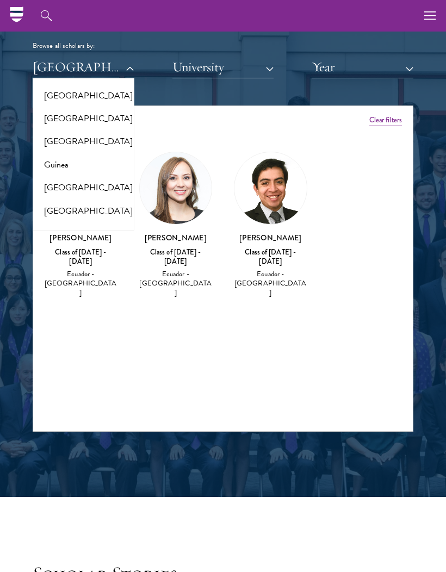
click at [49, 120] on button "[GEOGRAPHIC_DATA]" at bounding box center [83, 118] width 95 height 23
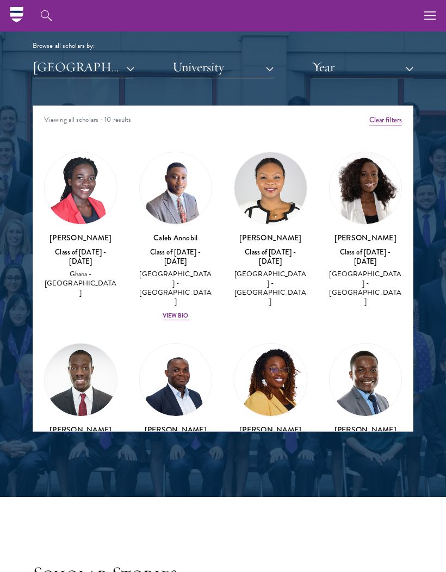
click at [41, 65] on button "[GEOGRAPHIC_DATA]" at bounding box center [84, 67] width 102 height 22
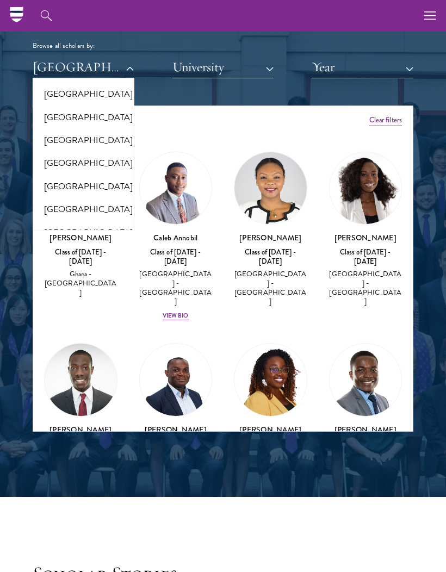
scroll to position [775, 0]
click at [57, 146] on button "[GEOGRAPHIC_DATA]" at bounding box center [83, 139] width 95 height 23
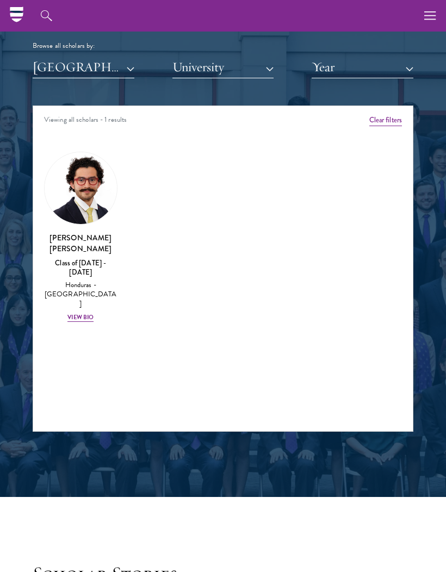
click at [43, 75] on button "[GEOGRAPHIC_DATA]" at bounding box center [84, 67] width 102 height 22
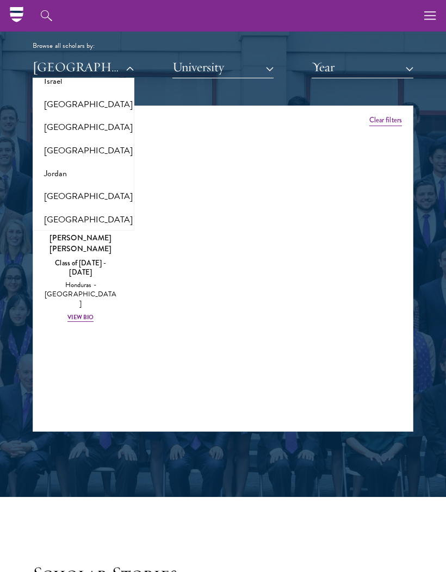
scroll to position [972, 0]
click at [48, 124] on button "[GEOGRAPHIC_DATA]" at bounding box center [83, 126] width 95 height 23
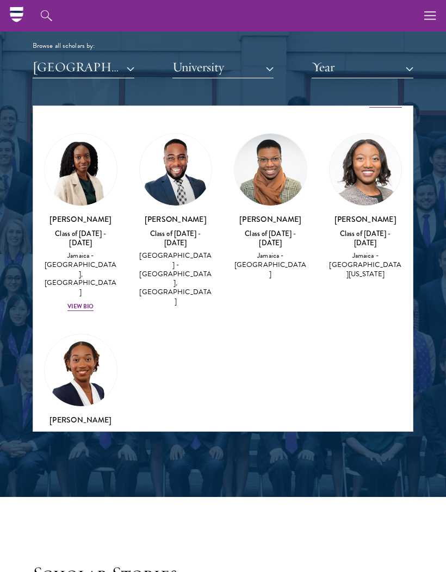
scroll to position [20, 0]
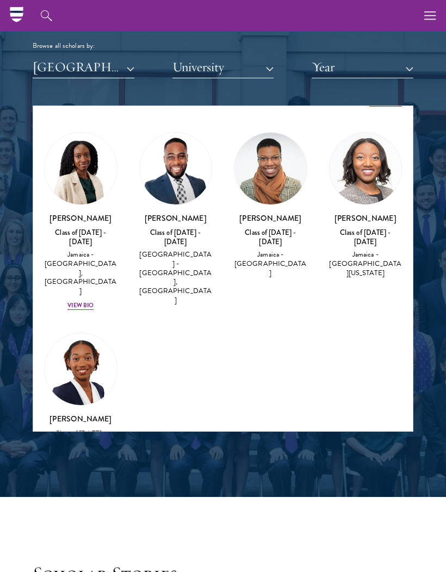
click at [42, 61] on button "[GEOGRAPHIC_DATA]" at bounding box center [84, 67] width 102 height 22
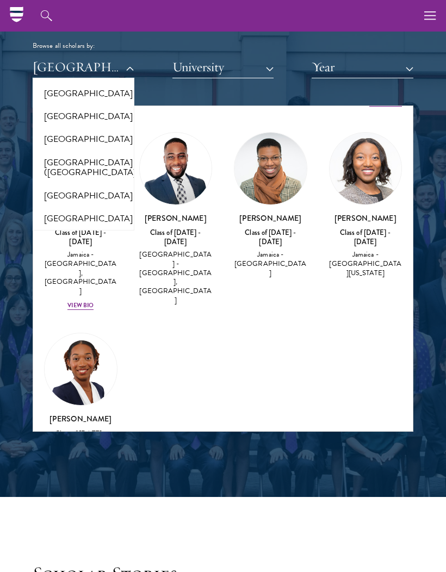
scroll to position [1330, 0]
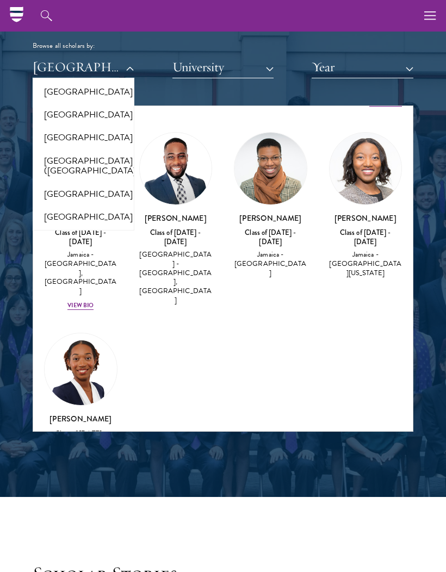
click at [51, 156] on button "[GEOGRAPHIC_DATA] ([GEOGRAPHIC_DATA])" at bounding box center [83, 165] width 95 height 33
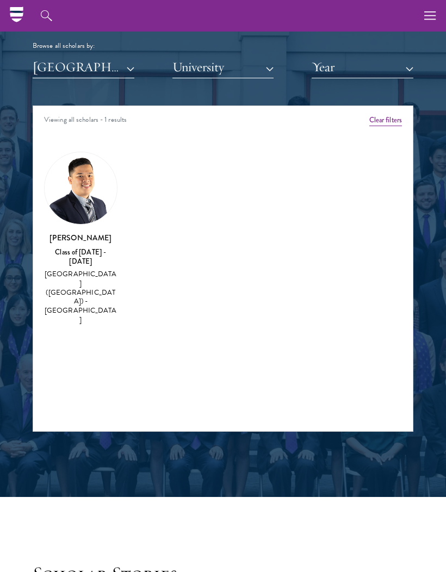
click at [40, 74] on button "[GEOGRAPHIC_DATA] ([GEOGRAPHIC_DATA])" at bounding box center [84, 67] width 102 height 22
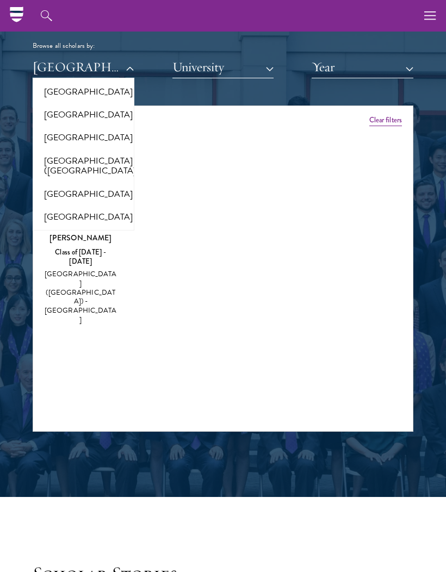
click at [46, 137] on button "[GEOGRAPHIC_DATA]" at bounding box center [83, 137] width 95 height 23
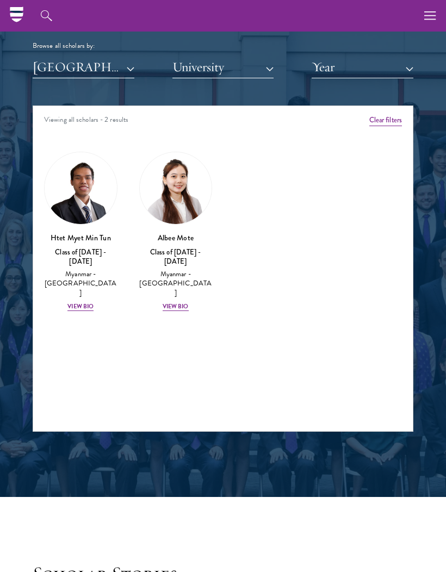
click at [37, 76] on button "[GEOGRAPHIC_DATA]" at bounding box center [84, 67] width 102 height 22
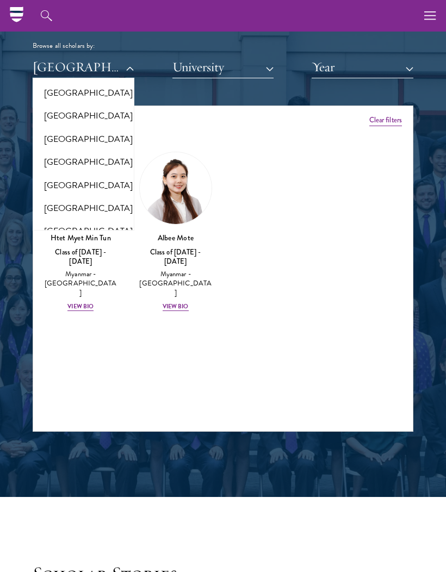
scroll to position [1454, 0]
click at [50, 149] on button "[GEOGRAPHIC_DATA]" at bounding box center [83, 160] width 95 height 23
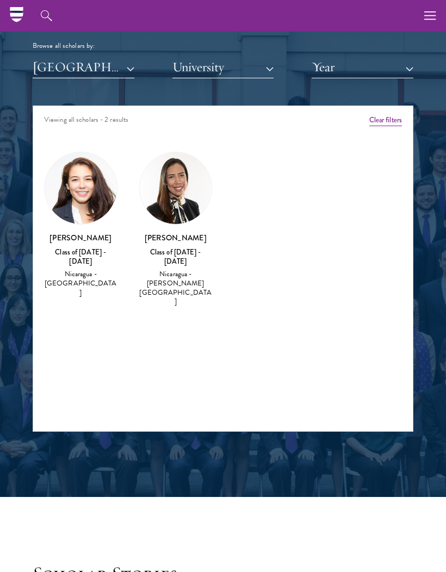
click at [42, 73] on button "[GEOGRAPHIC_DATA]" at bounding box center [84, 67] width 102 height 22
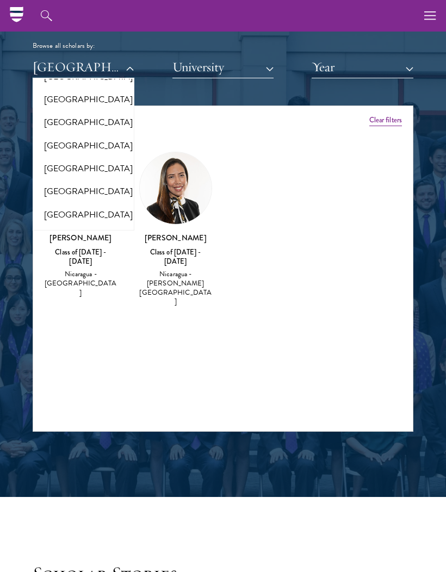
scroll to position [1567, 0]
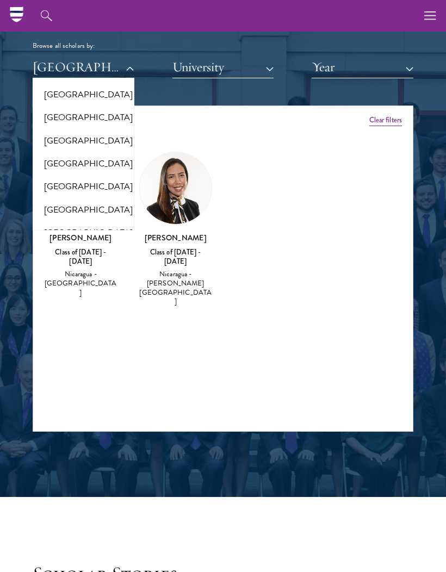
click at [54, 175] on button "[GEOGRAPHIC_DATA]" at bounding box center [83, 186] width 95 height 23
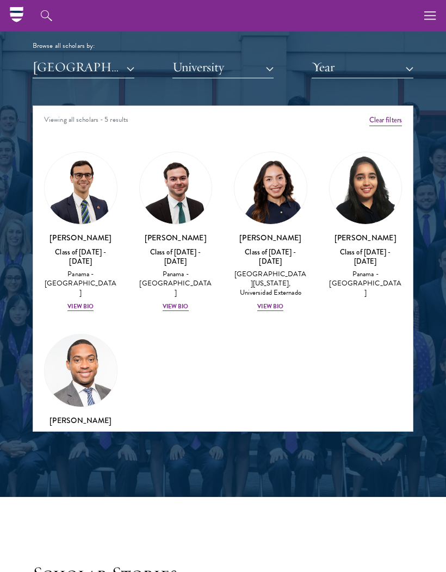
click at [68, 176] on img at bounding box center [81, 188] width 72 height 72
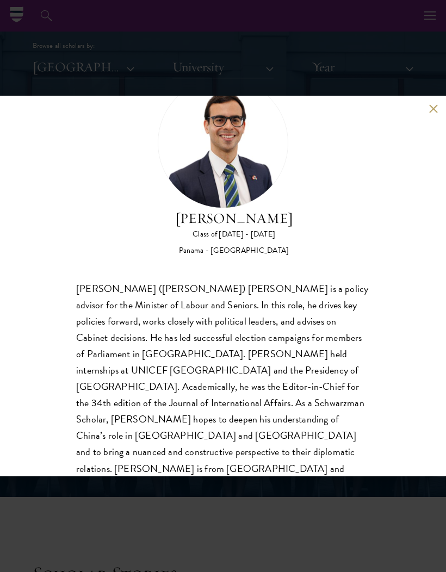
scroll to position [50, 0]
click at [34, 54] on div "[PERSON_NAME] Class of [DATE] - [DATE] [GEOGRAPHIC_DATA] - [GEOGRAPHIC_DATA] [P…" at bounding box center [223, 286] width 446 height 572
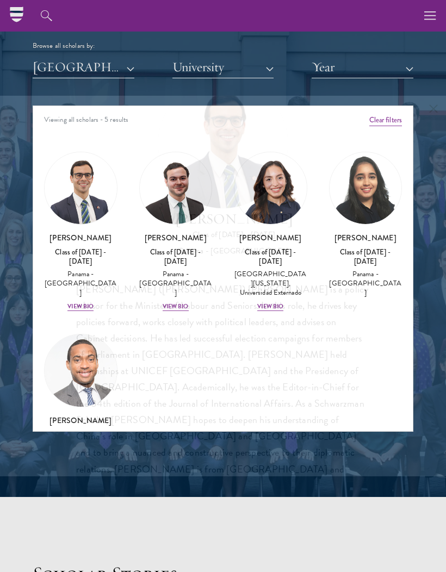
click at [33, 49] on div "Browse all scholars by:" at bounding box center [223, 45] width 380 height 11
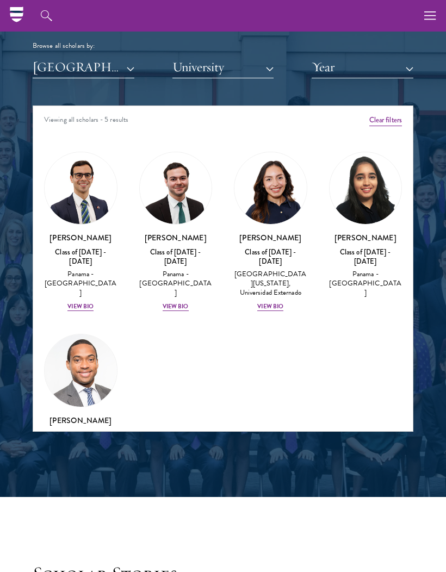
click at [78, 173] on img at bounding box center [81, 188] width 72 height 72
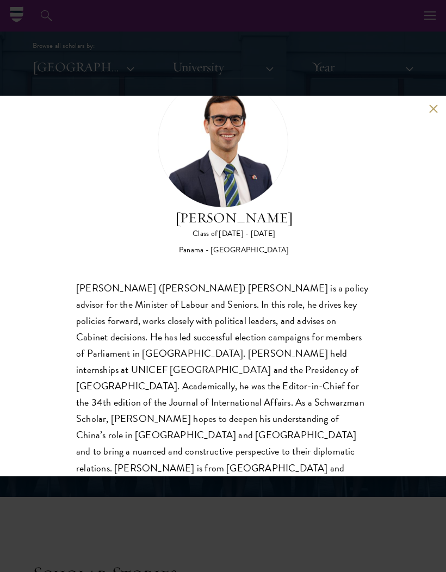
scroll to position [50, 0]
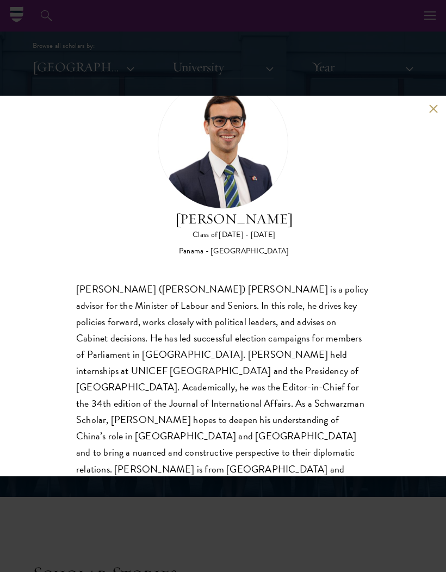
click at [48, 46] on div "[PERSON_NAME] Class of [DATE] - [DATE] [GEOGRAPHIC_DATA] - [GEOGRAPHIC_DATA] [P…" at bounding box center [223, 286] width 446 height 572
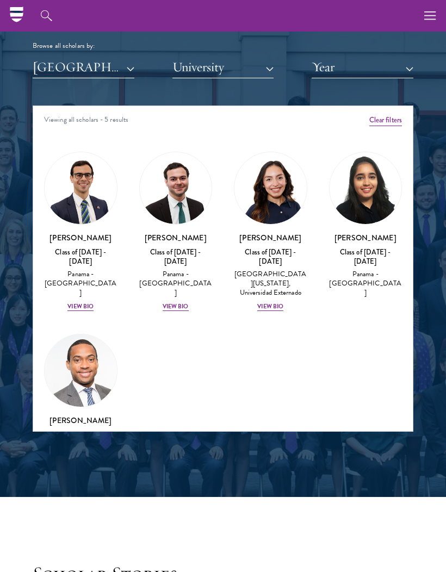
click at [40, 72] on button "[GEOGRAPHIC_DATA]" at bounding box center [84, 67] width 102 height 22
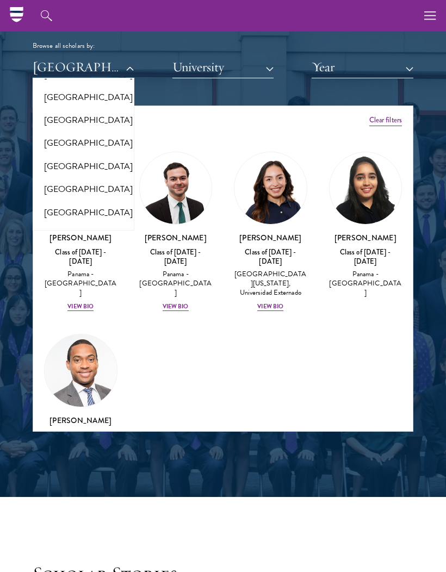
scroll to position [1611, 0]
click at [51, 154] on button "[GEOGRAPHIC_DATA]" at bounding box center [83, 165] width 95 height 23
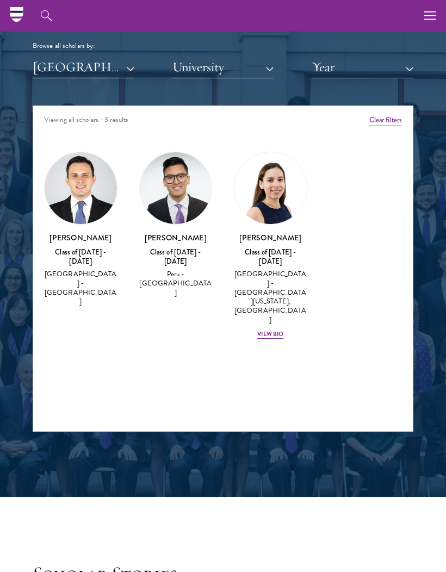
click at [266, 203] on img at bounding box center [270, 188] width 72 height 72
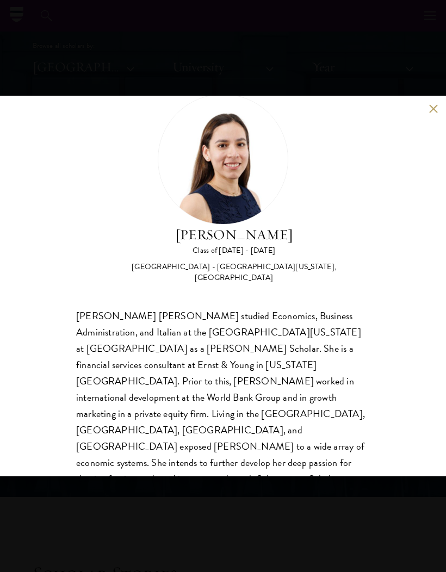
scroll to position [34, 0]
click at [44, 38] on div "[PERSON_NAME] Class of [DATE] - [DATE] [GEOGRAPHIC_DATA] - [GEOGRAPHIC_DATA][US…" at bounding box center [223, 286] width 446 height 572
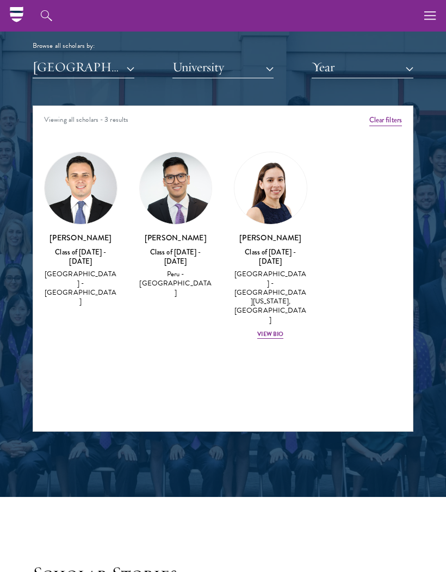
click at [41, 63] on button "[GEOGRAPHIC_DATA]" at bounding box center [84, 67] width 102 height 22
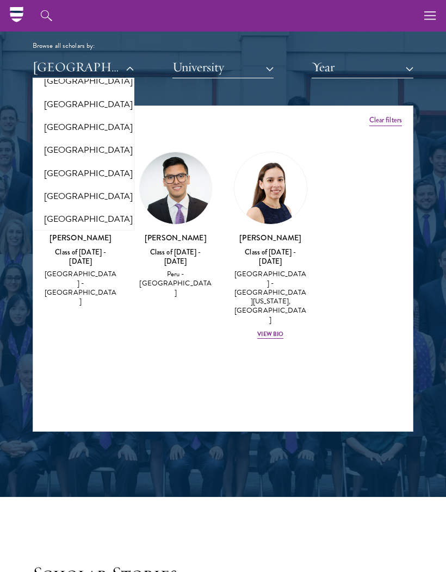
scroll to position [2065, 0]
click at [54, 161] on button "[GEOGRAPHIC_DATA]" at bounding box center [83, 172] width 95 height 23
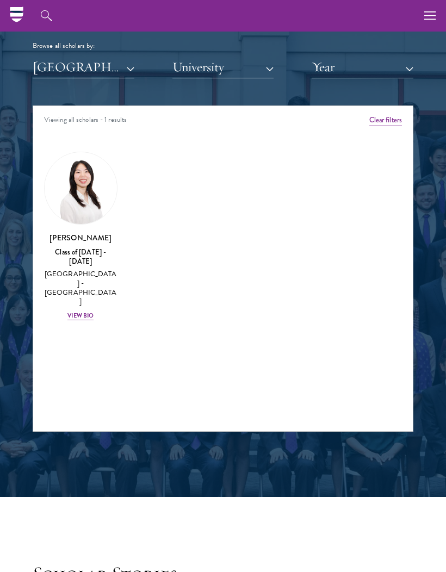
click at [75, 311] on div "View Bio" at bounding box center [80, 315] width 26 height 9
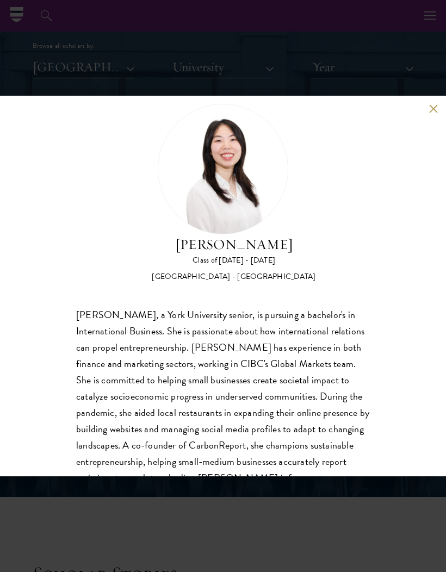
scroll to position [22, 0]
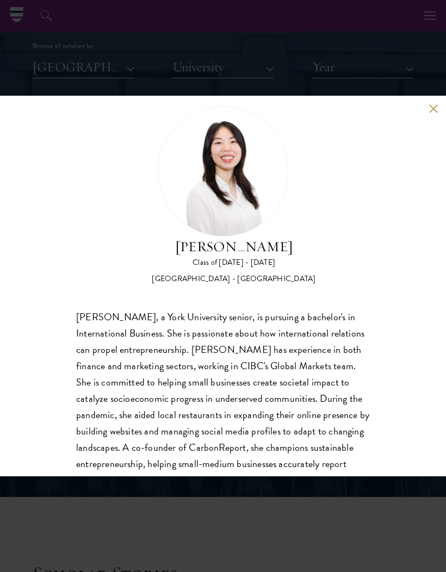
click at [431, 131] on div "[PERSON_NAME] Class of [DATE] - [DATE] [GEOGRAPHIC_DATA] - [GEOGRAPHIC_DATA] [P…" at bounding box center [223, 286] width 446 height 380
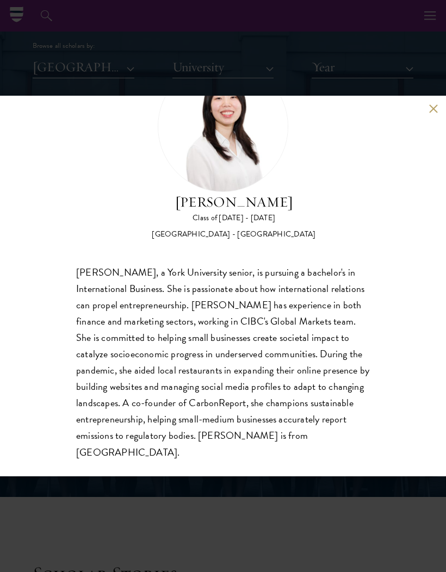
scroll to position [66, 0]
click at [437, 104] on button at bounding box center [432, 108] width 9 height 9
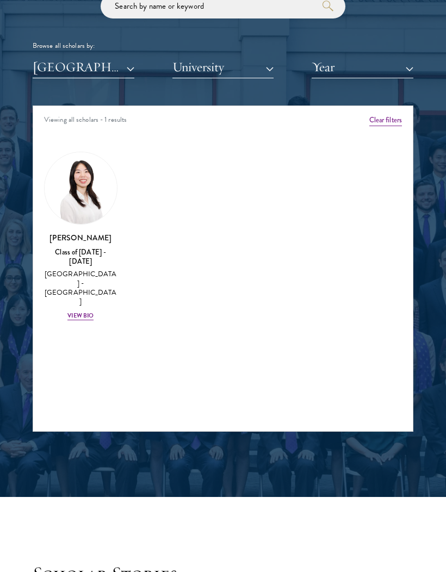
scroll to position [1652, 0]
